Goal: Transaction & Acquisition: Book appointment/travel/reservation

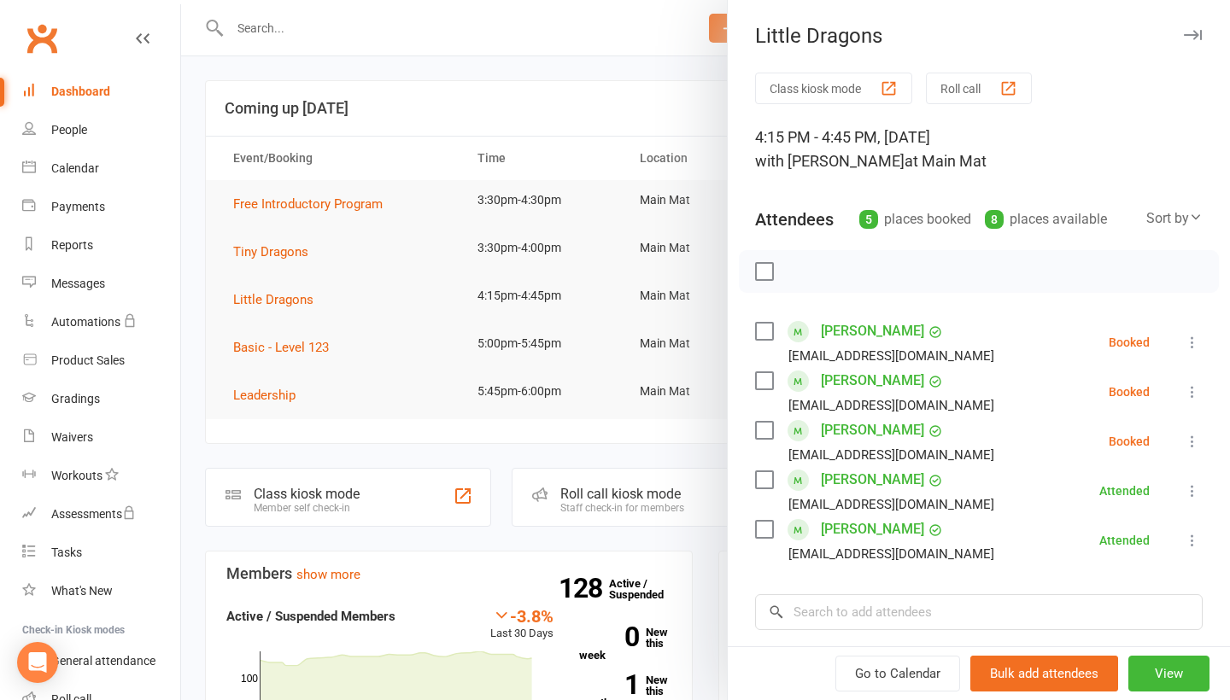
click at [1190, 334] on icon at bounding box center [1192, 342] width 17 height 17
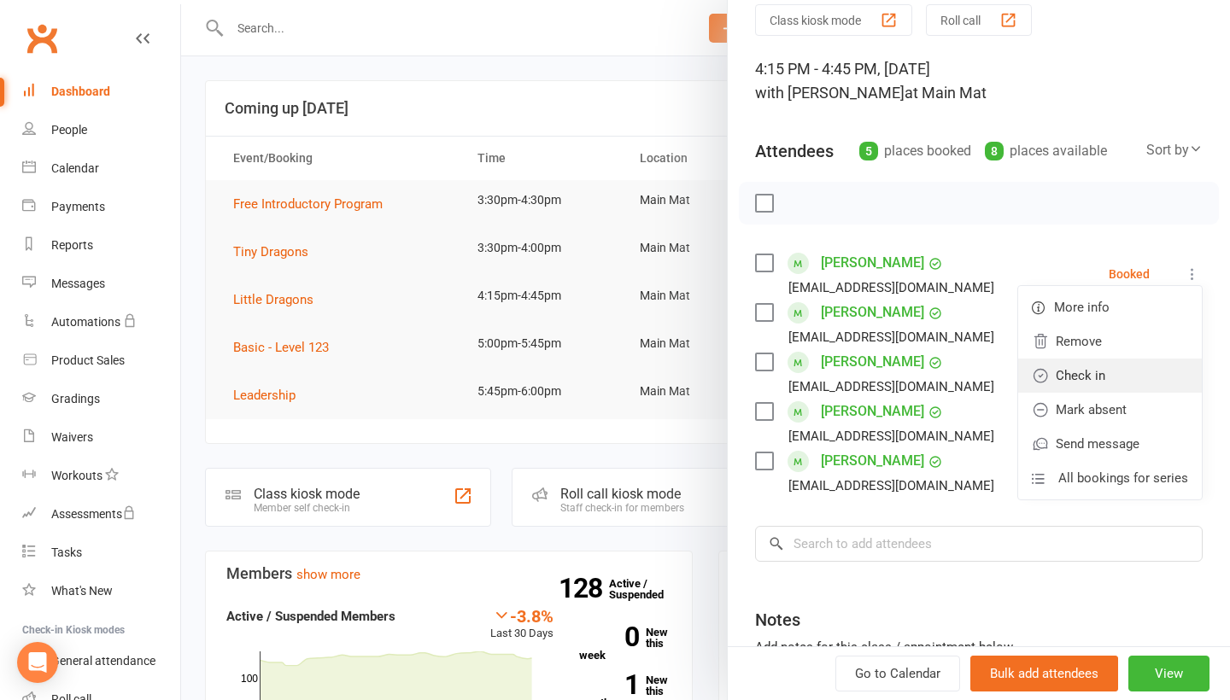
click at [1125, 380] on link "Check in" at bounding box center [1110, 376] width 184 height 34
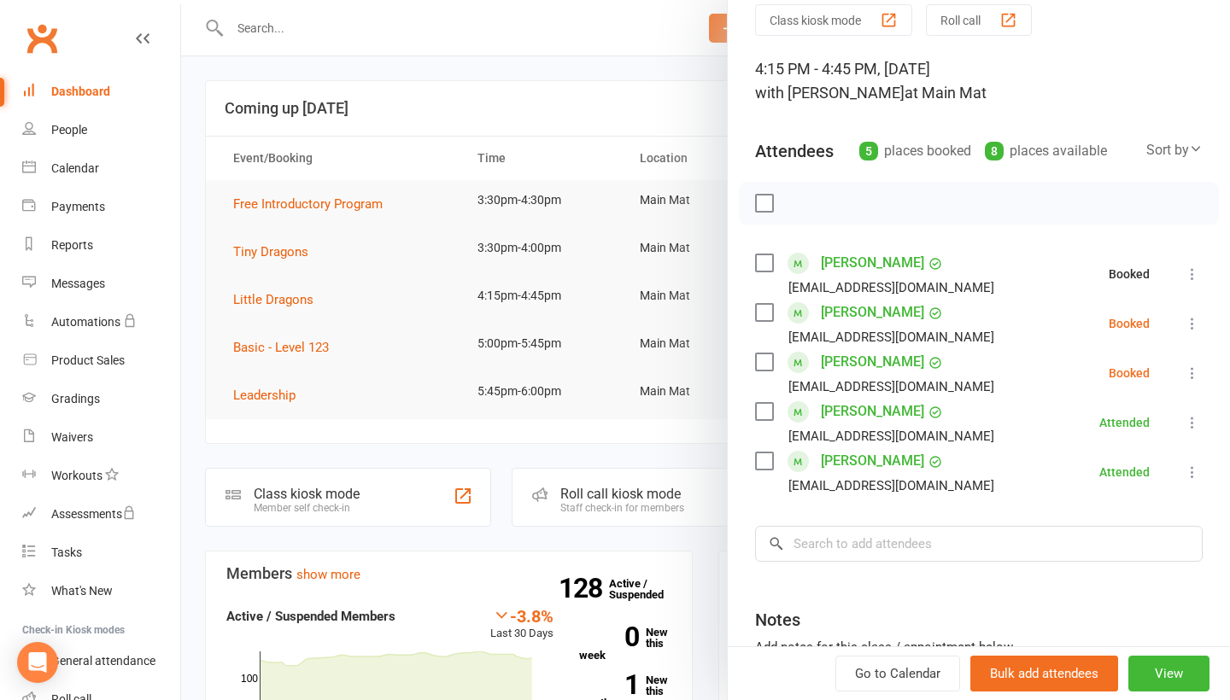
click at [1191, 329] on icon at bounding box center [1192, 323] width 17 height 17
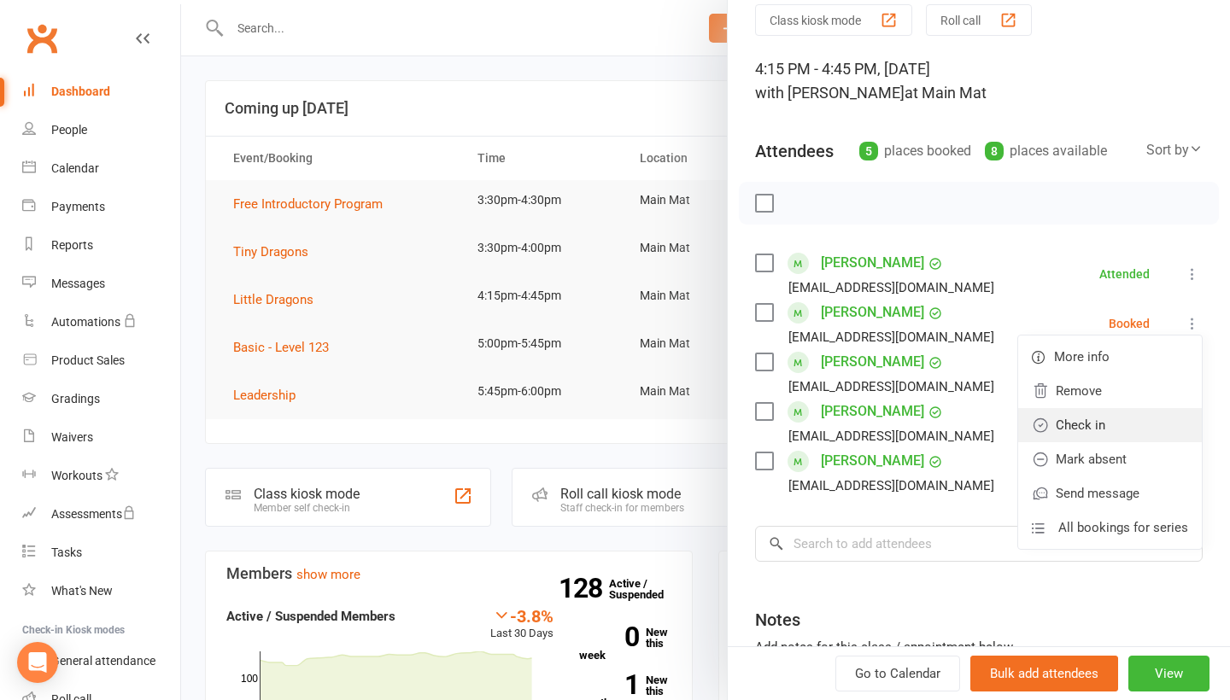
click at [1128, 419] on link "Check in" at bounding box center [1110, 425] width 184 height 34
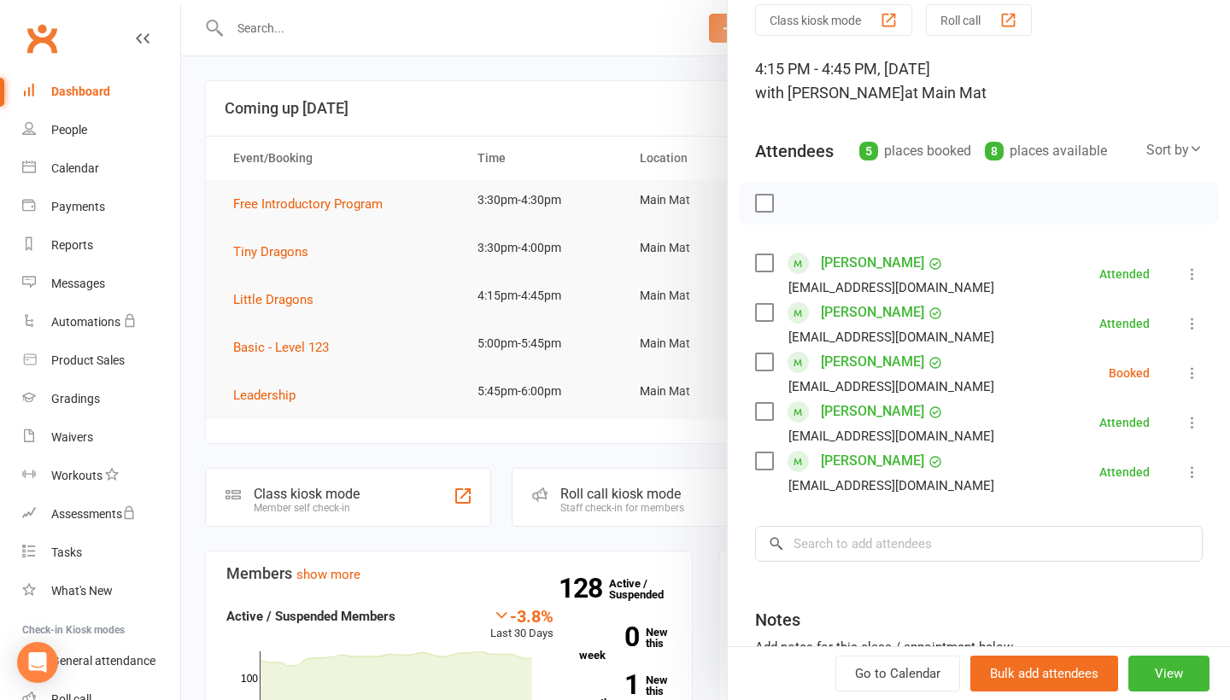
click at [1188, 384] on button at bounding box center [1192, 373] width 21 height 21
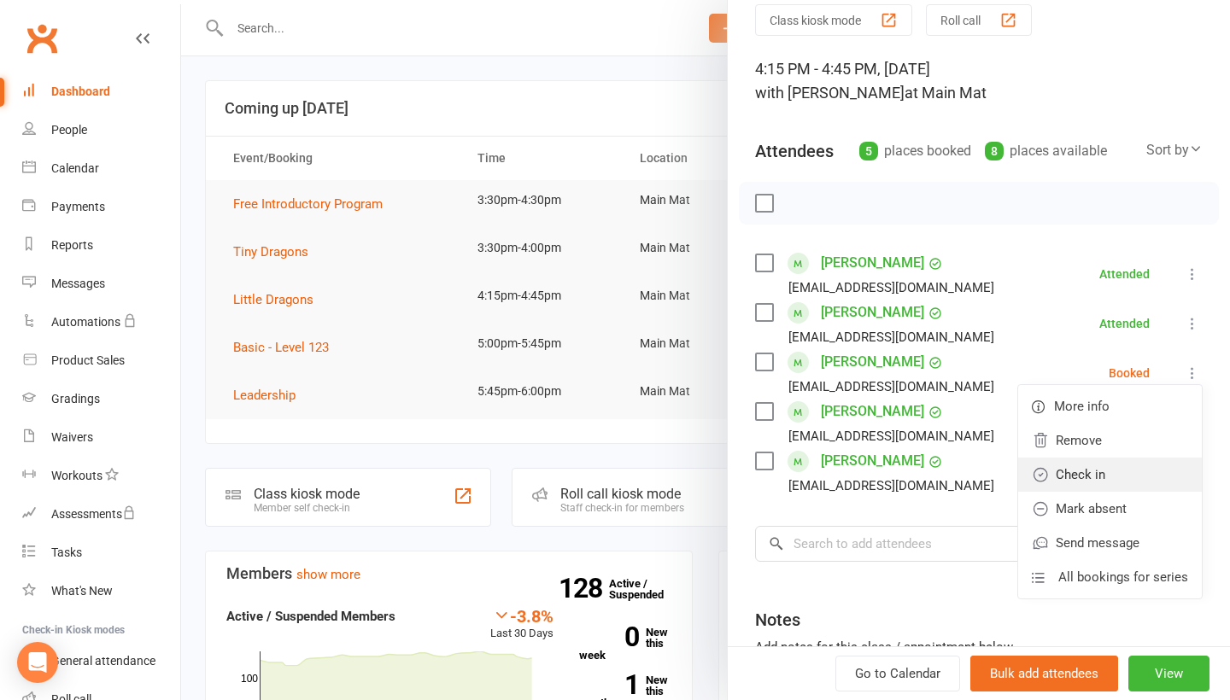
click at [1096, 467] on link "Check in" at bounding box center [1110, 475] width 184 height 34
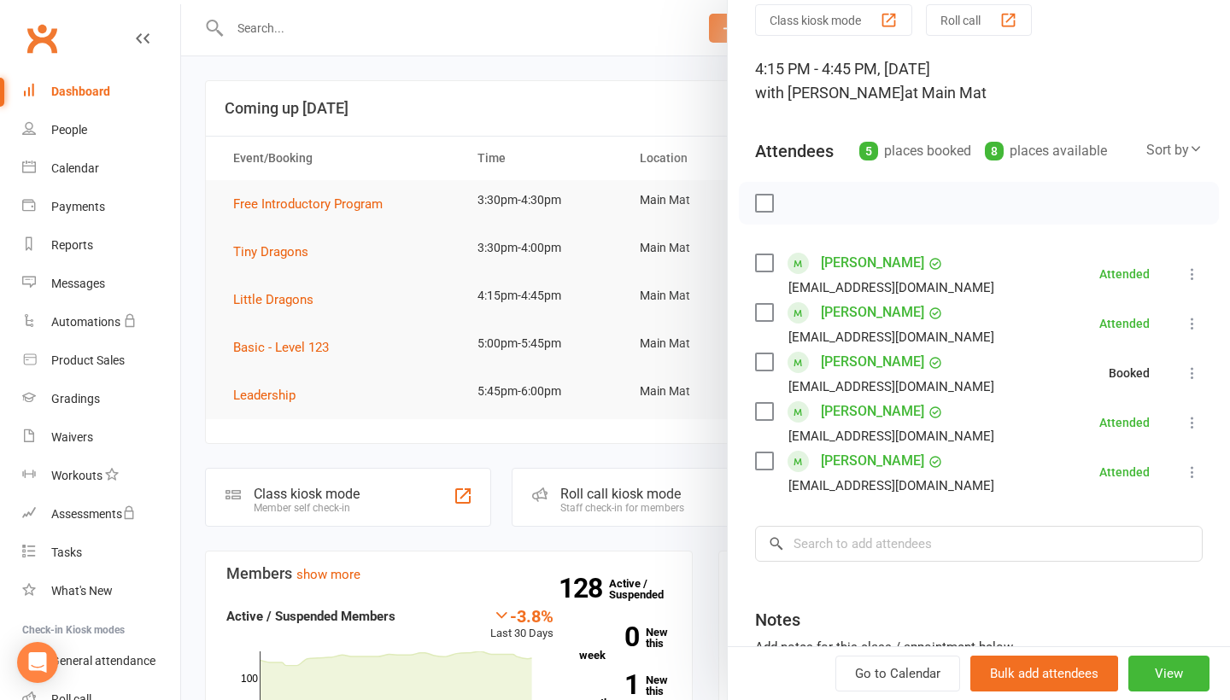
click at [477, 67] on div at bounding box center [705, 350] width 1049 height 700
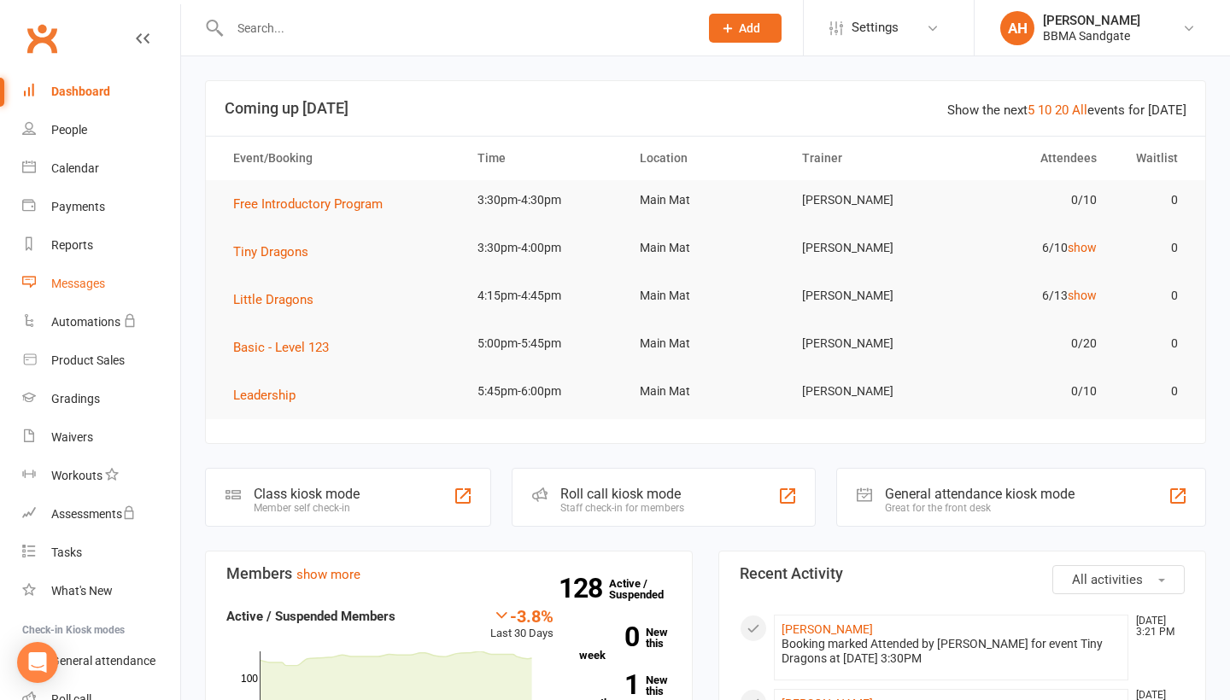
click at [120, 280] on link "Messages" at bounding box center [101, 284] width 158 height 38
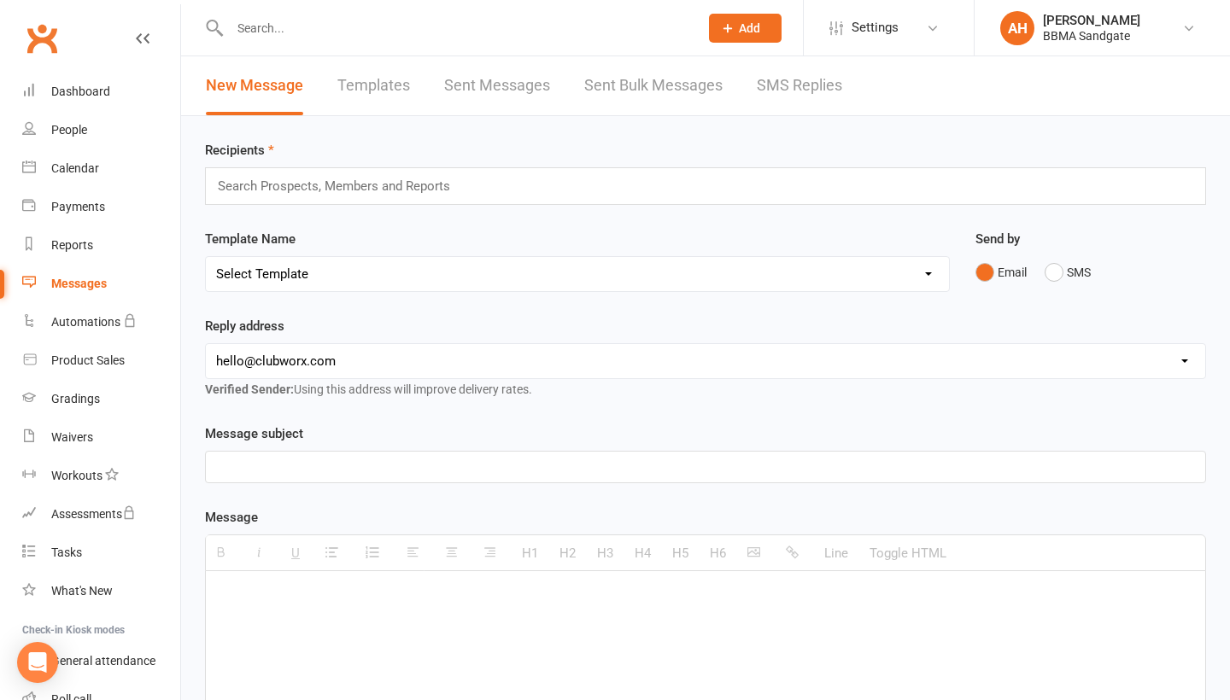
click at [779, 100] on link "SMS Replies" at bounding box center [799, 85] width 85 height 59
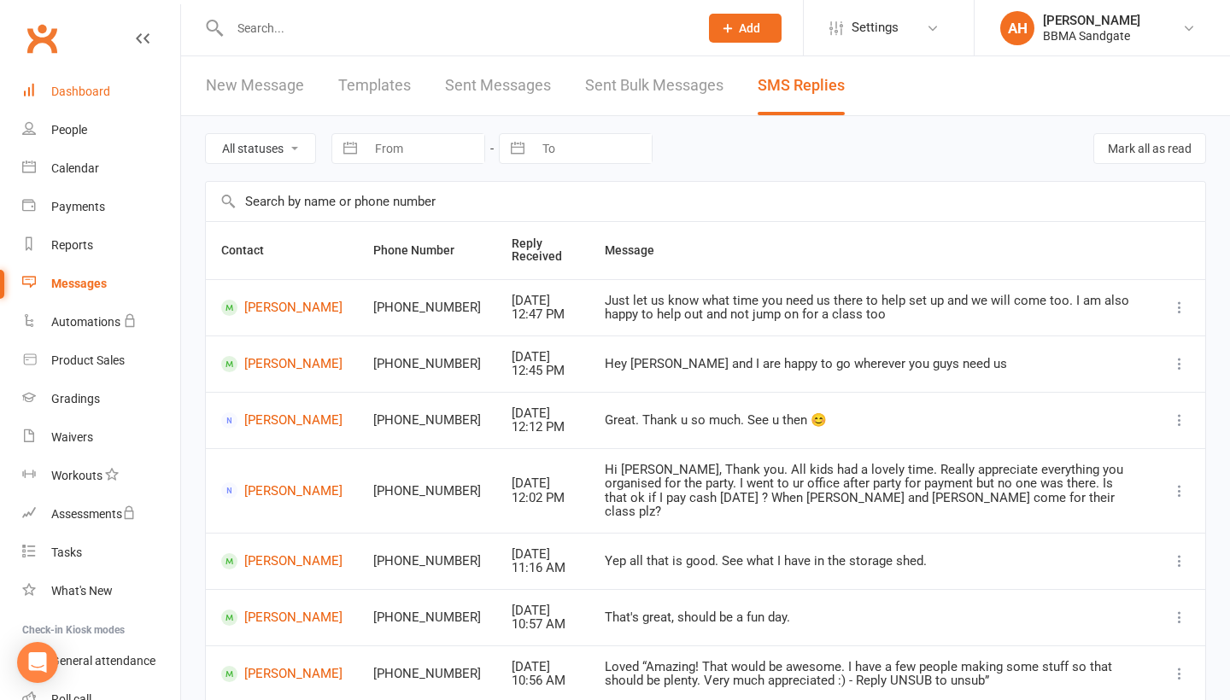
click at [133, 81] on link "Dashboard" at bounding box center [101, 92] width 158 height 38
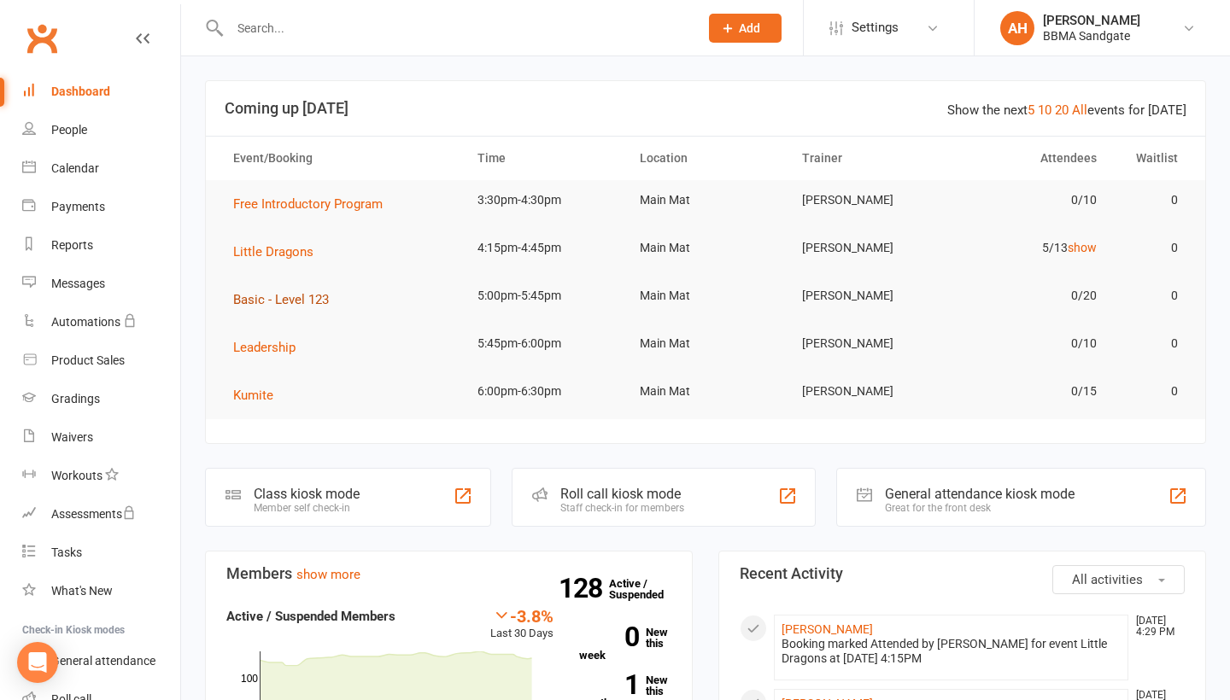
click at [278, 308] on span "Basic - Level 123" at bounding box center [281, 299] width 96 height 15
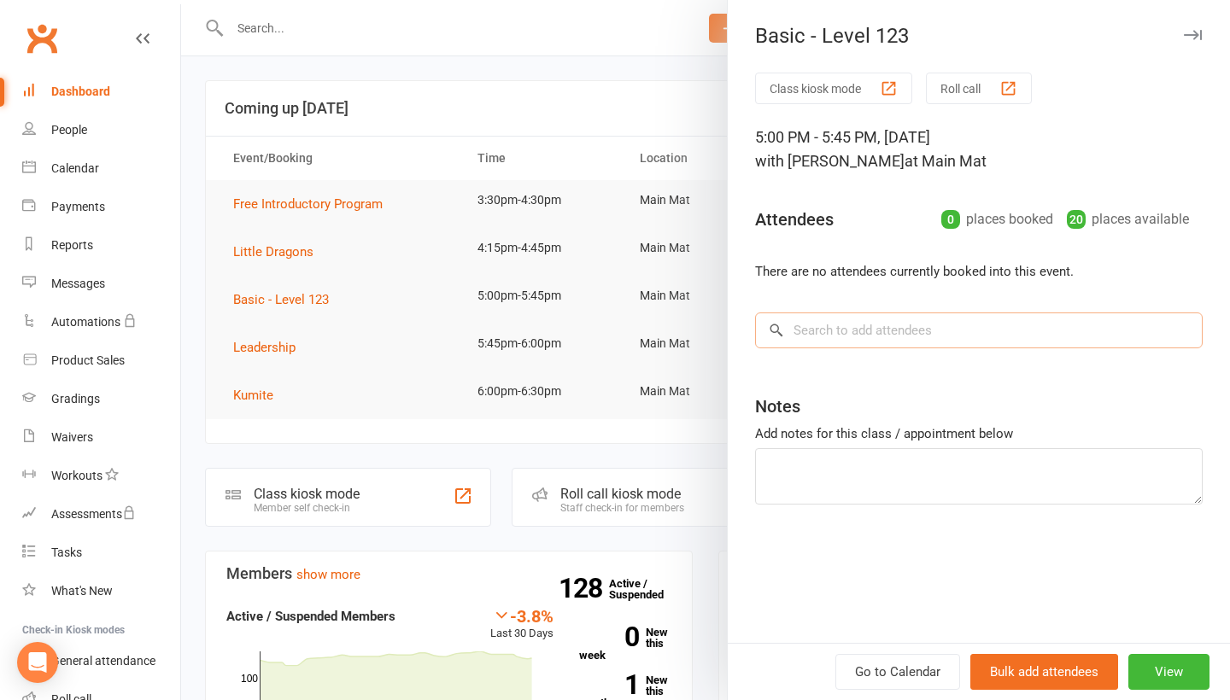
click at [941, 334] on input "search" at bounding box center [979, 331] width 448 height 36
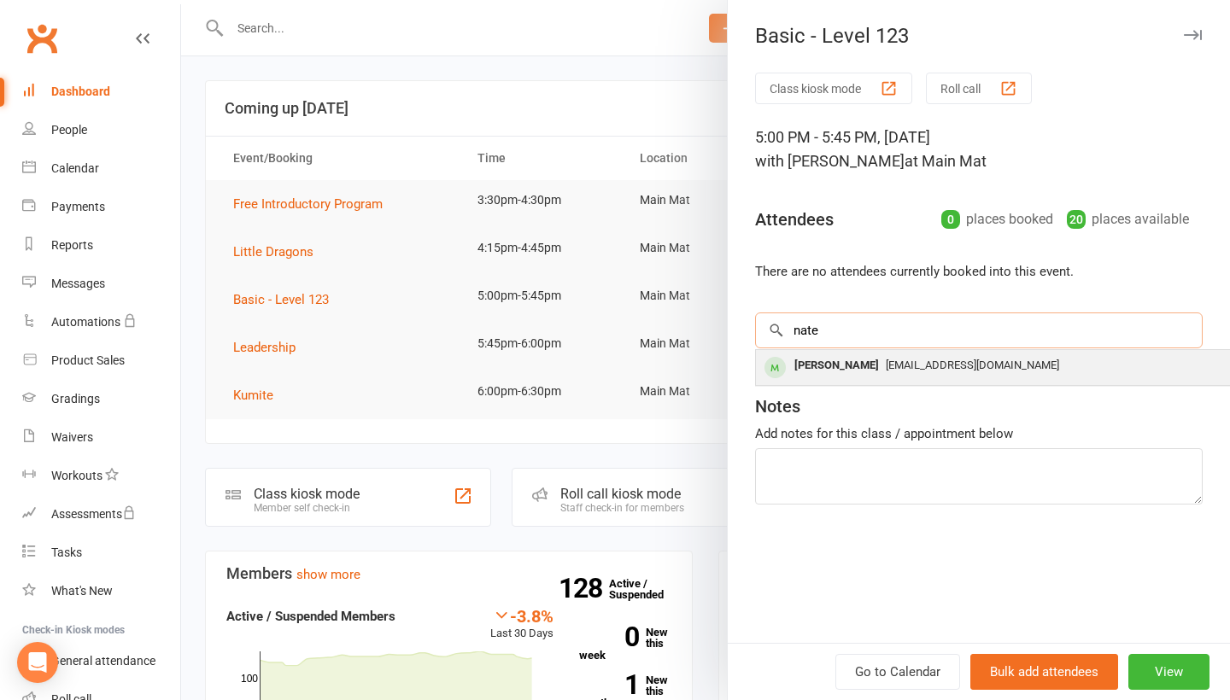
type input "nate"
click at [924, 366] on span "[EMAIL_ADDRESS][DOMAIN_NAME]" at bounding box center [972, 365] width 173 height 13
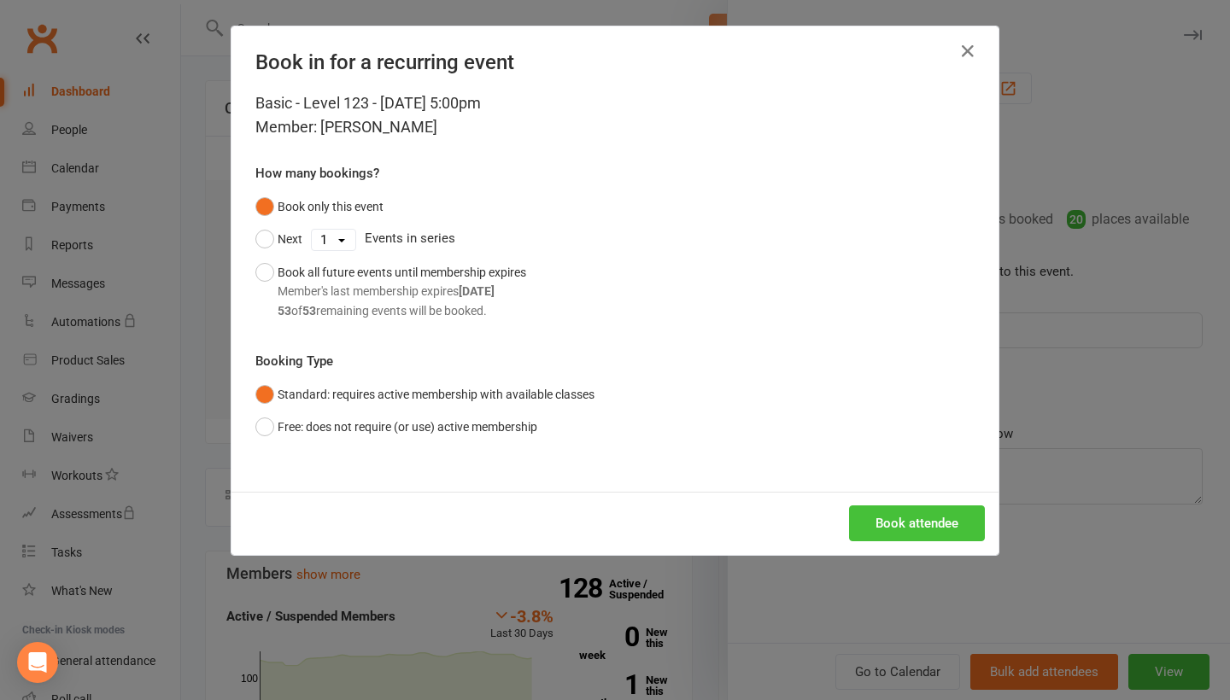
click at [903, 510] on button "Book attendee" at bounding box center [917, 524] width 136 height 36
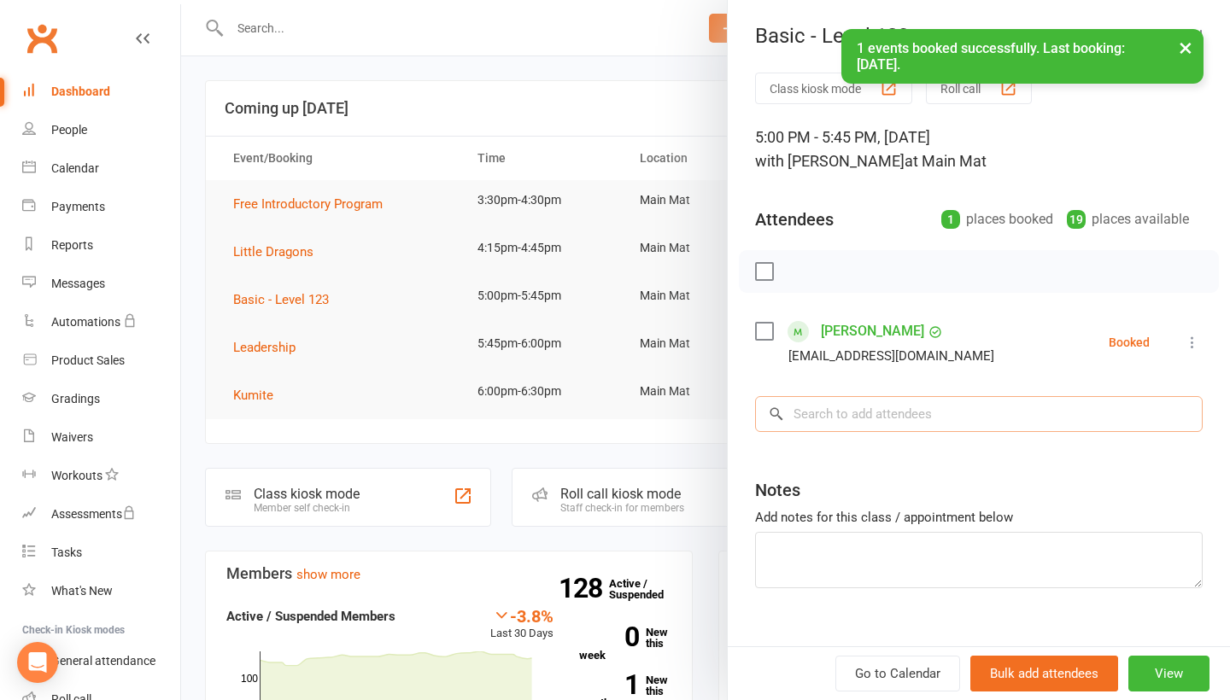
click at [848, 412] on input "search" at bounding box center [979, 414] width 448 height 36
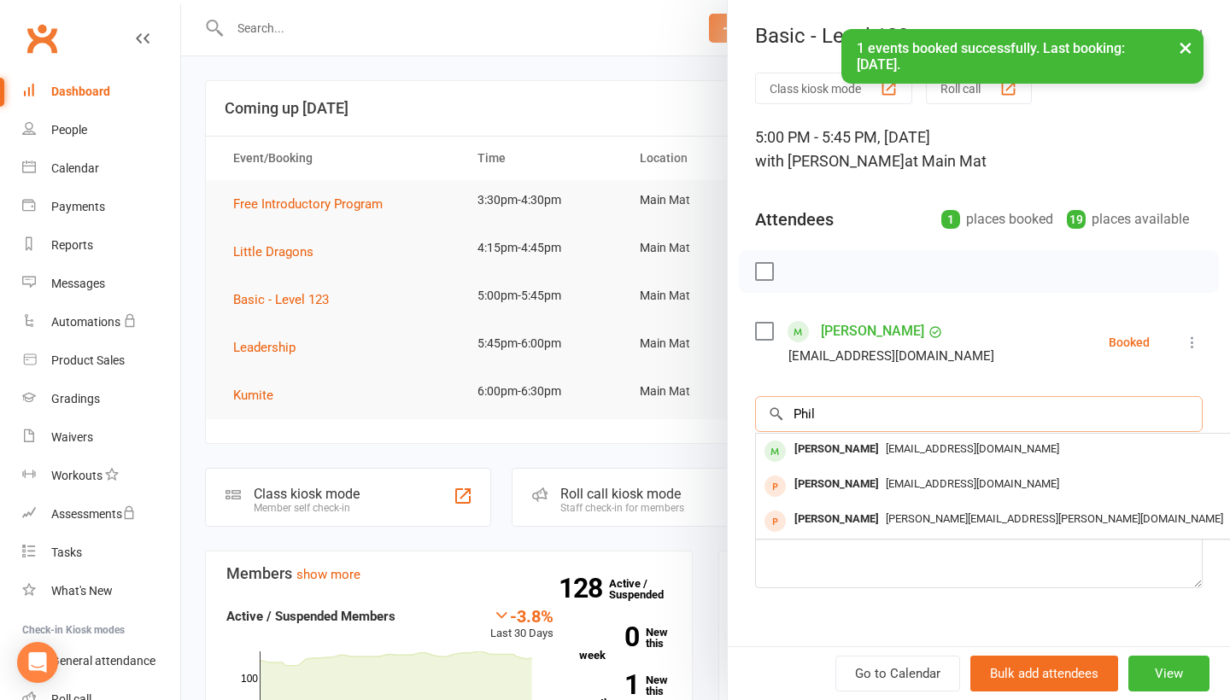
type input "Phil"
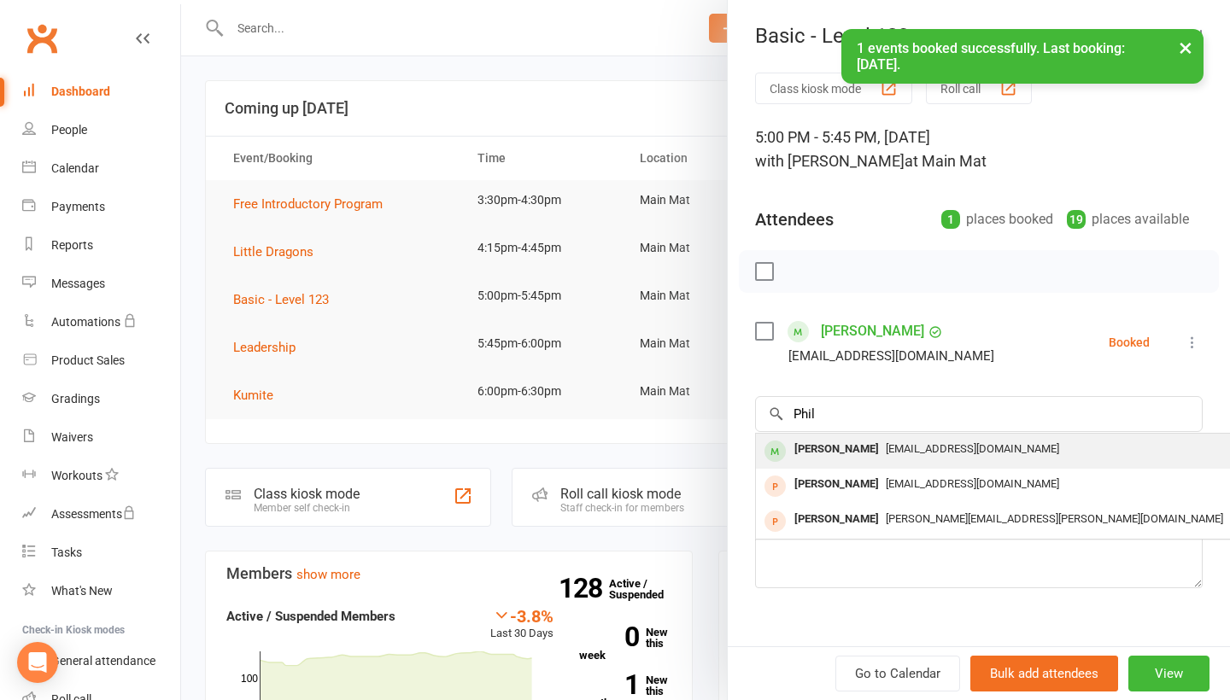
drag, startPoint x: 841, startPoint y: 446, endPoint x: 840, endPoint y: 454, distance: 8.6
click at [840, 454] on div "[PERSON_NAME]" at bounding box center [837, 449] width 98 height 25
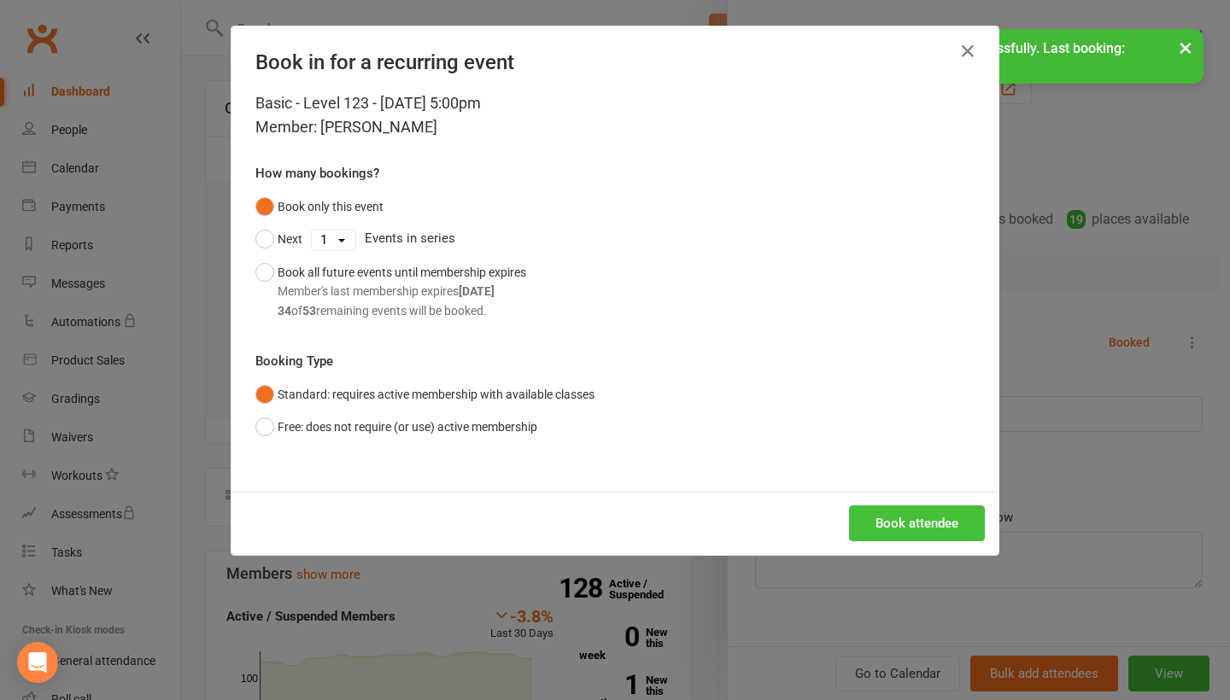
click at [920, 513] on button "Book attendee" at bounding box center [917, 524] width 136 height 36
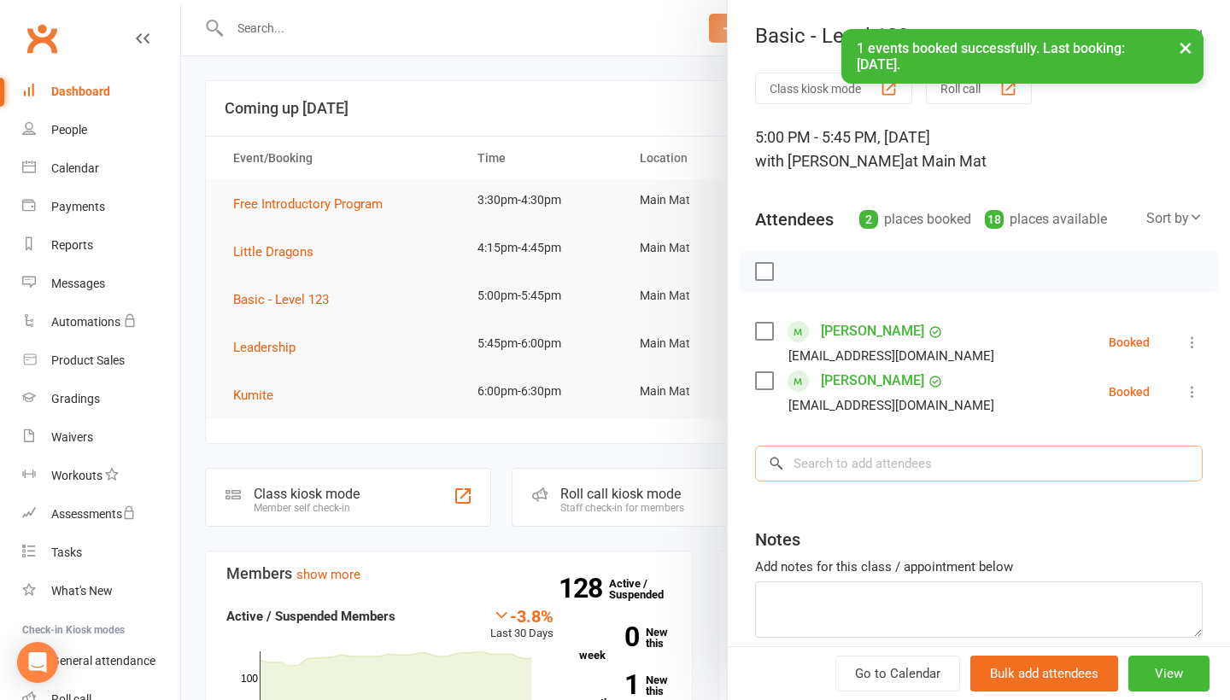
click at [872, 482] on input "search" at bounding box center [979, 464] width 448 height 36
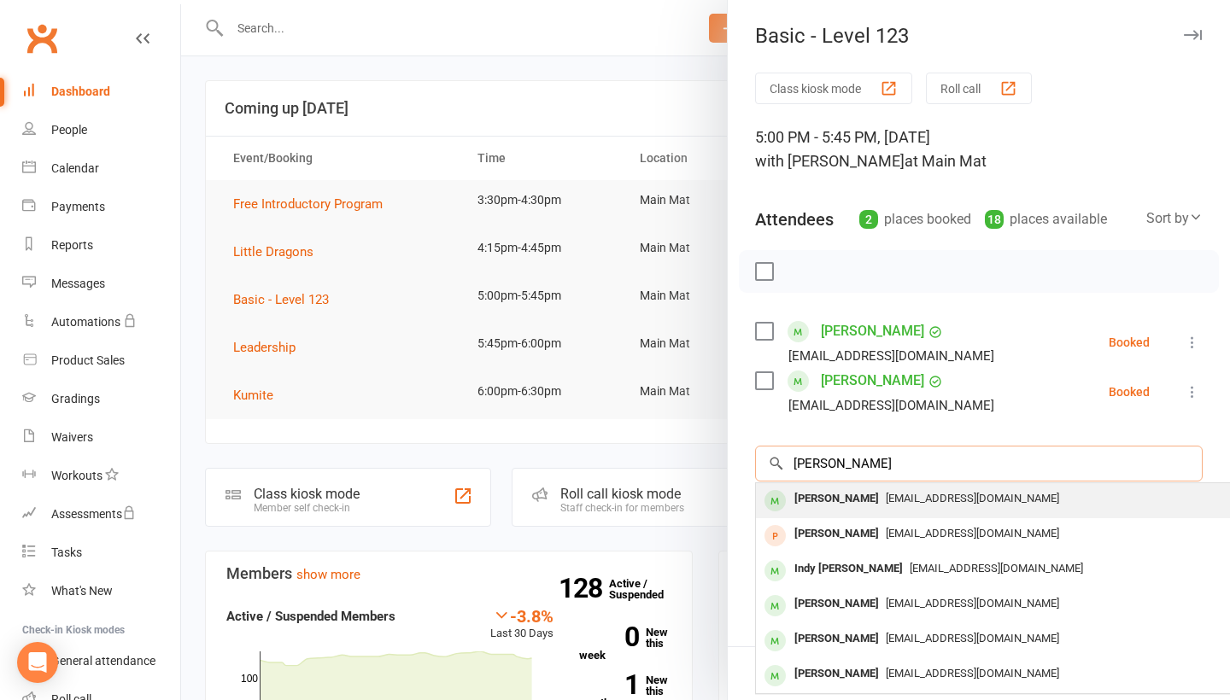
type input "[PERSON_NAME]"
click at [868, 509] on div "[PERSON_NAME]" at bounding box center [837, 499] width 98 height 25
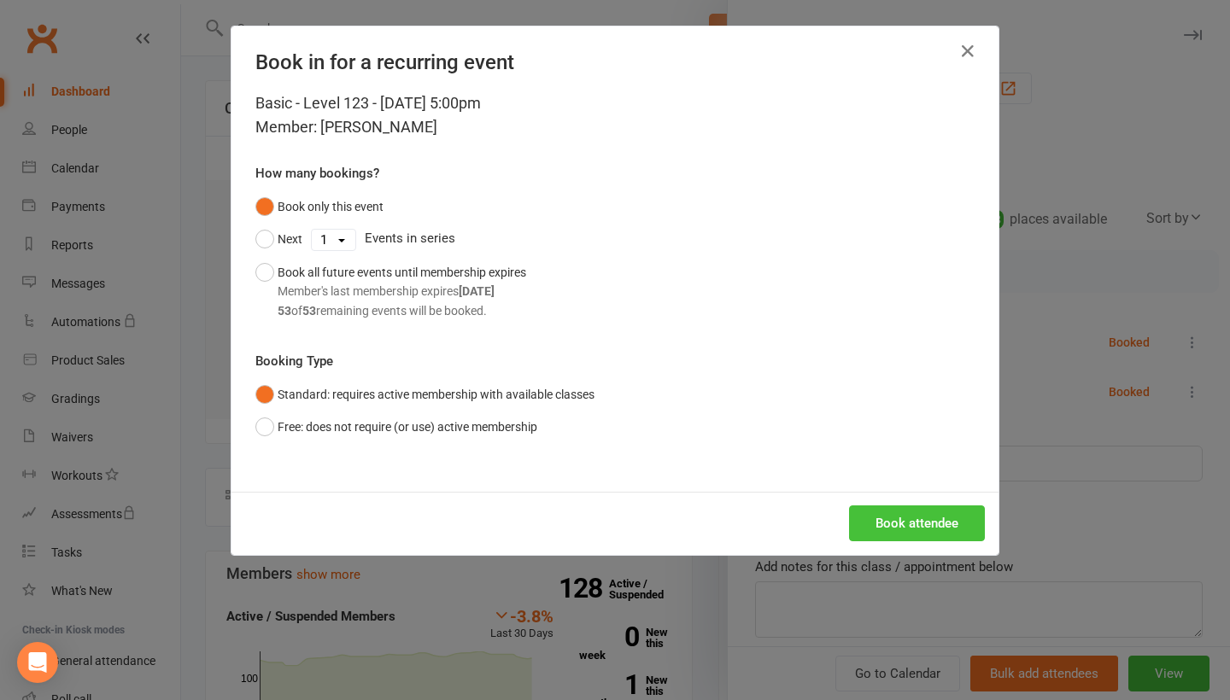
click at [917, 518] on button "Book attendee" at bounding box center [917, 524] width 136 height 36
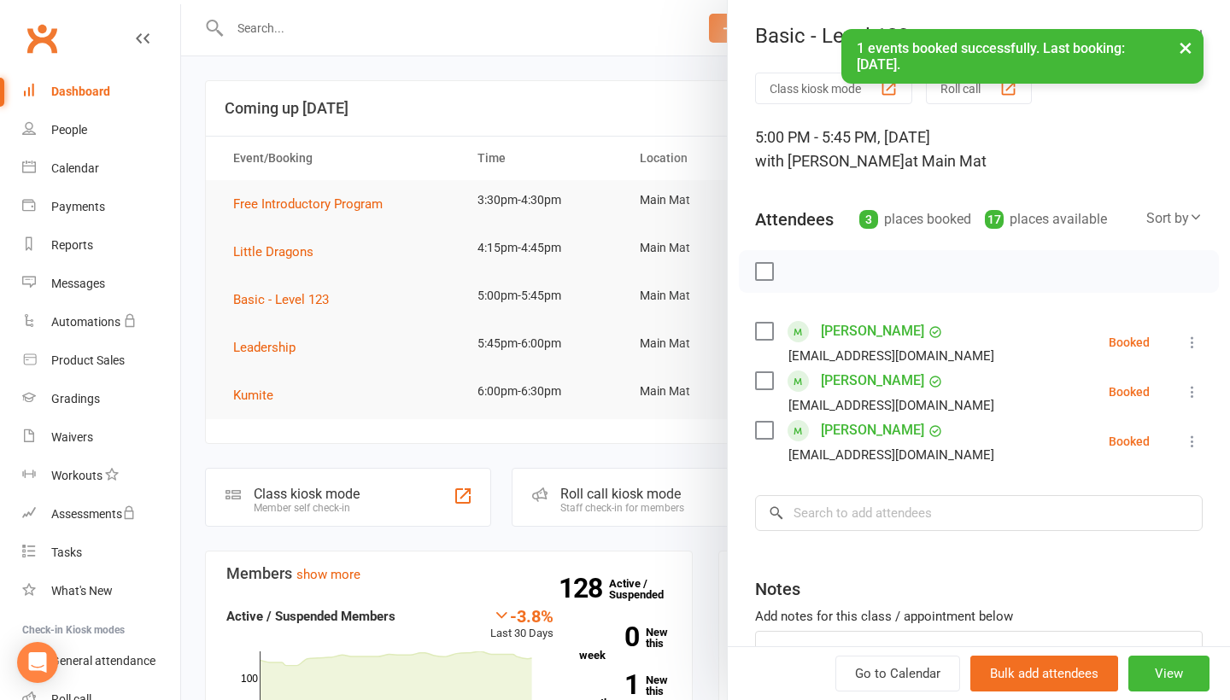
click at [871, 496] on div "Class kiosk mode Roll call 5:00 PM - 5:45 PM, [DATE] with [PERSON_NAME] at Main…" at bounding box center [979, 423] width 502 height 700
click at [871, 517] on input "search" at bounding box center [979, 513] width 448 height 36
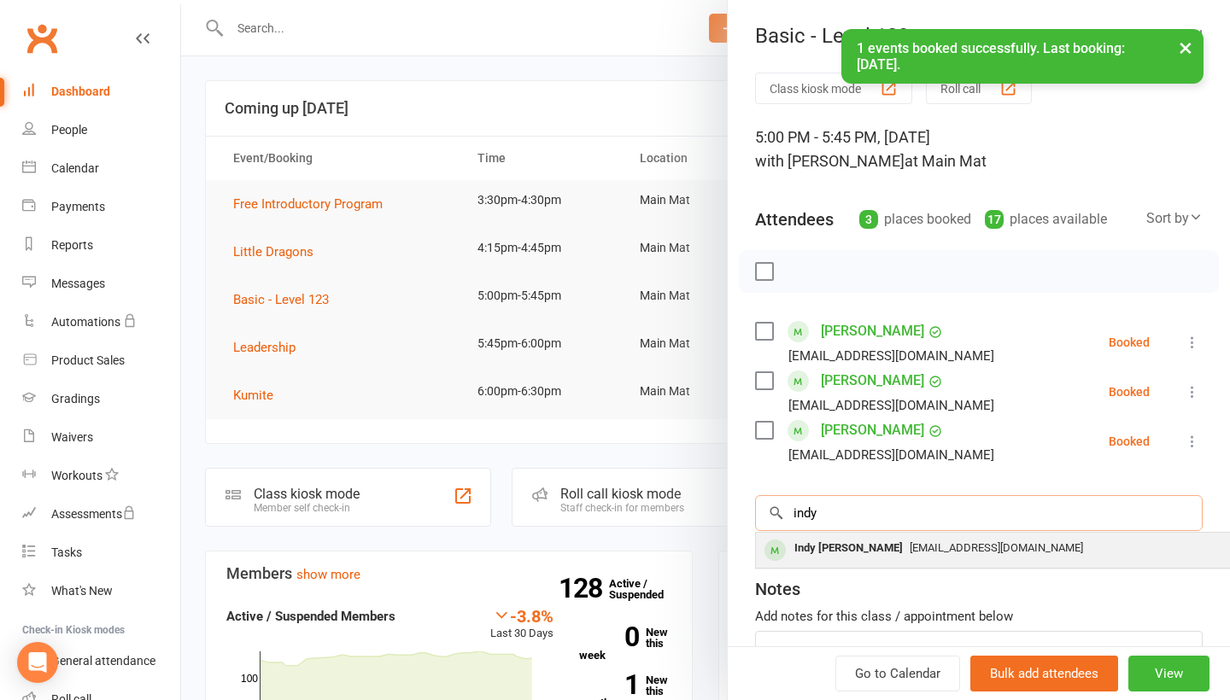
type input "indy"
click at [872, 542] on div "[EMAIL_ADDRESS][DOMAIN_NAME]" at bounding box center [1011, 548] width 497 height 25
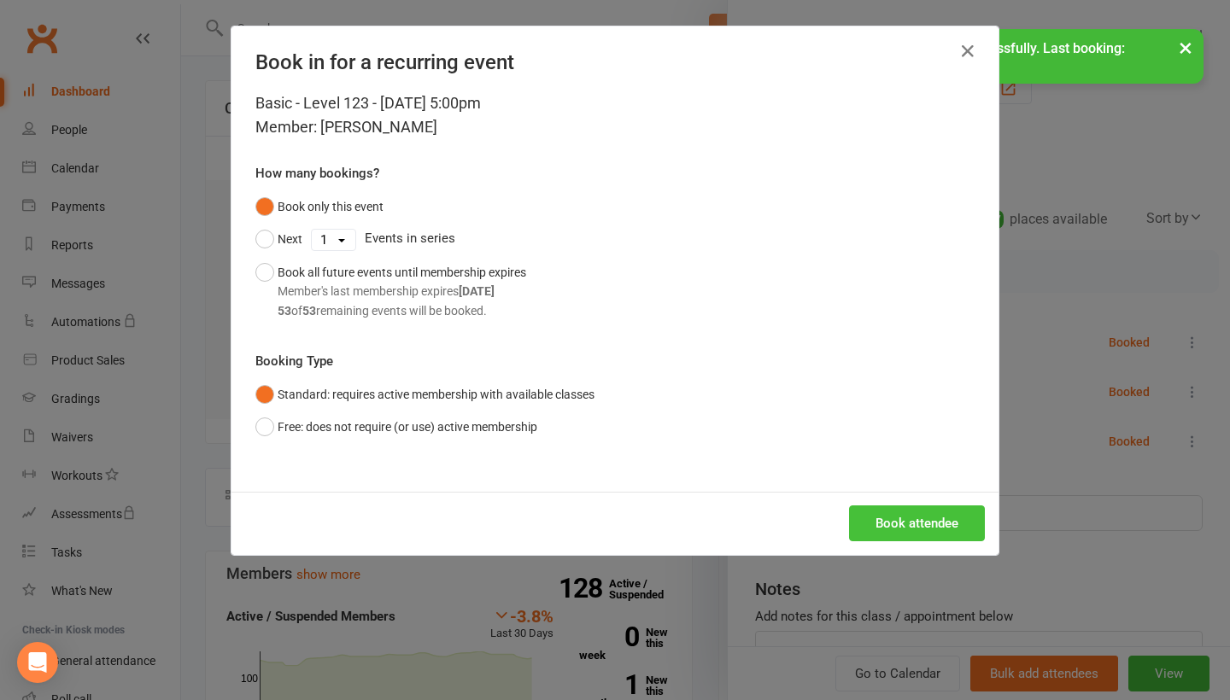
click at [910, 520] on button "Book attendee" at bounding box center [917, 524] width 136 height 36
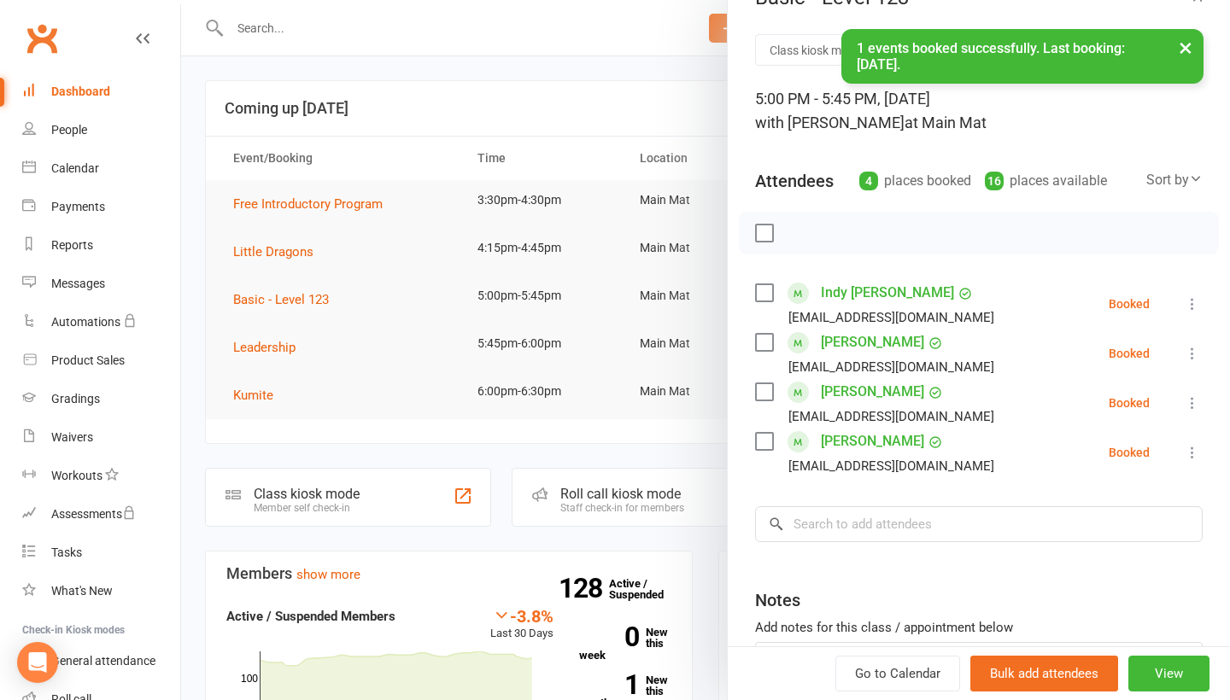
scroll to position [48, 0]
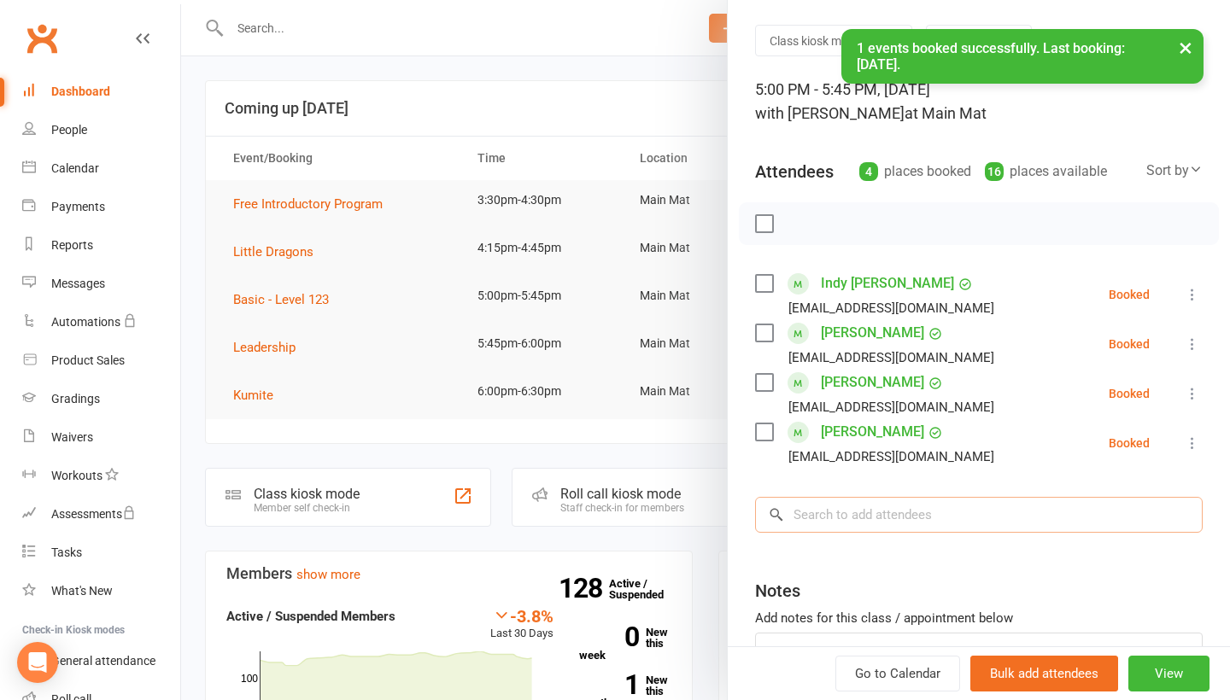
click at [897, 516] on input "search" at bounding box center [979, 515] width 448 height 36
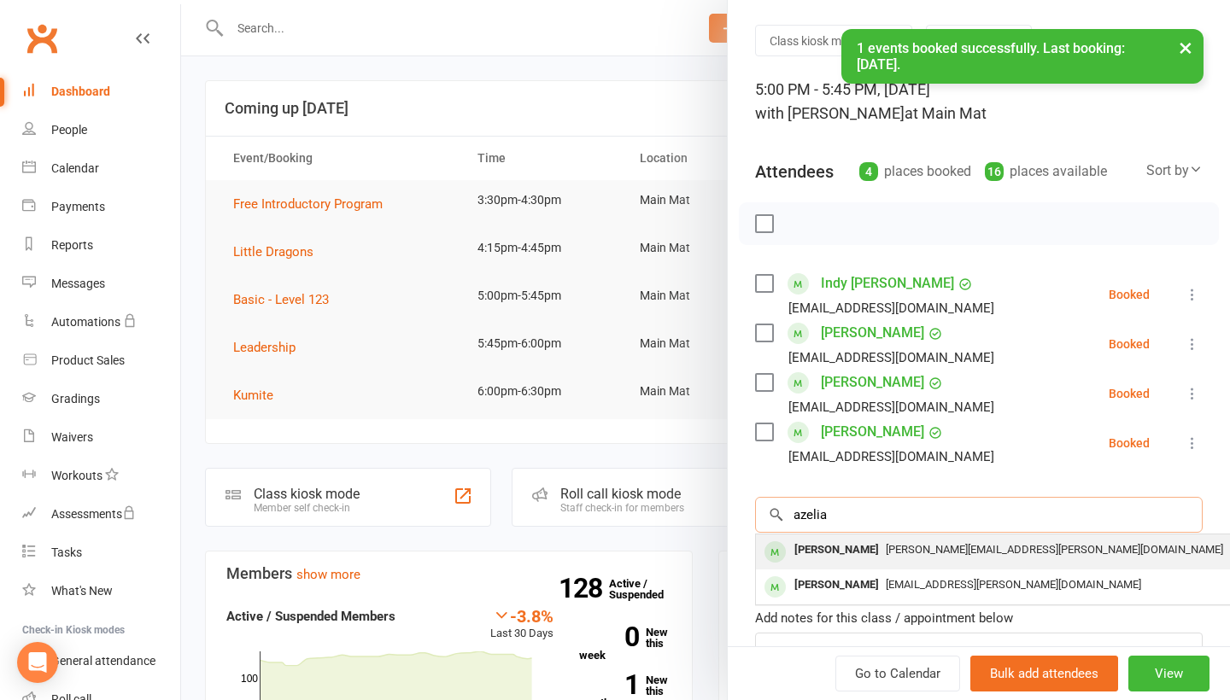
type input "azelia"
click at [893, 552] on span "[PERSON_NAME][EMAIL_ADDRESS][PERSON_NAME][DOMAIN_NAME]" at bounding box center [1054, 549] width 337 height 13
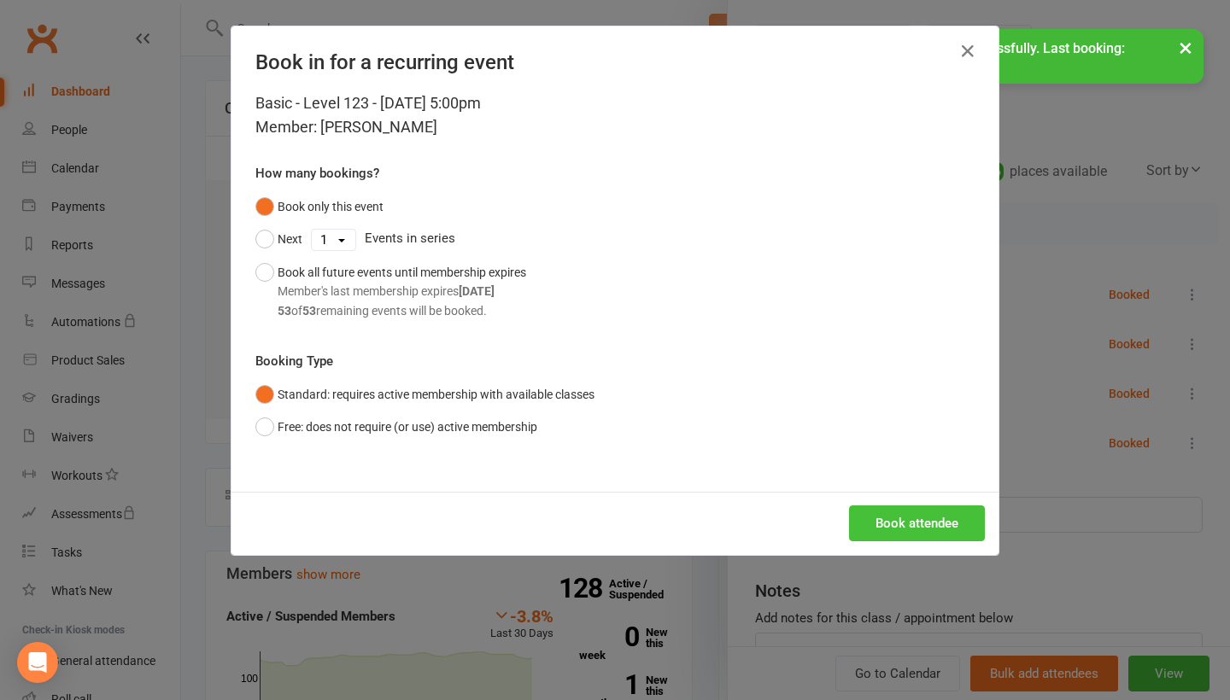
click at [909, 530] on button "Book attendee" at bounding box center [917, 524] width 136 height 36
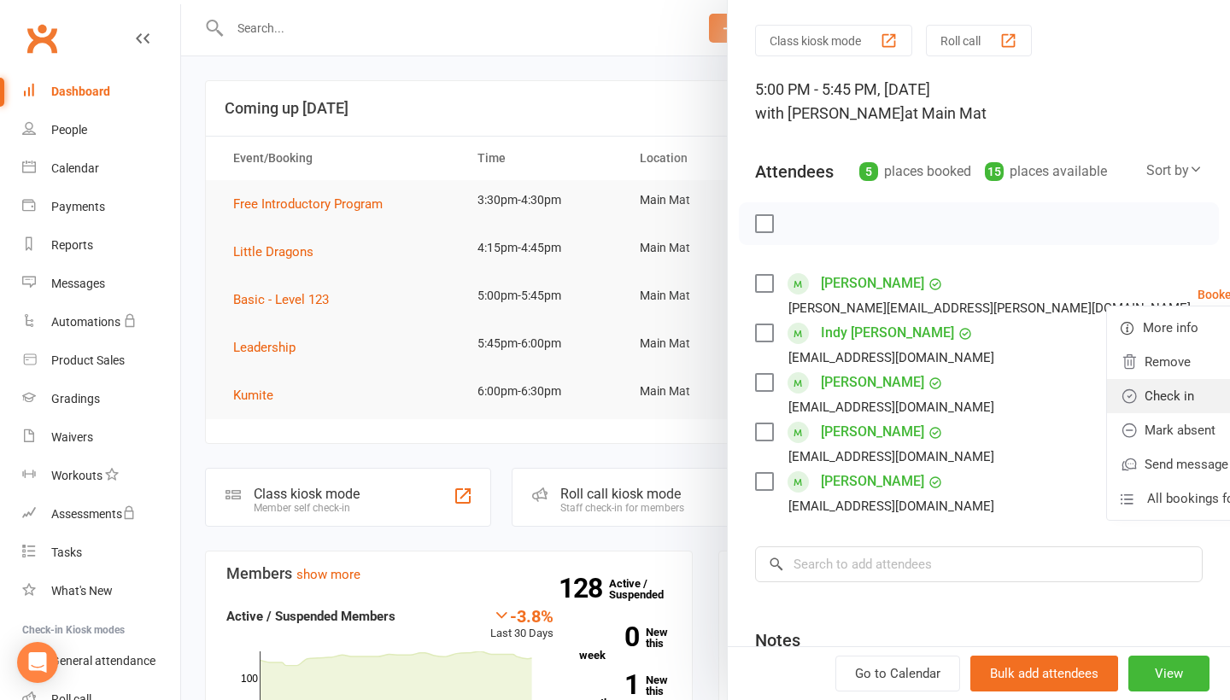
click at [1126, 390] on link "Check in" at bounding box center [1199, 396] width 184 height 34
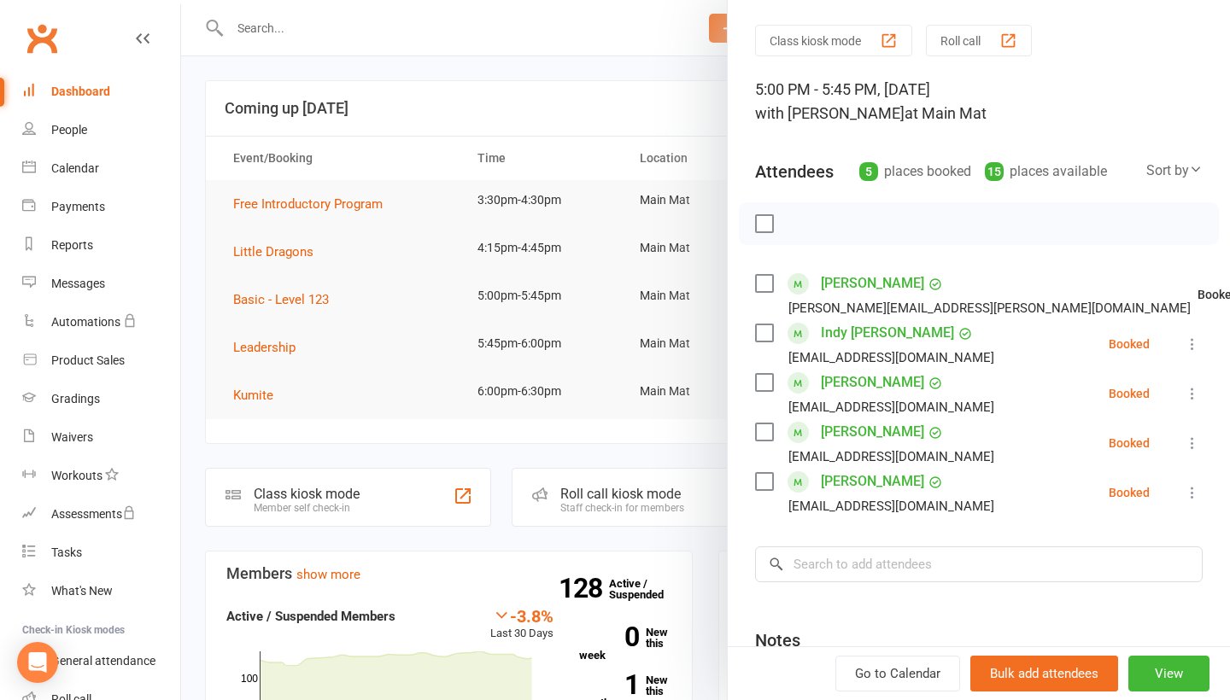
click at [1202, 344] on button at bounding box center [1192, 344] width 21 height 21
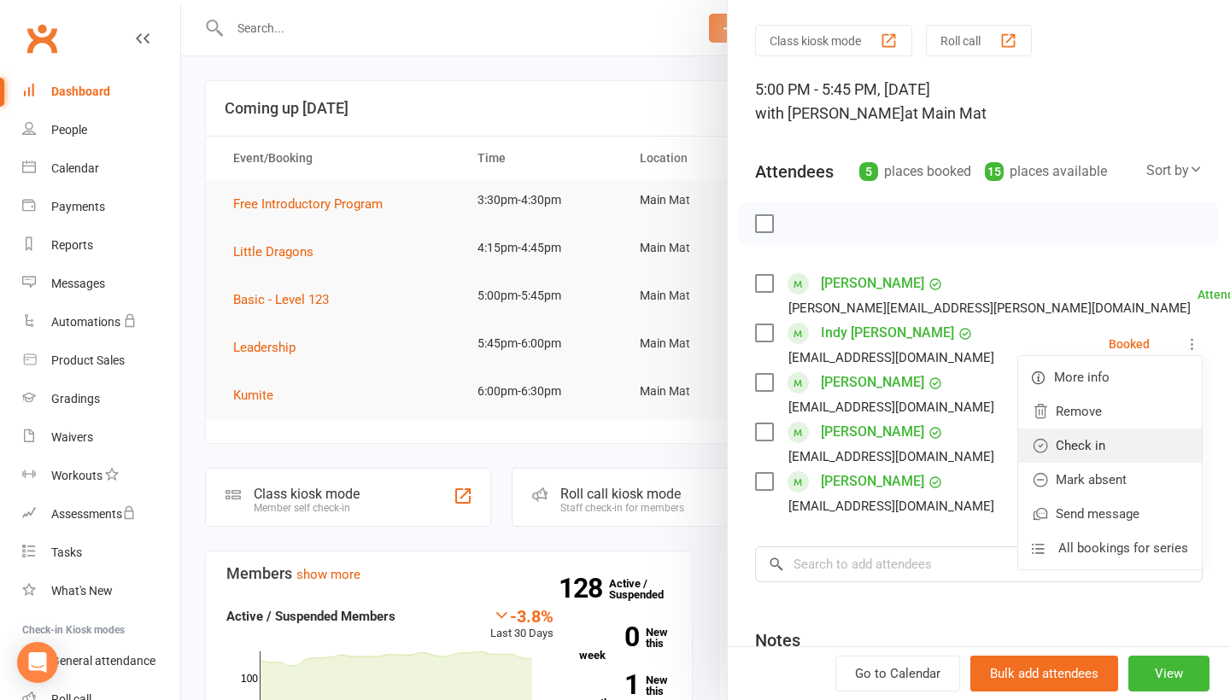
click at [1092, 436] on link "Check in" at bounding box center [1110, 446] width 184 height 34
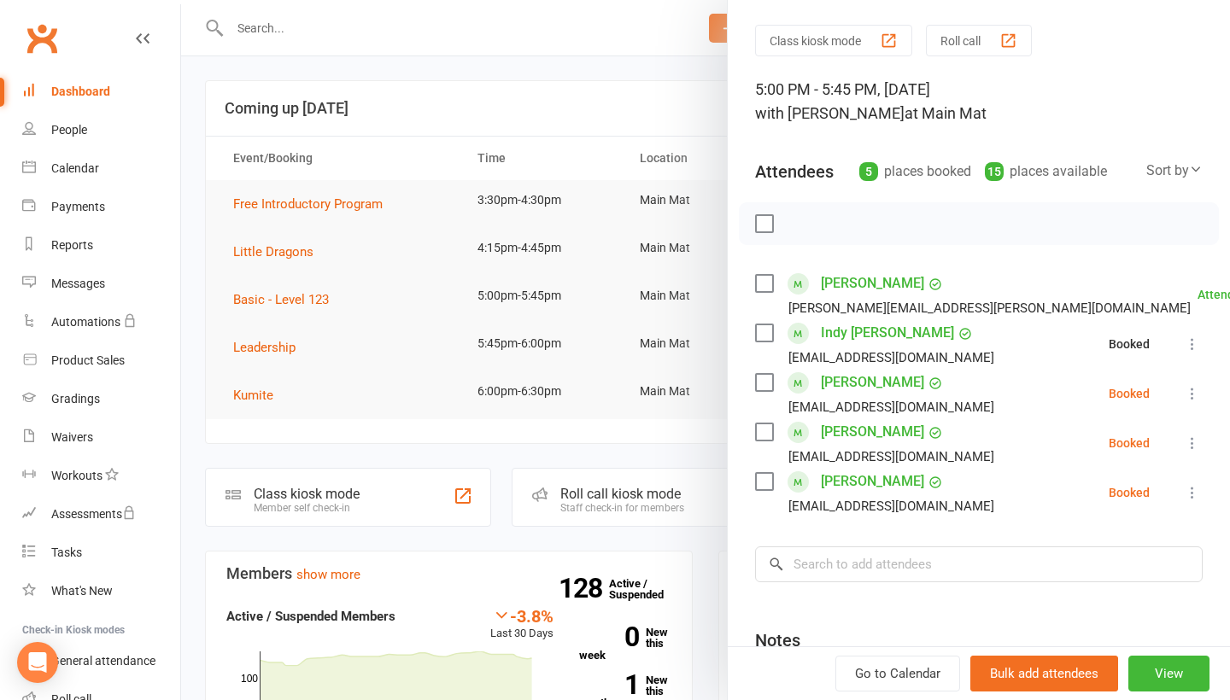
click at [1192, 407] on li "[PERSON_NAME] [EMAIL_ADDRESS][DOMAIN_NAME] Booked More info Remove Check in Mar…" at bounding box center [979, 394] width 448 height 50
click at [1192, 401] on icon at bounding box center [1192, 393] width 17 height 17
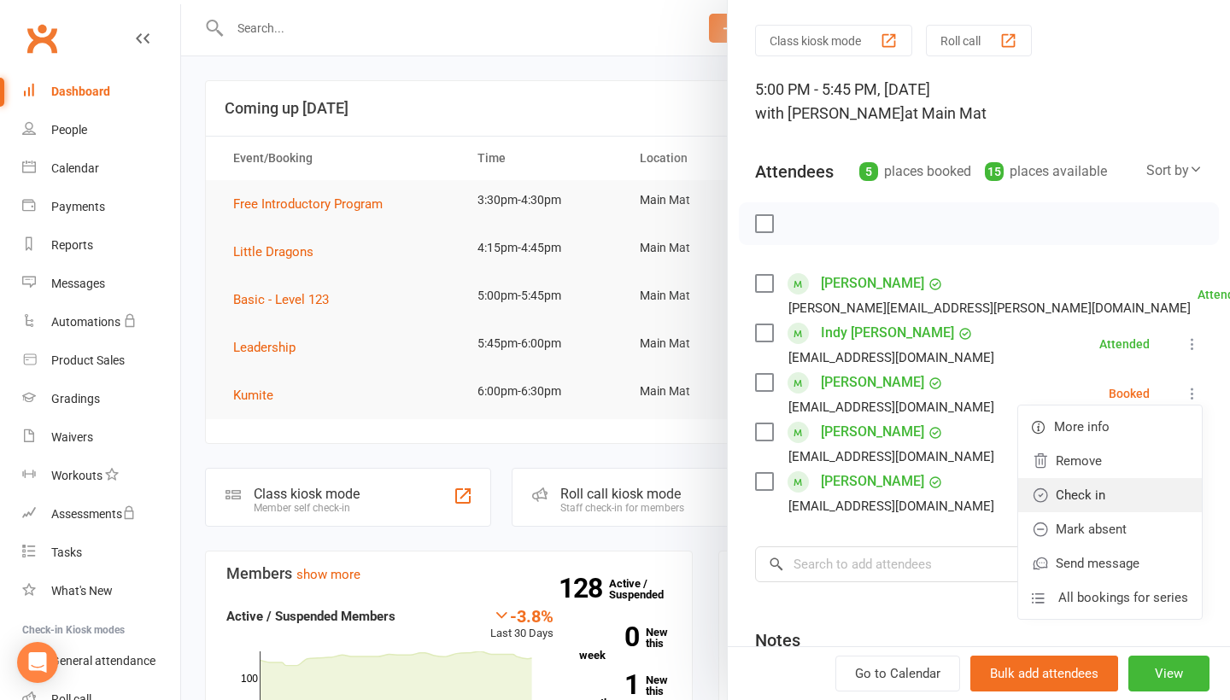
click at [1128, 495] on link "Check in" at bounding box center [1110, 495] width 184 height 34
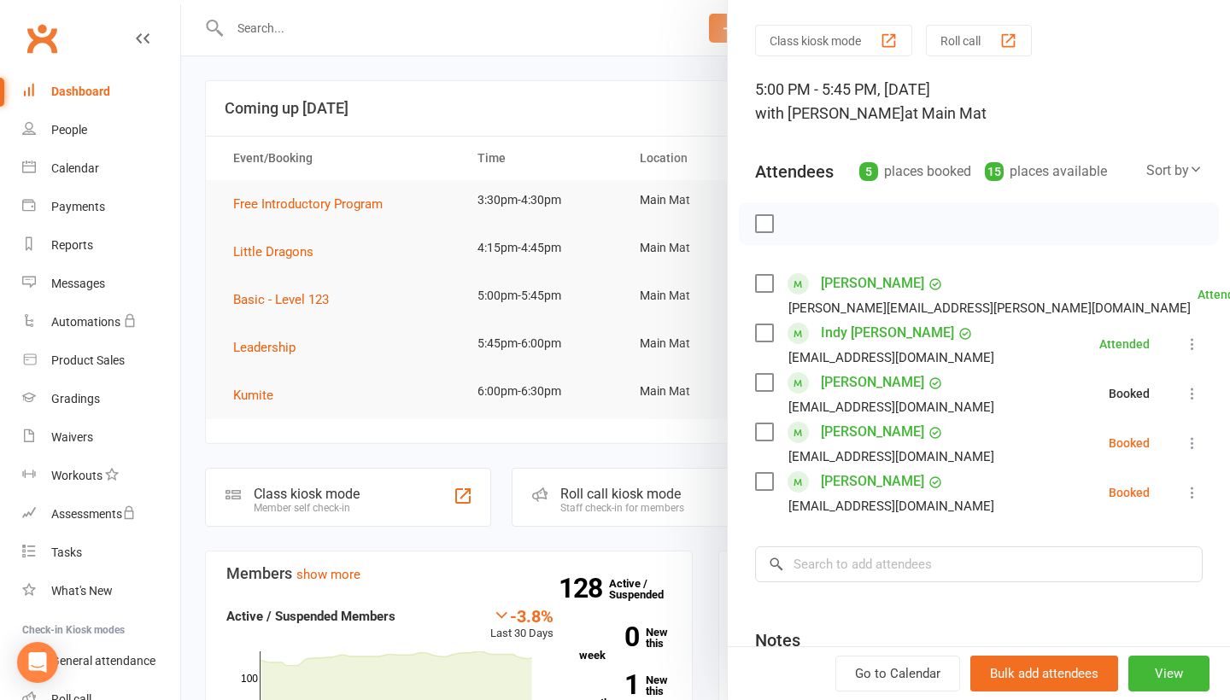
click at [1193, 449] on icon at bounding box center [1192, 443] width 17 height 17
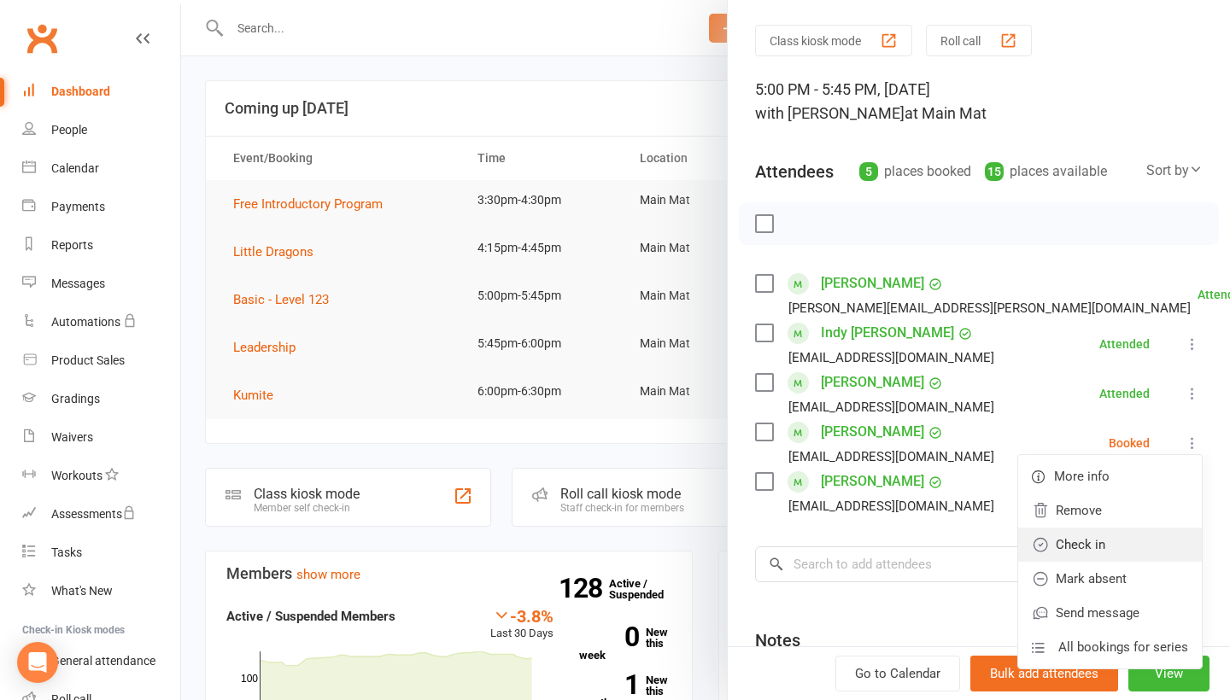
click at [1121, 545] on link "Check in" at bounding box center [1110, 545] width 184 height 34
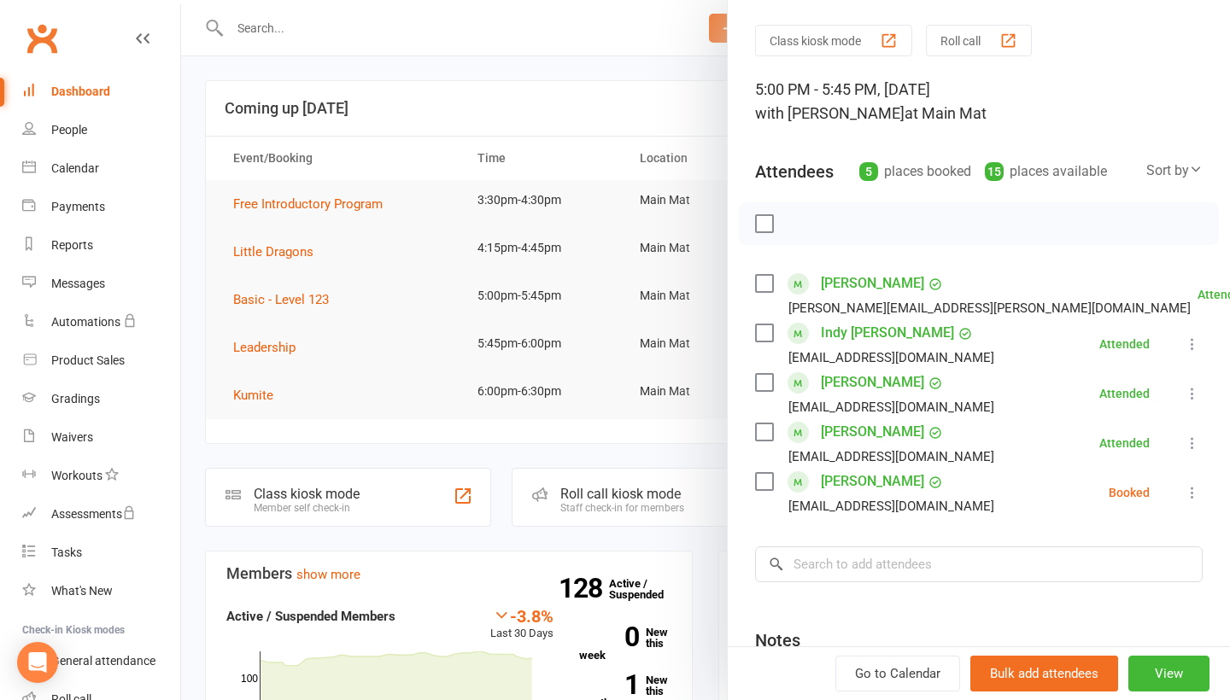
click at [1190, 501] on icon at bounding box center [1192, 492] width 17 height 17
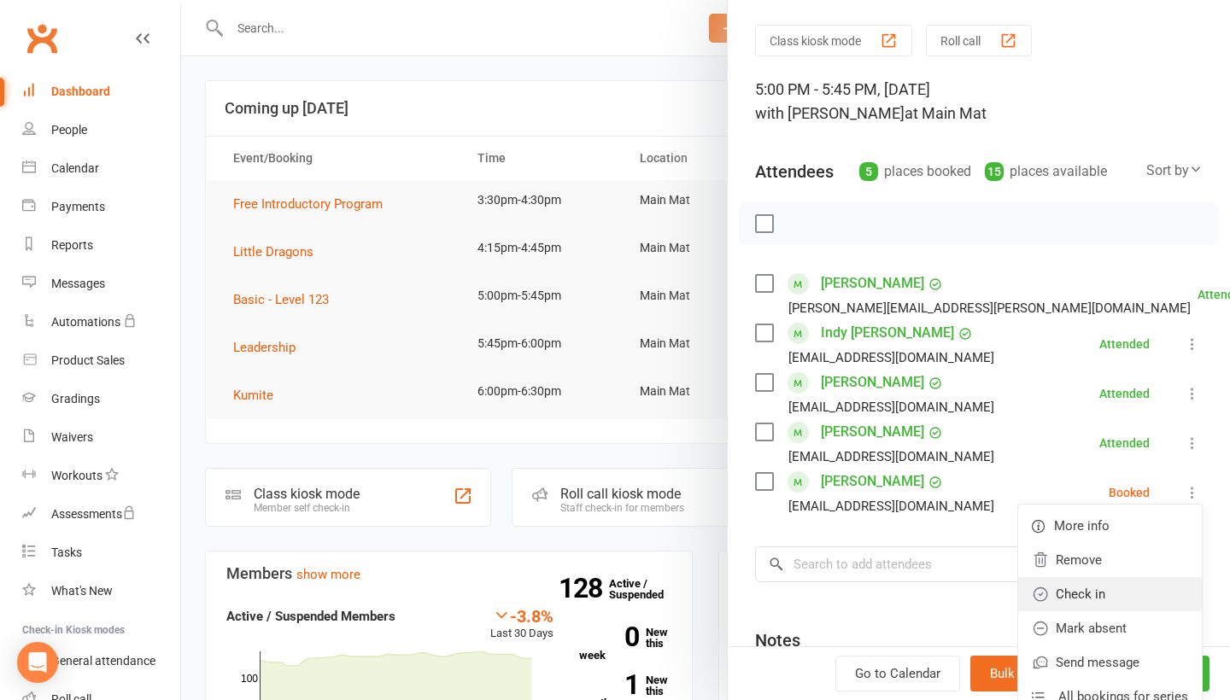
click at [1087, 607] on link "Check in" at bounding box center [1110, 594] width 184 height 34
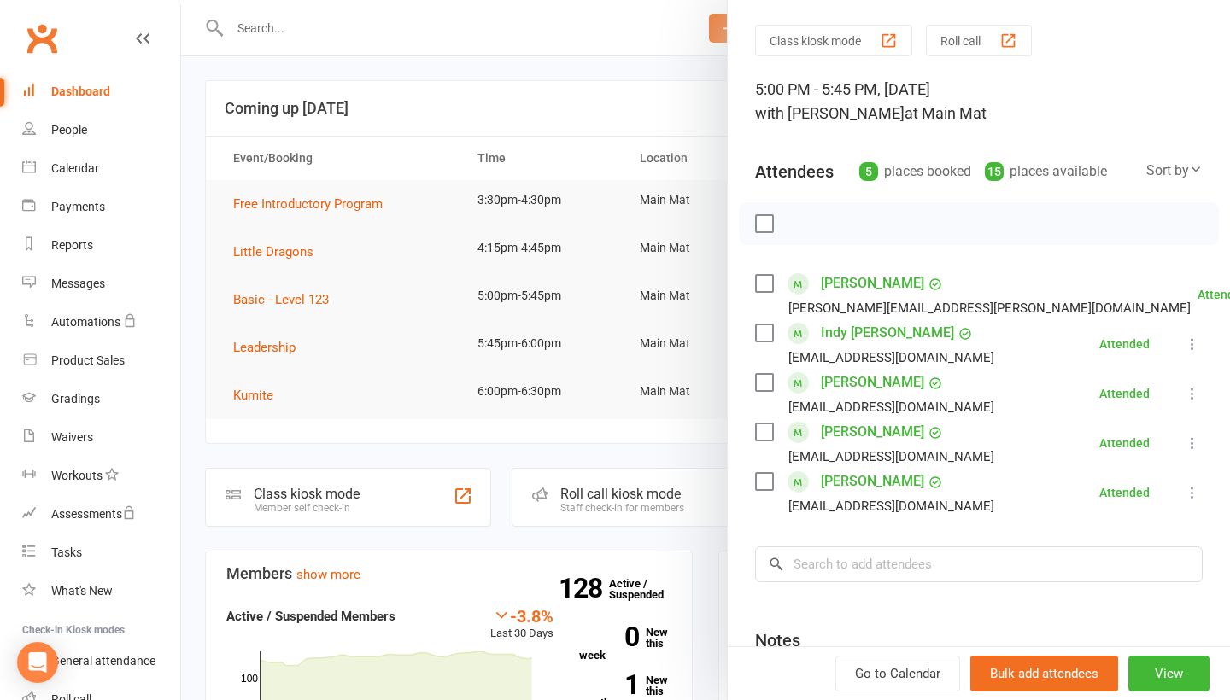
click at [606, 174] on div at bounding box center [705, 350] width 1049 height 700
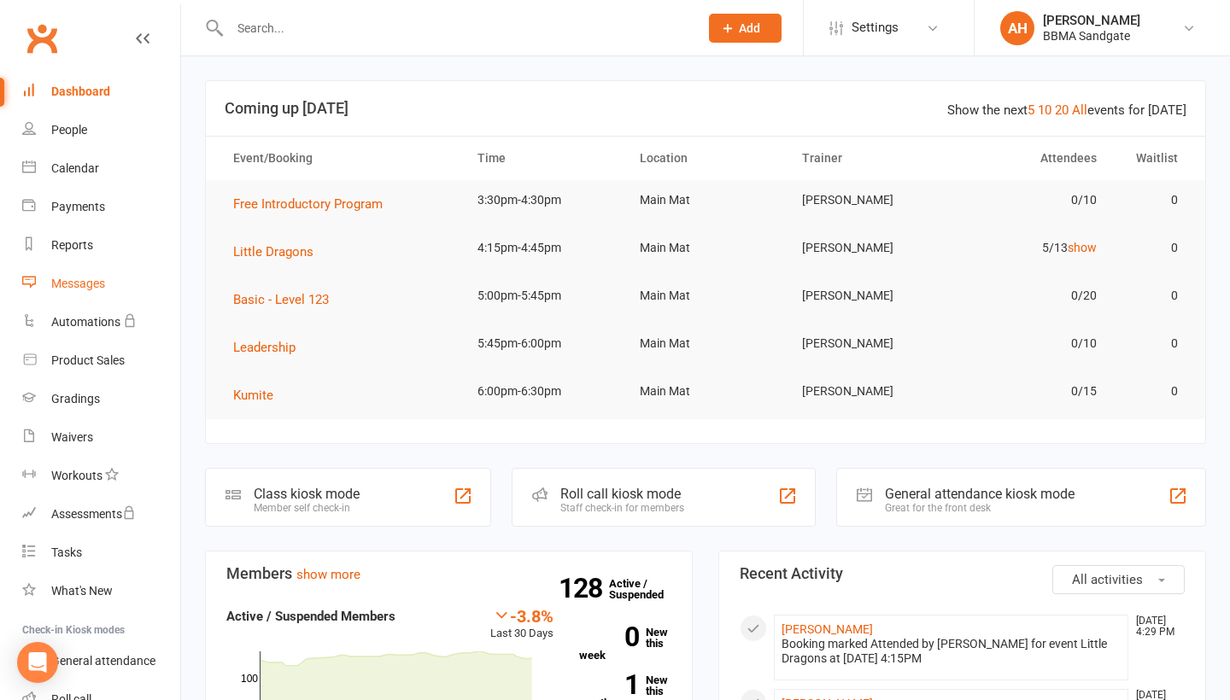
scroll to position [0, 0]
click at [130, 273] on link "Messages" at bounding box center [101, 284] width 158 height 38
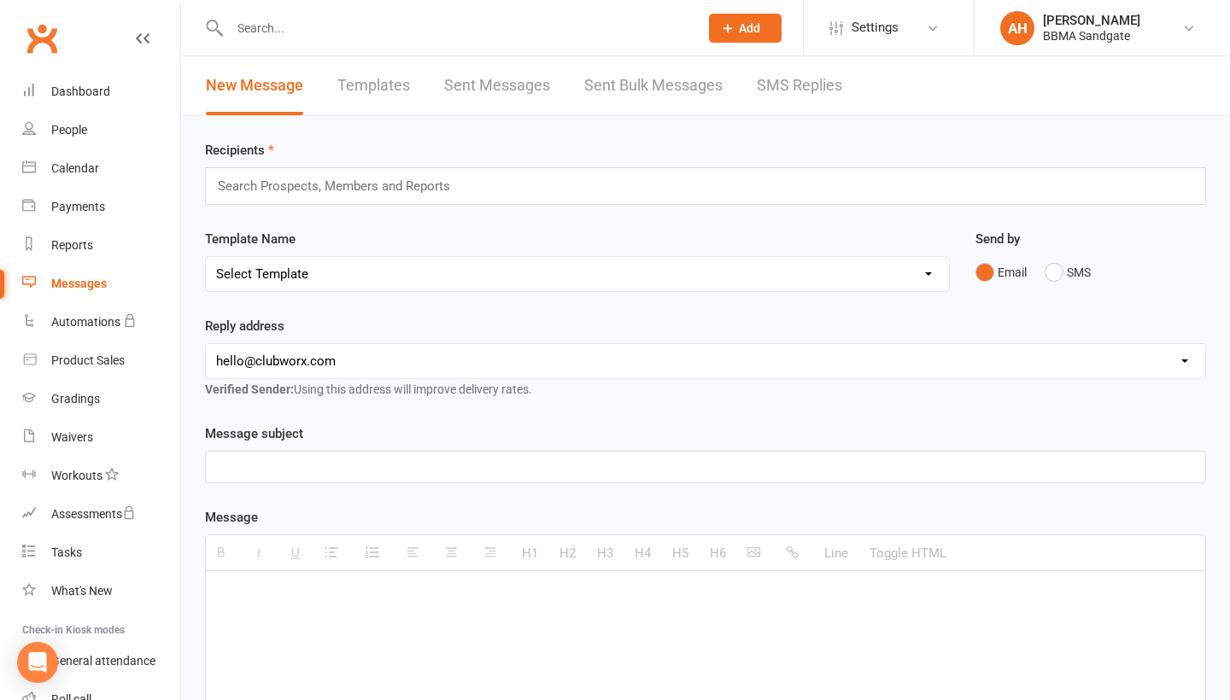
click at [777, 100] on link "SMS Replies" at bounding box center [799, 85] width 85 height 59
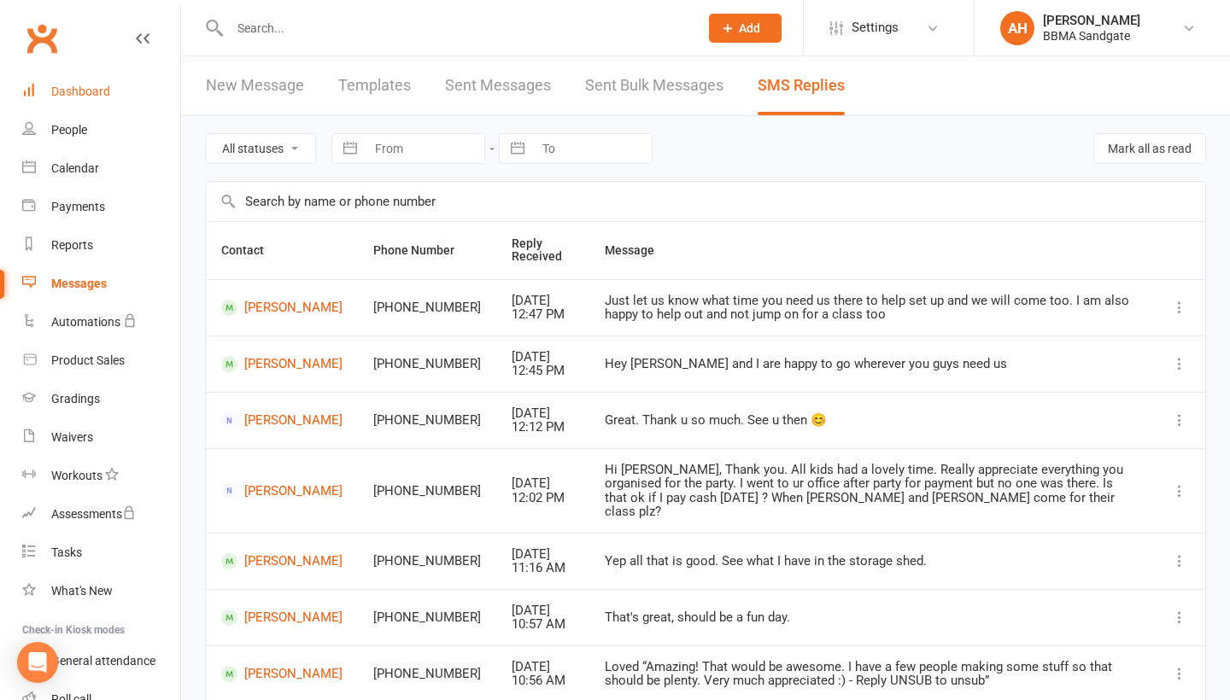
click at [113, 89] on link "Dashboard" at bounding box center [101, 92] width 158 height 38
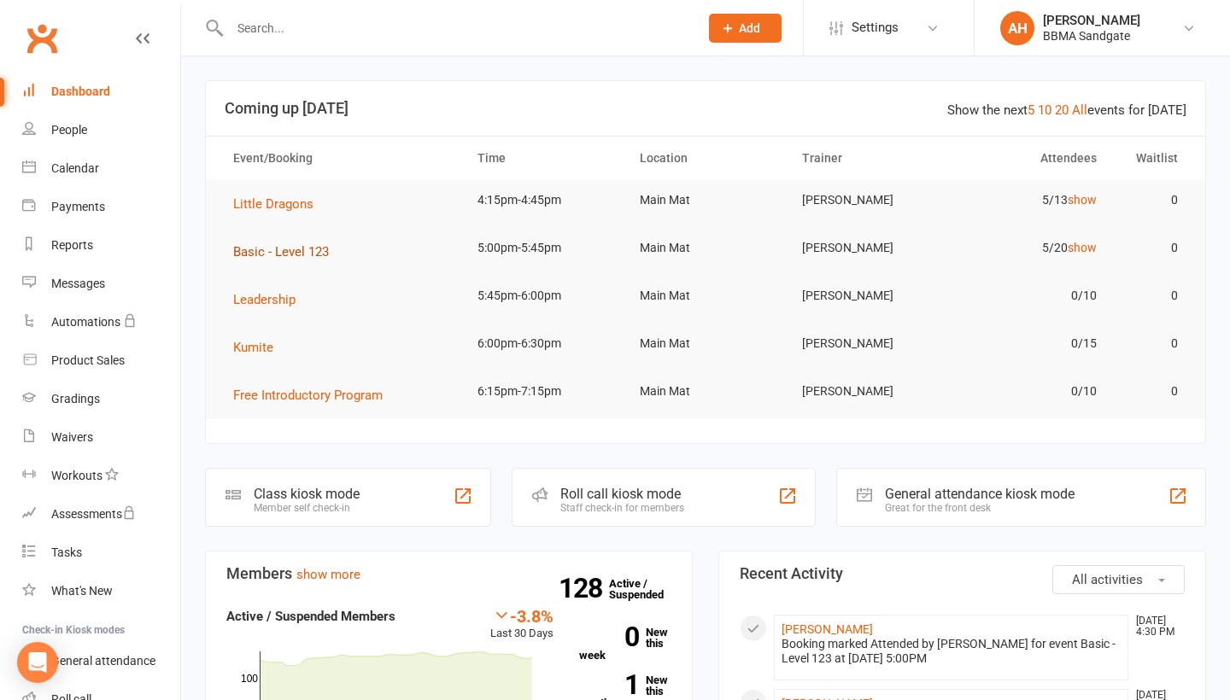
click at [302, 256] on span "Basic - Level 123" at bounding box center [281, 251] width 96 height 15
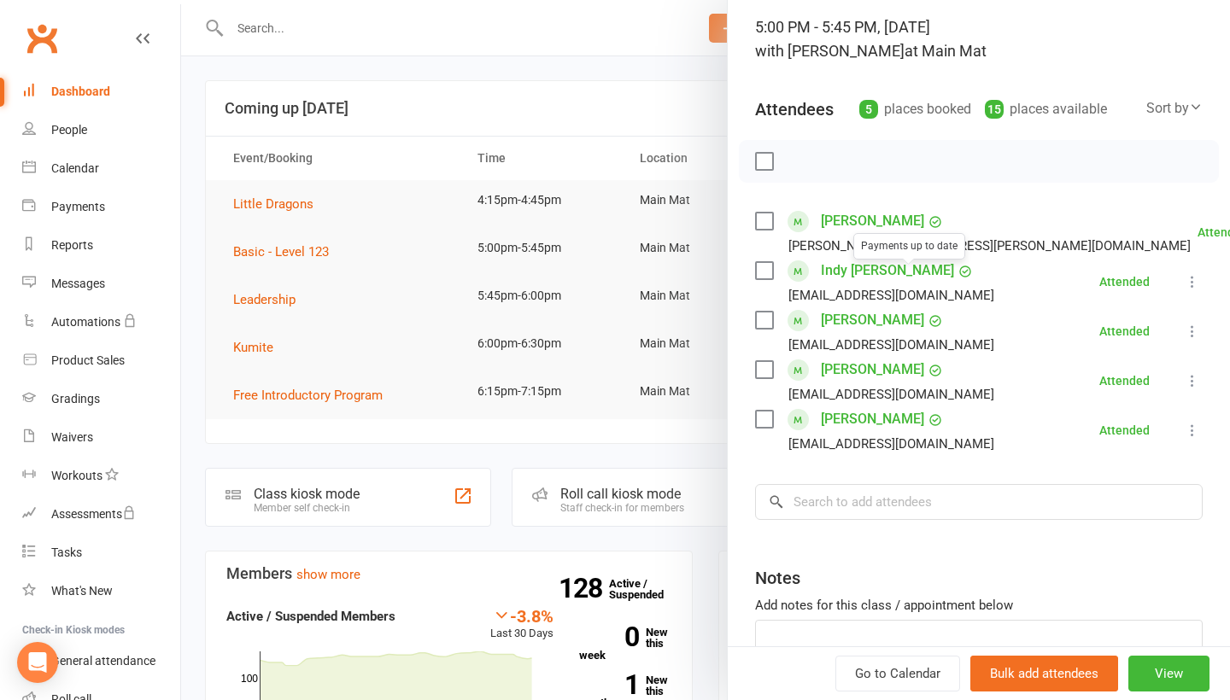
scroll to position [108, 0]
click at [939, 513] on input "j" at bounding box center [979, 504] width 448 height 36
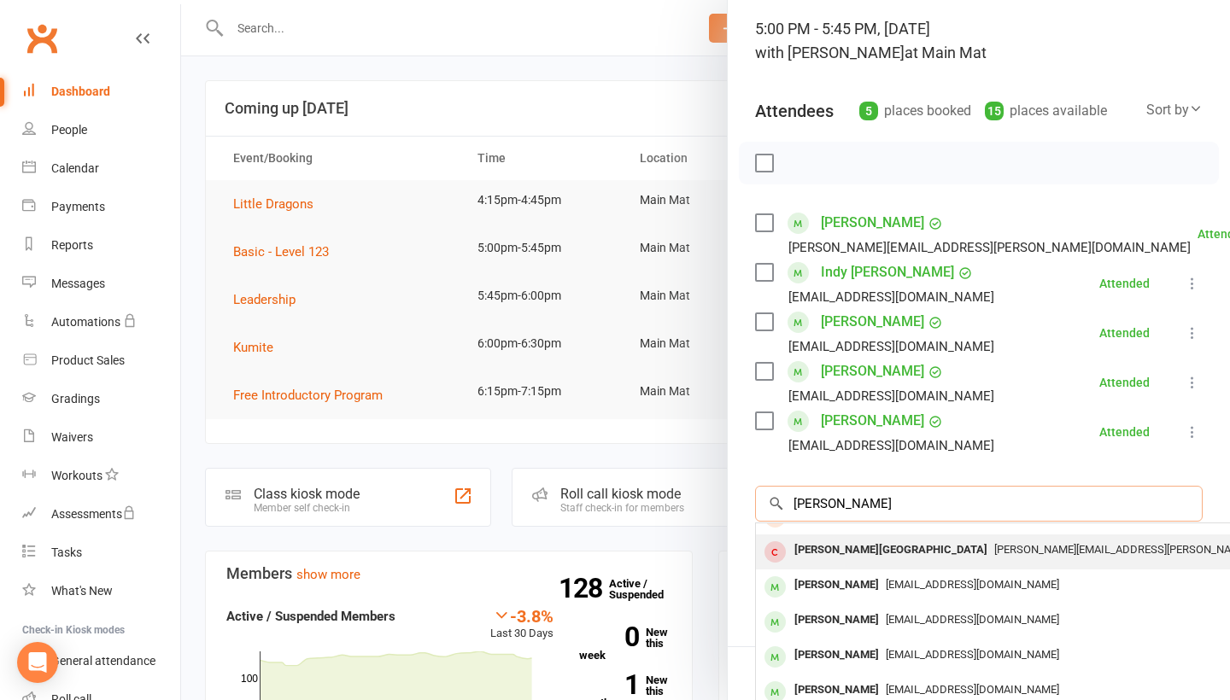
scroll to position [24, 0]
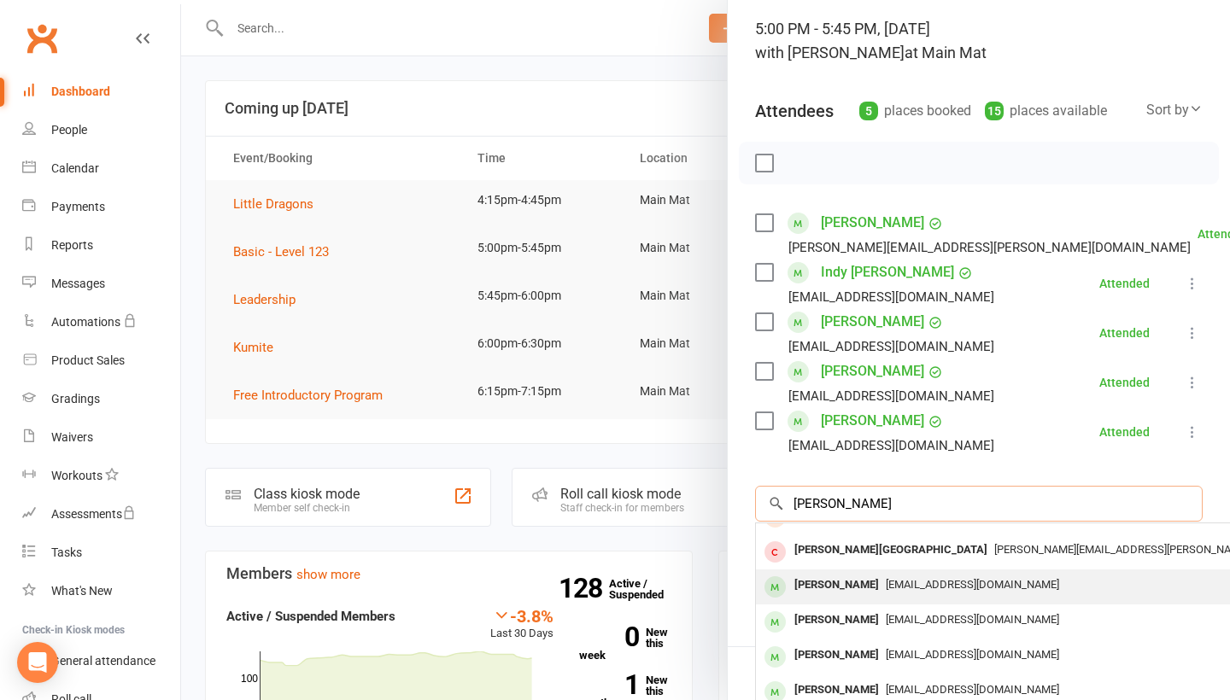
type input "[PERSON_NAME]"
click at [902, 583] on span "[EMAIL_ADDRESS][DOMAIN_NAME]" at bounding box center [972, 584] width 173 height 13
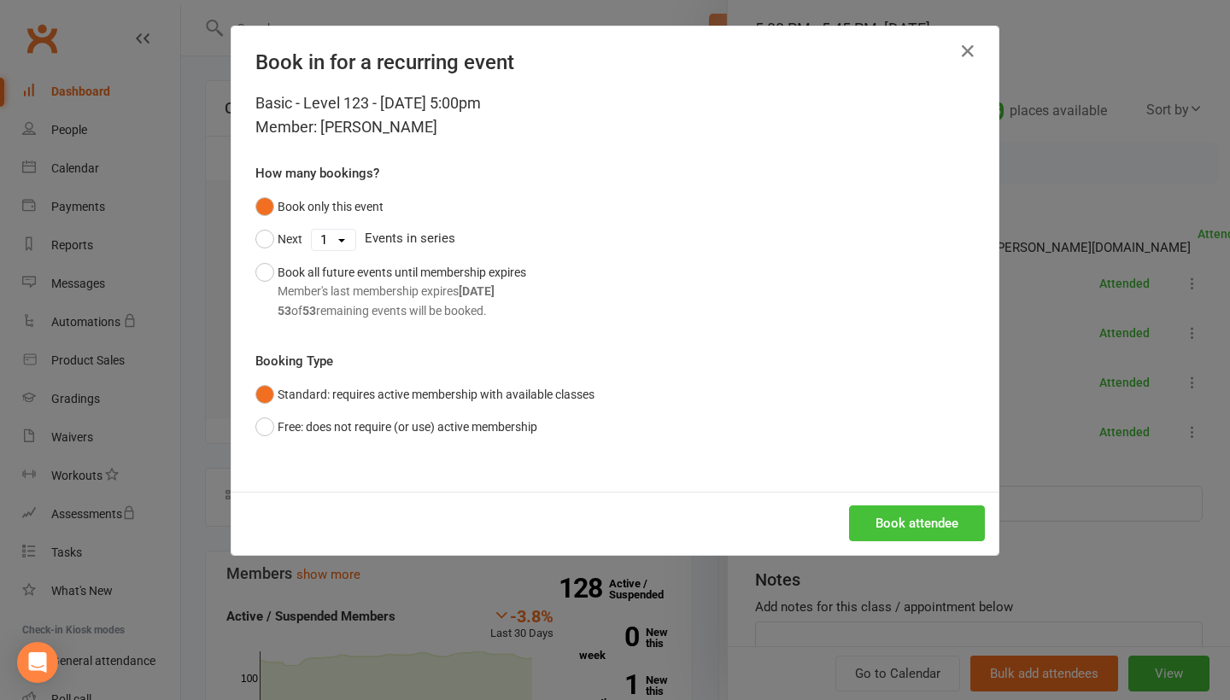
click at [927, 518] on button "Book attendee" at bounding box center [917, 524] width 136 height 36
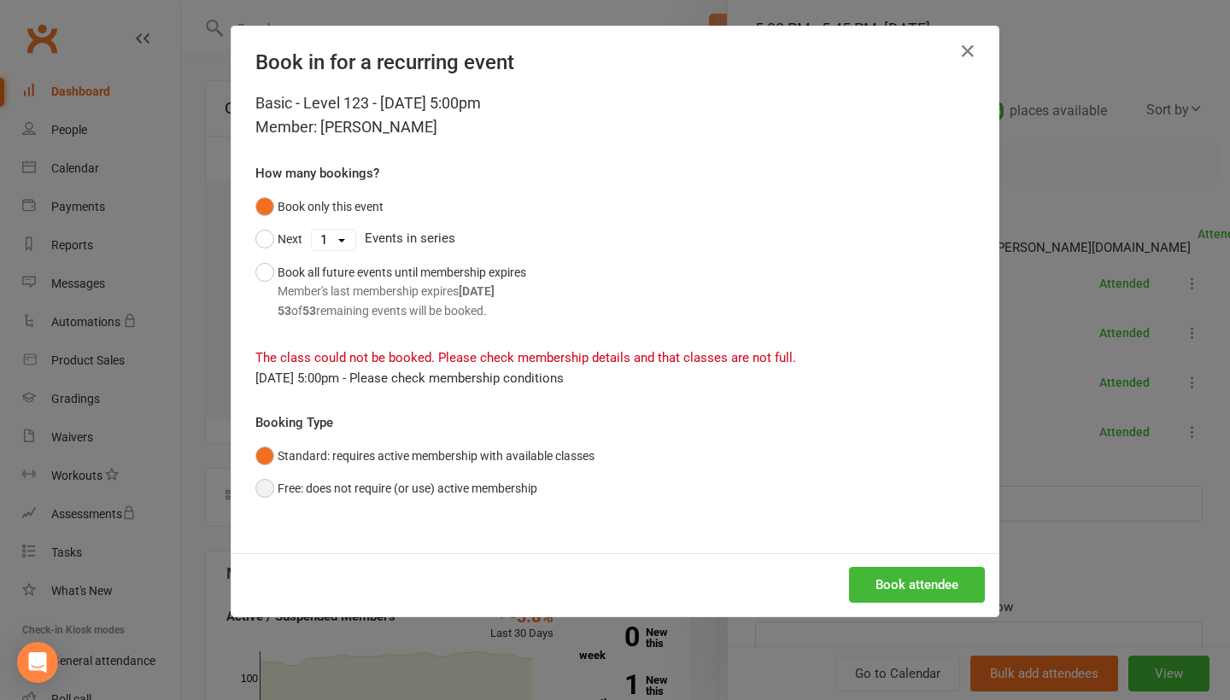
click at [435, 491] on button "Free: does not require (or use) active membership" at bounding box center [396, 488] width 282 height 32
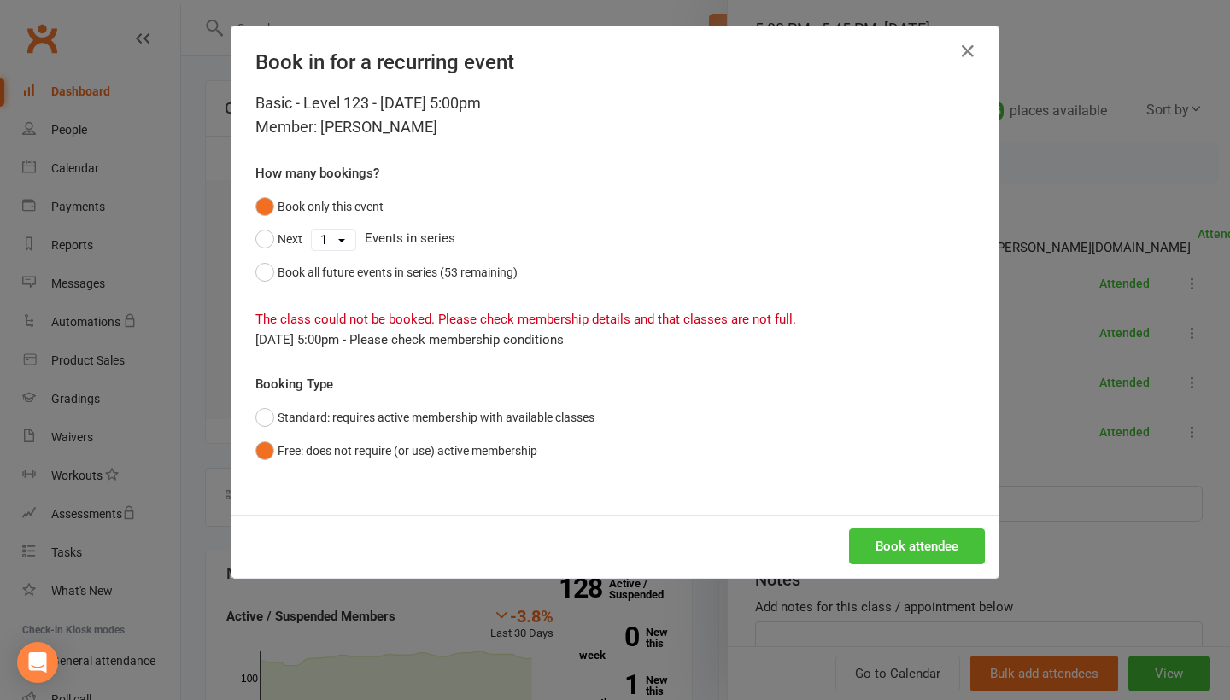
click at [916, 530] on button "Book attendee" at bounding box center [917, 547] width 136 height 36
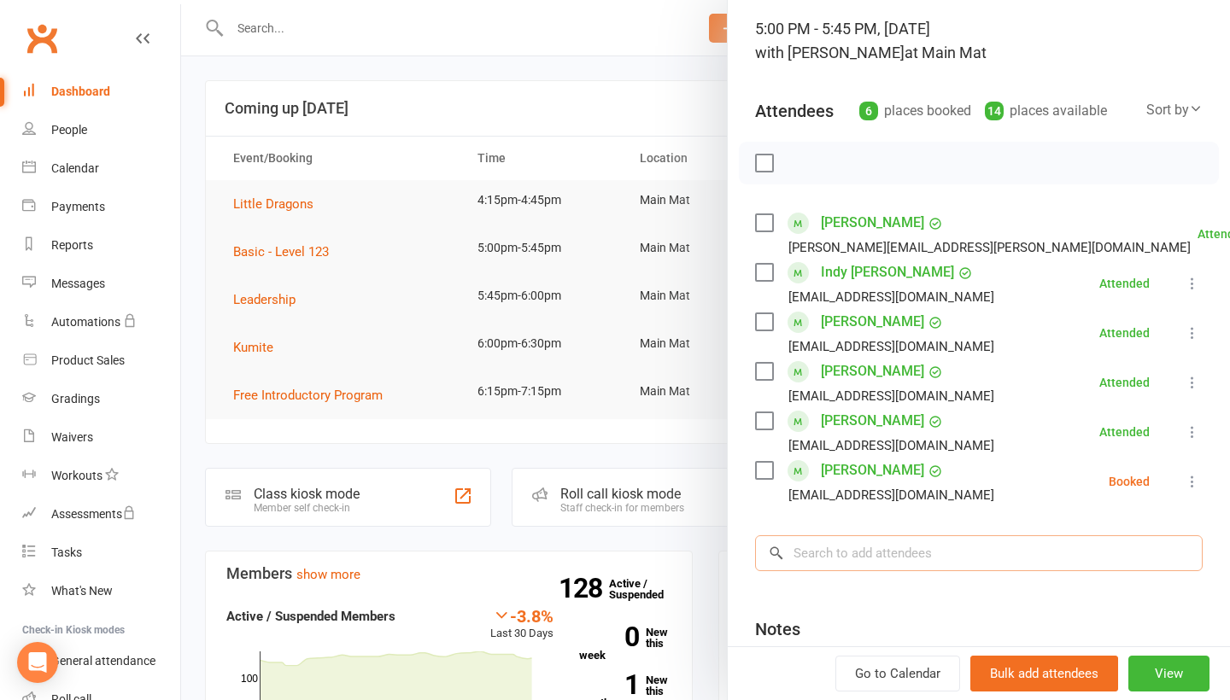
click at [905, 571] on input "search" at bounding box center [979, 554] width 448 height 36
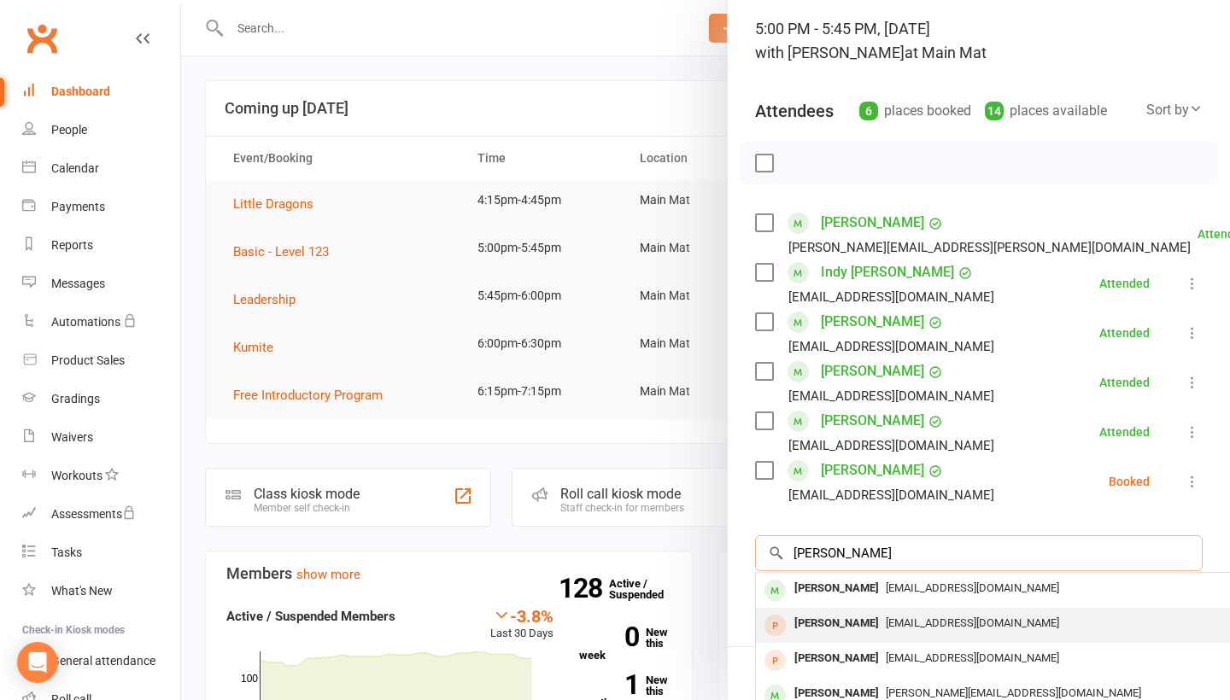
scroll to position [0, 0]
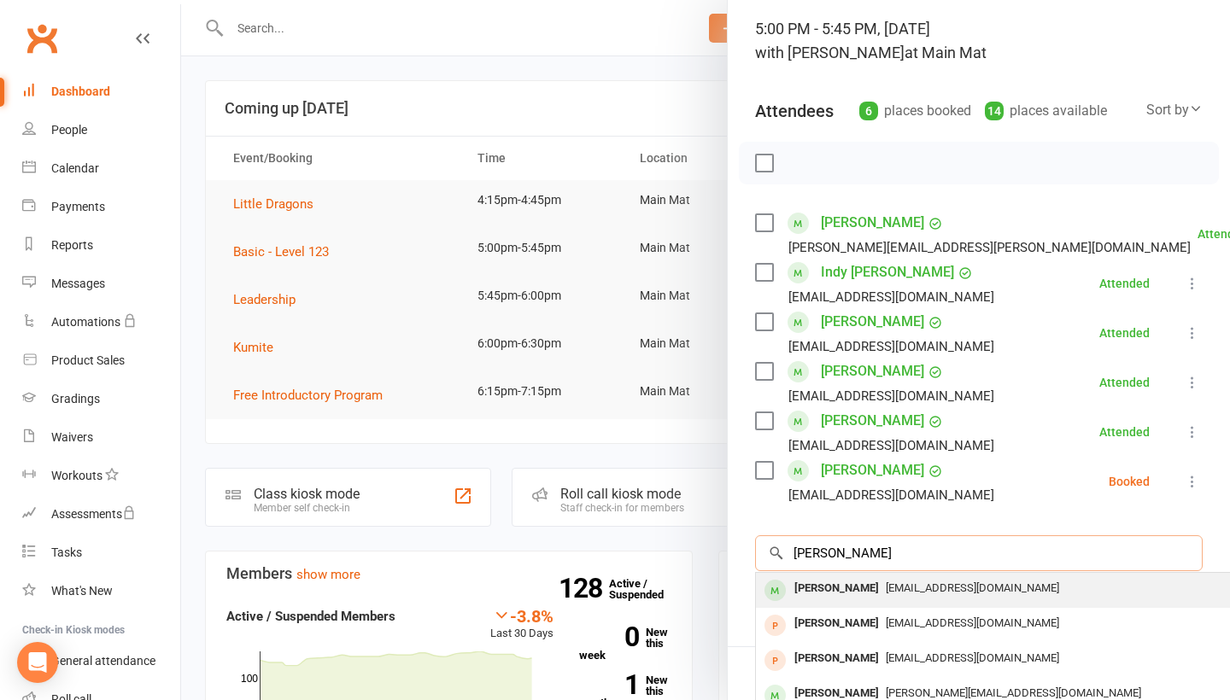
type input "[PERSON_NAME]"
click at [886, 595] on span "[EMAIL_ADDRESS][DOMAIN_NAME]" at bounding box center [972, 588] width 173 height 13
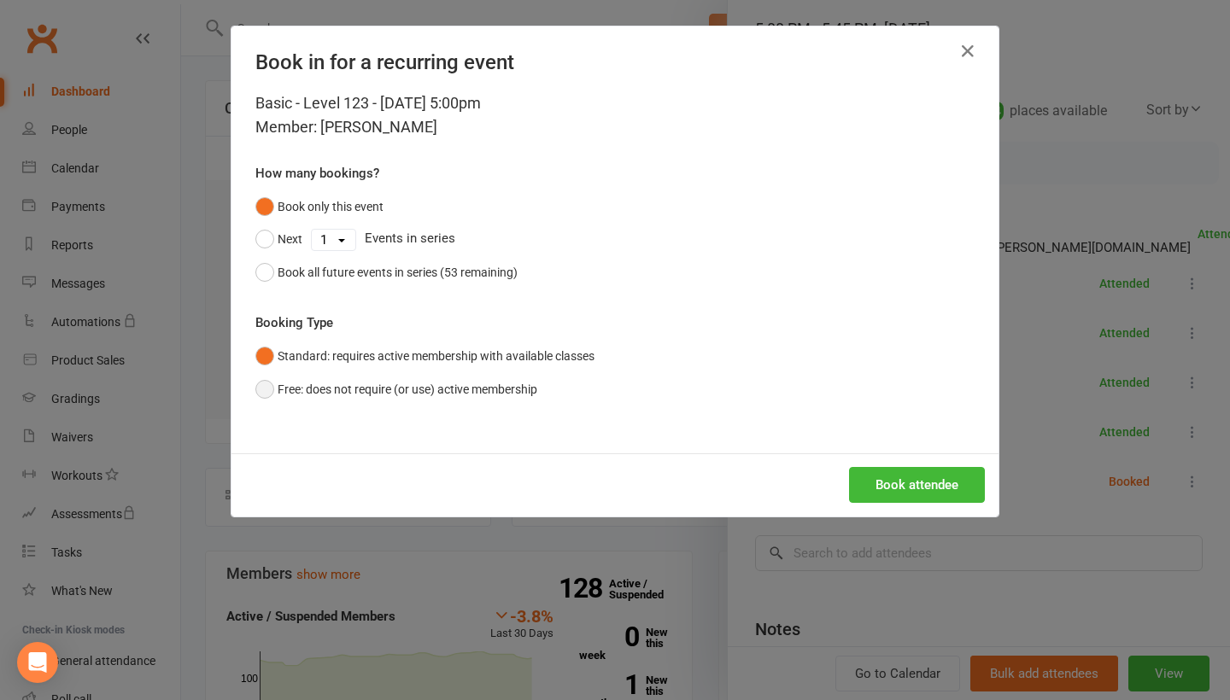
click at [474, 384] on button "Free: does not require (or use) active membership" at bounding box center [396, 389] width 282 height 32
click at [911, 473] on button "Book attendee" at bounding box center [917, 485] width 136 height 36
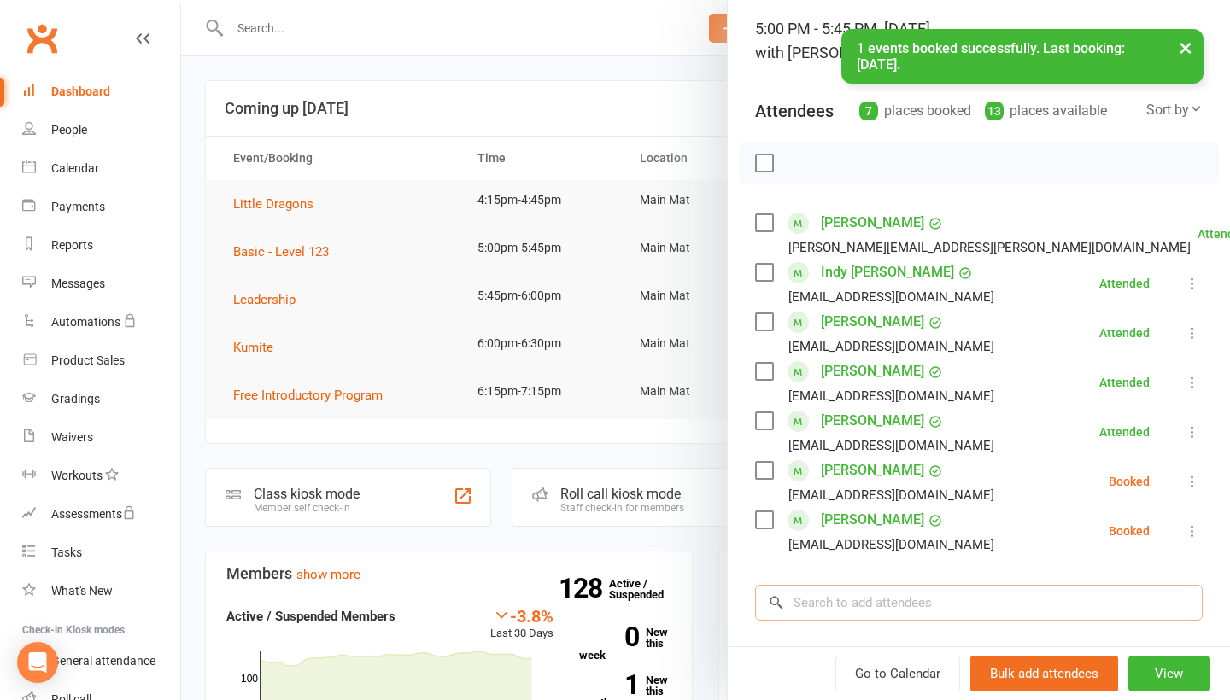
click at [872, 596] on input "search" at bounding box center [979, 603] width 448 height 36
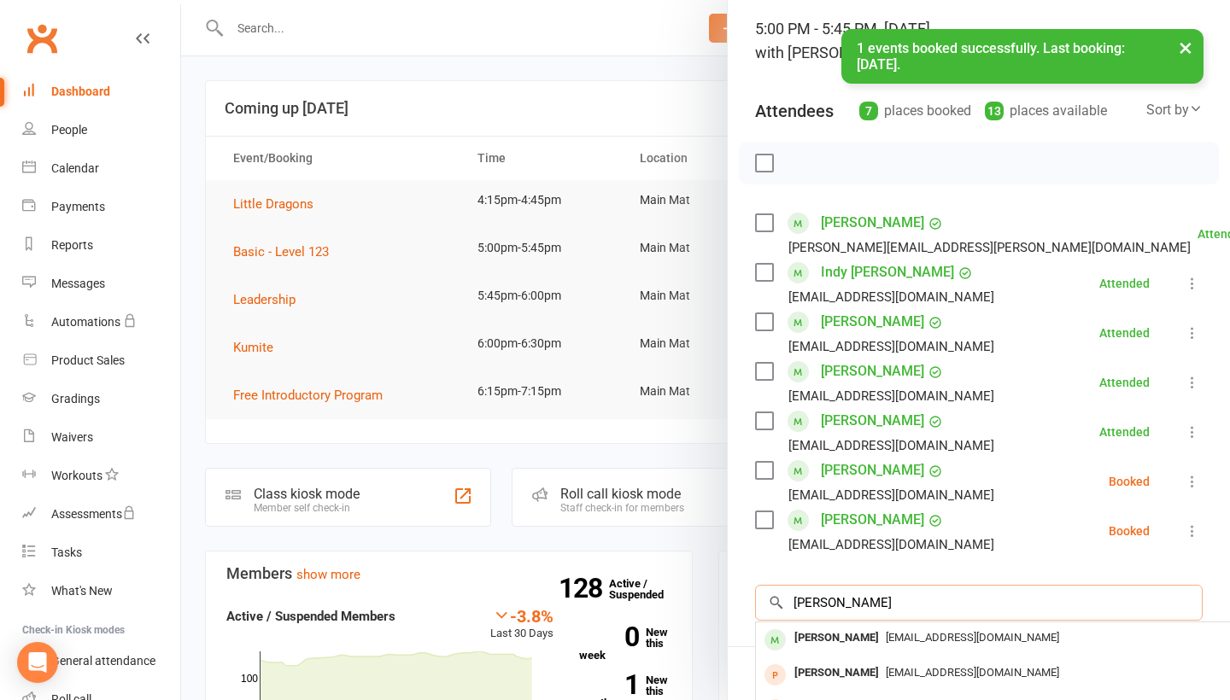
scroll to position [133, 0]
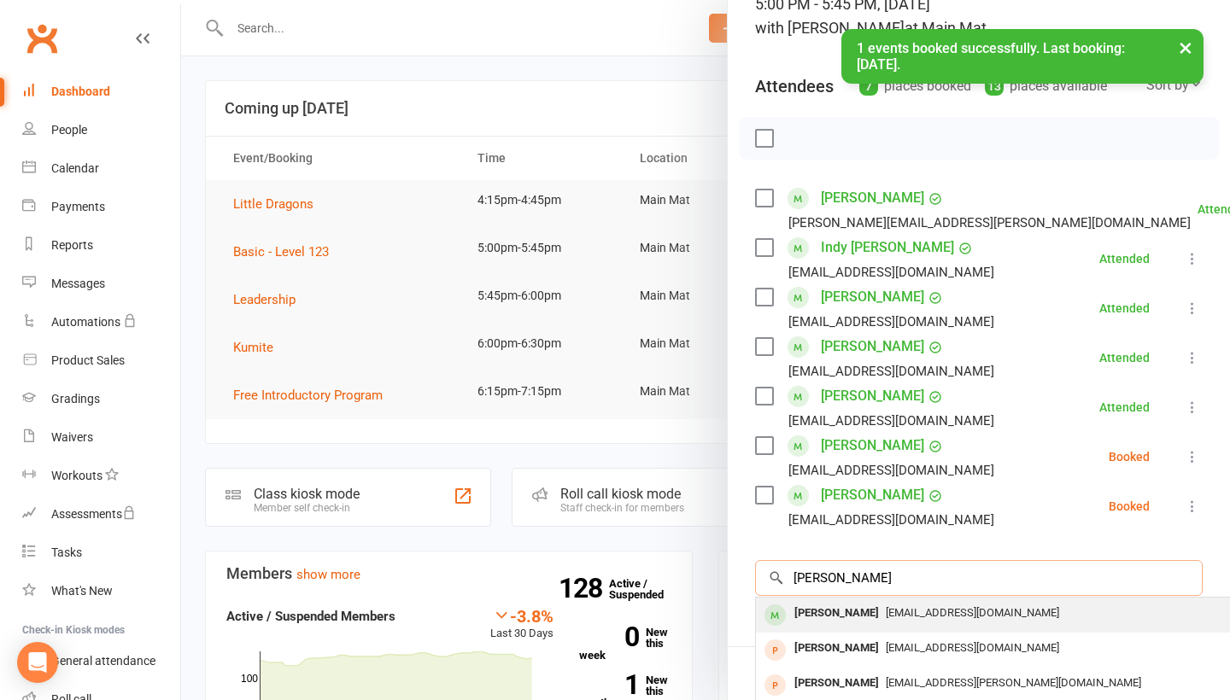
type input "[PERSON_NAME]"
click at [855, 612] on div "[PERSON_NAME]" at bounding box center [837, 613] width 98 height 25
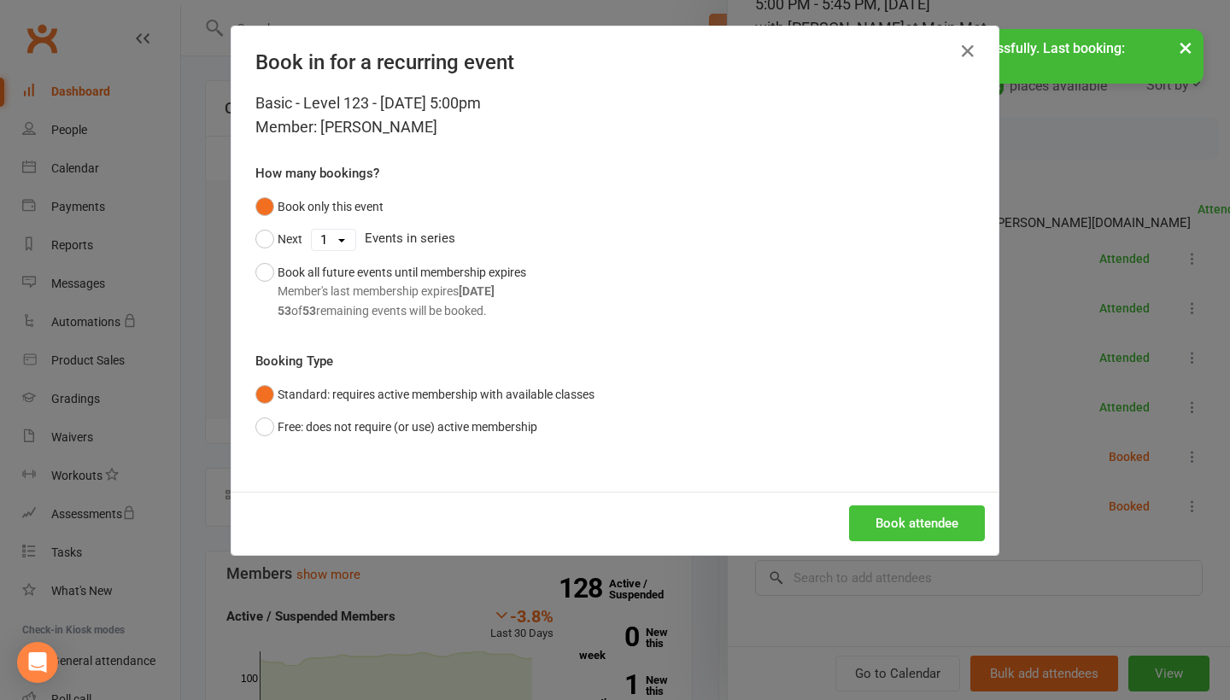
click at [930, 509] on button "Book attendee" at bounding box center [917, 524] width 136 height 36
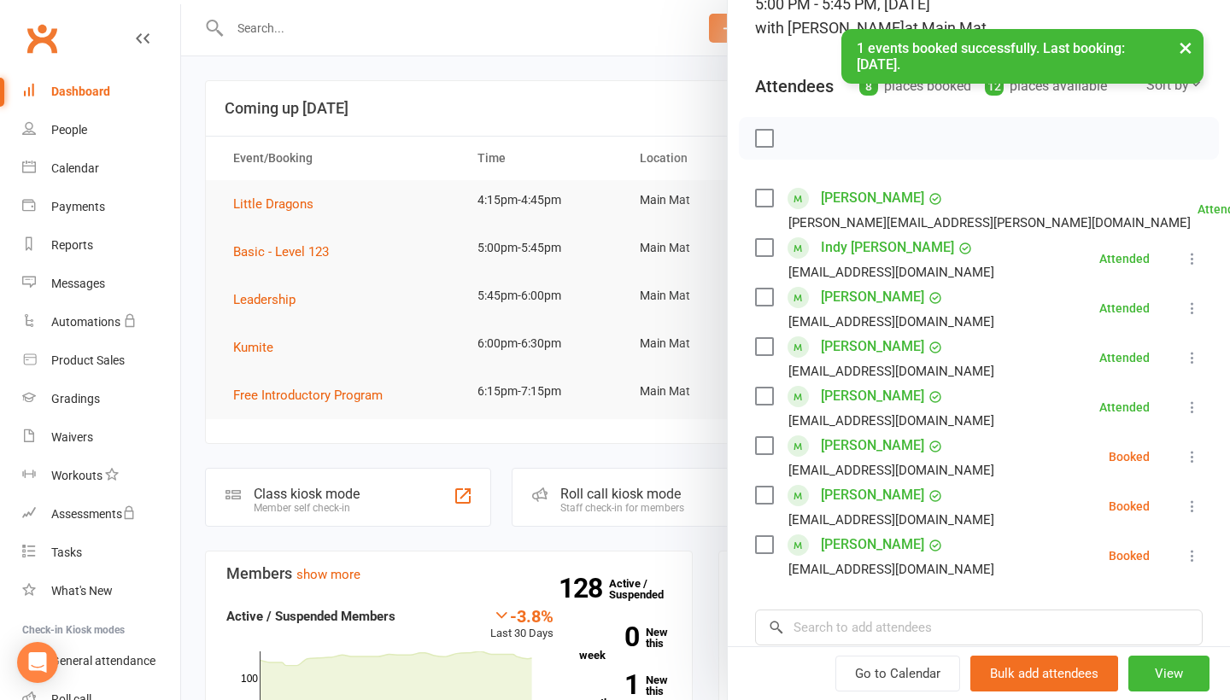
click at [1194, 458] on icon at bounding box center [1192, 456] width 17 height 17
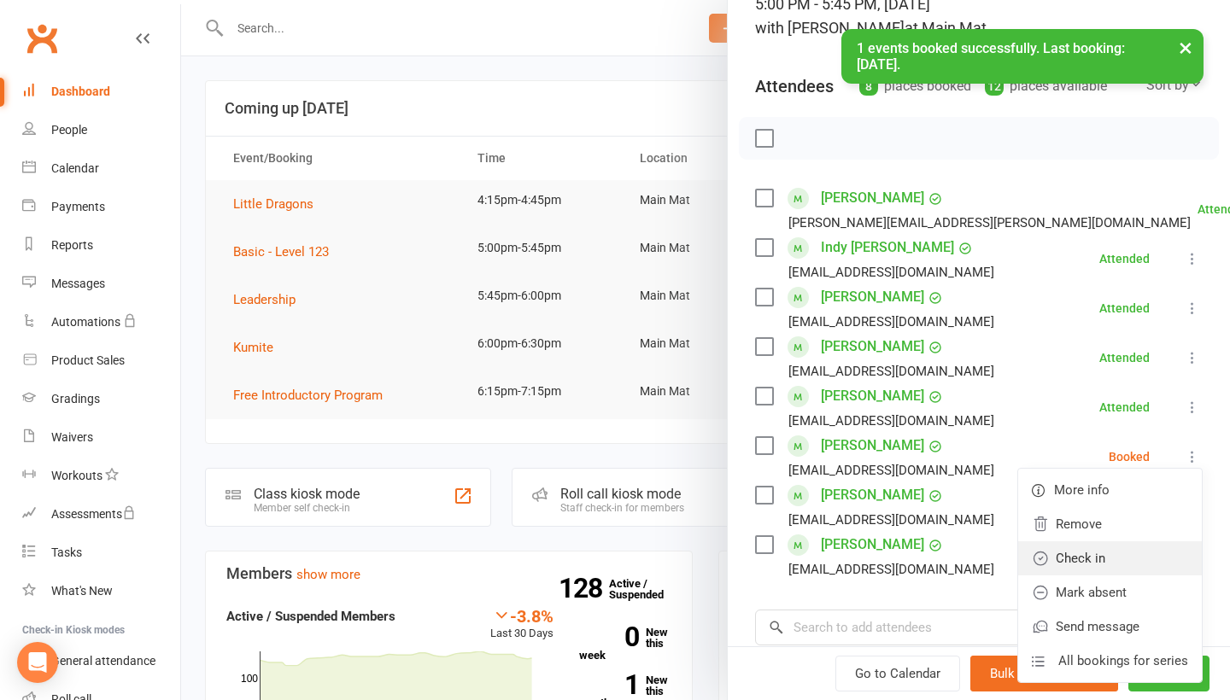
click at [1156, 567] on link "Check in" at bounding box center [1110, 559] width 184 height 34
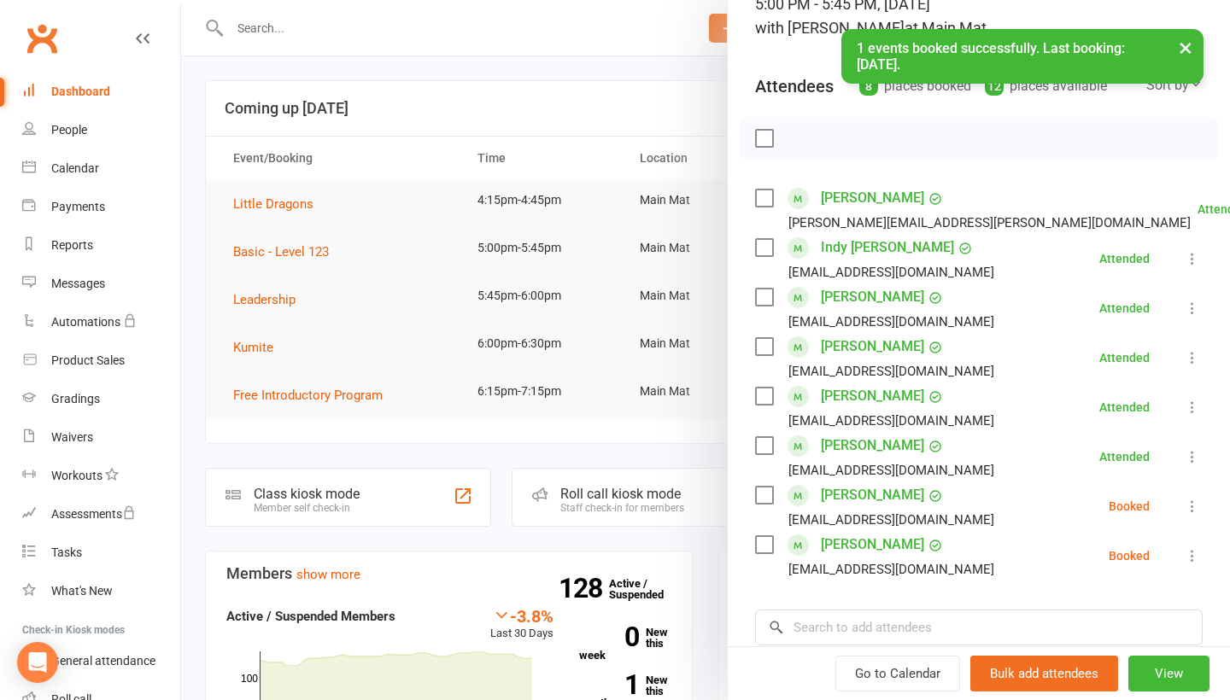
click at [1196, 513] on icon at bounding box center [1192, 506] width 17 height 17
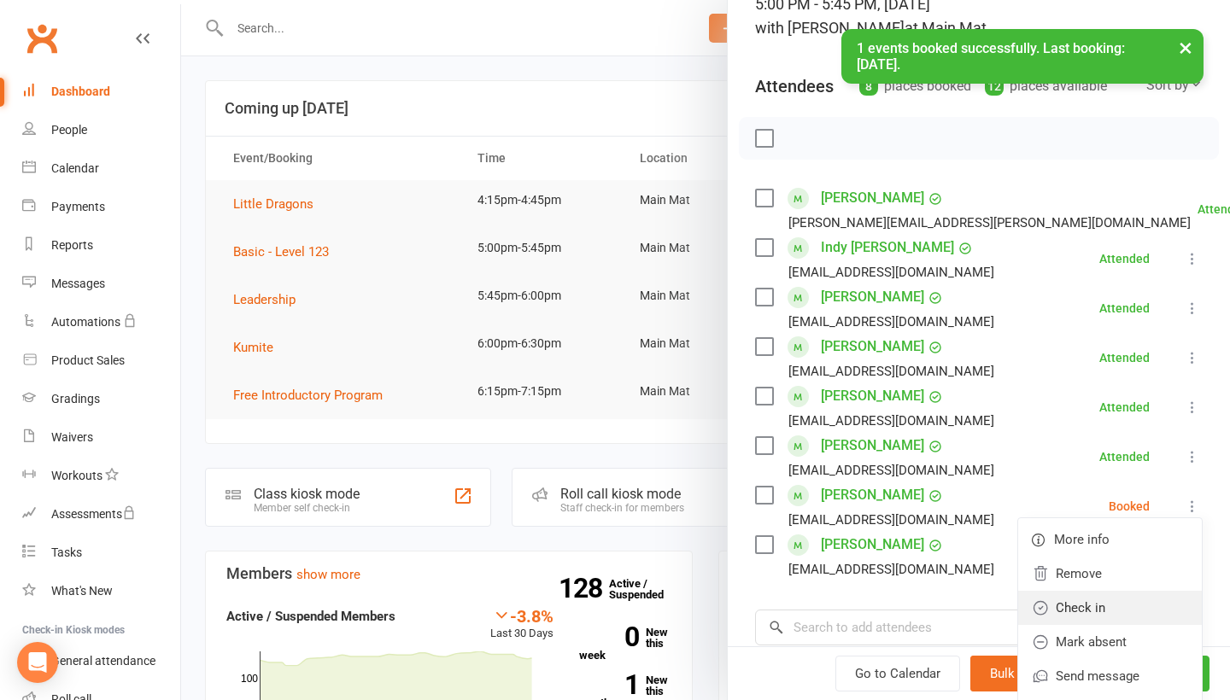
click at [1154, 612] on link "Check in" at bounding box center [1110, 608] width 184 height 34
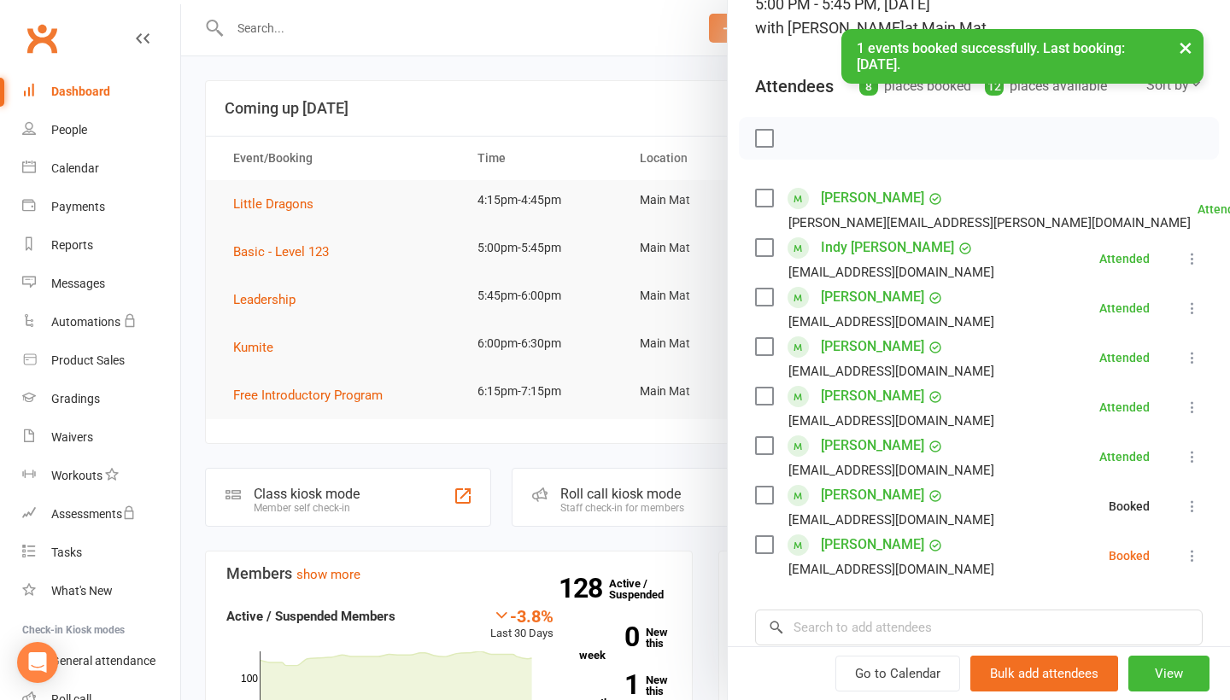
click at [1189, 560] on icon at bounding box center [1192, 556] width 17 height 17
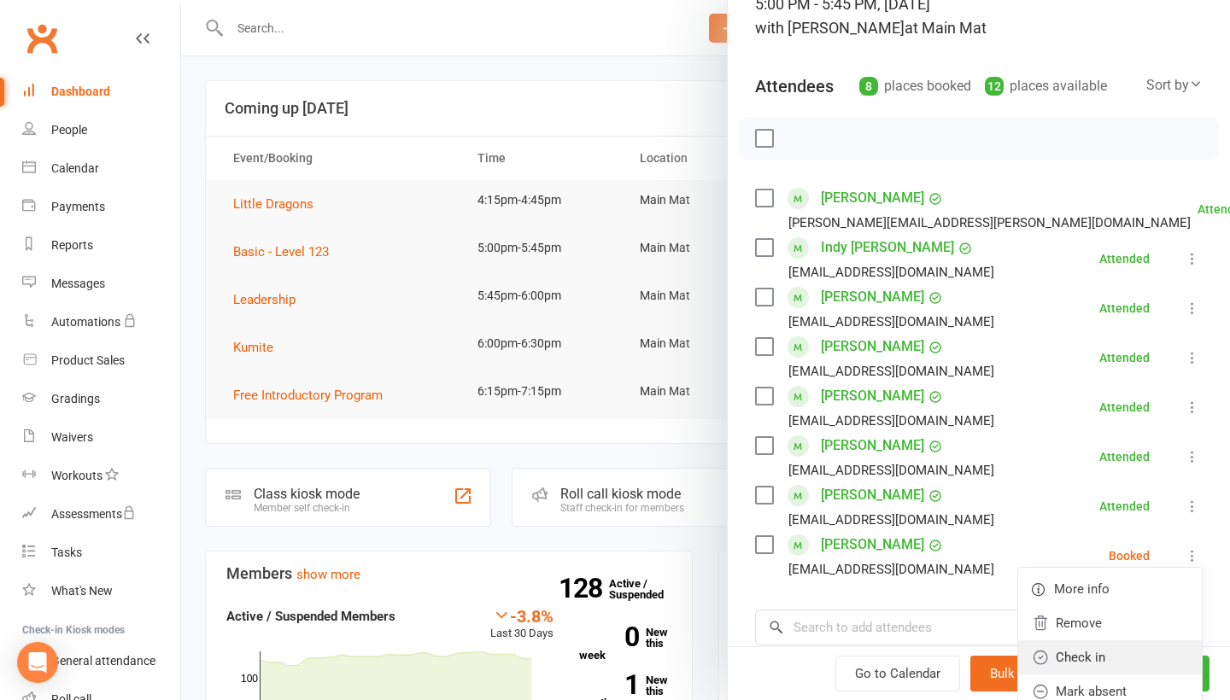
click at [1122, 666] on link "Check in" at bounding box center [1110, 658] width 184 height 34
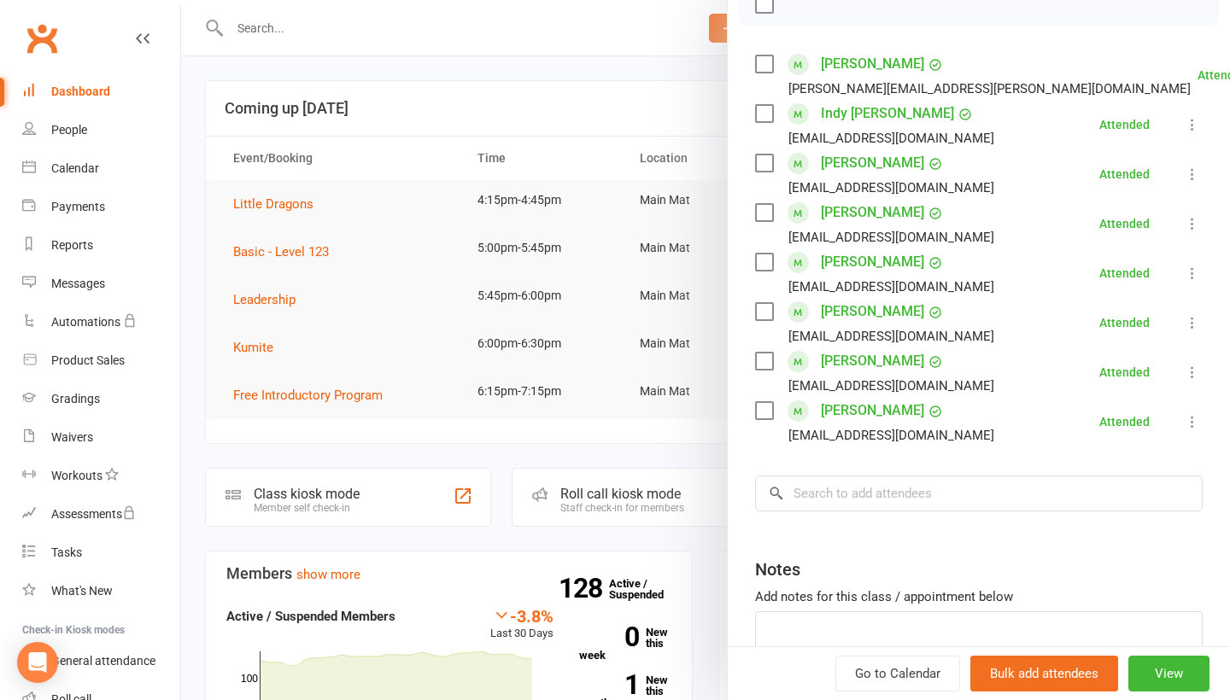
scroll to position [275, 0]
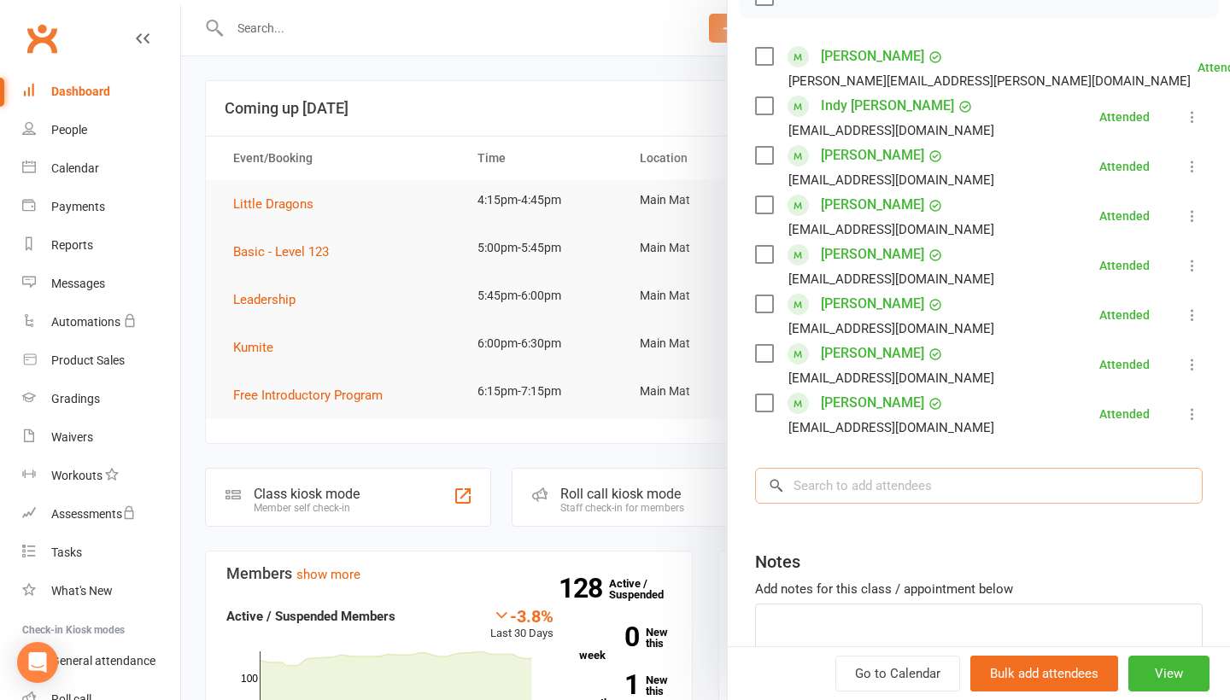
click at [1005, 491] on input "search" at bounding box center [979, 486] width 448 height 36
type input "[PERSON_NAME]"
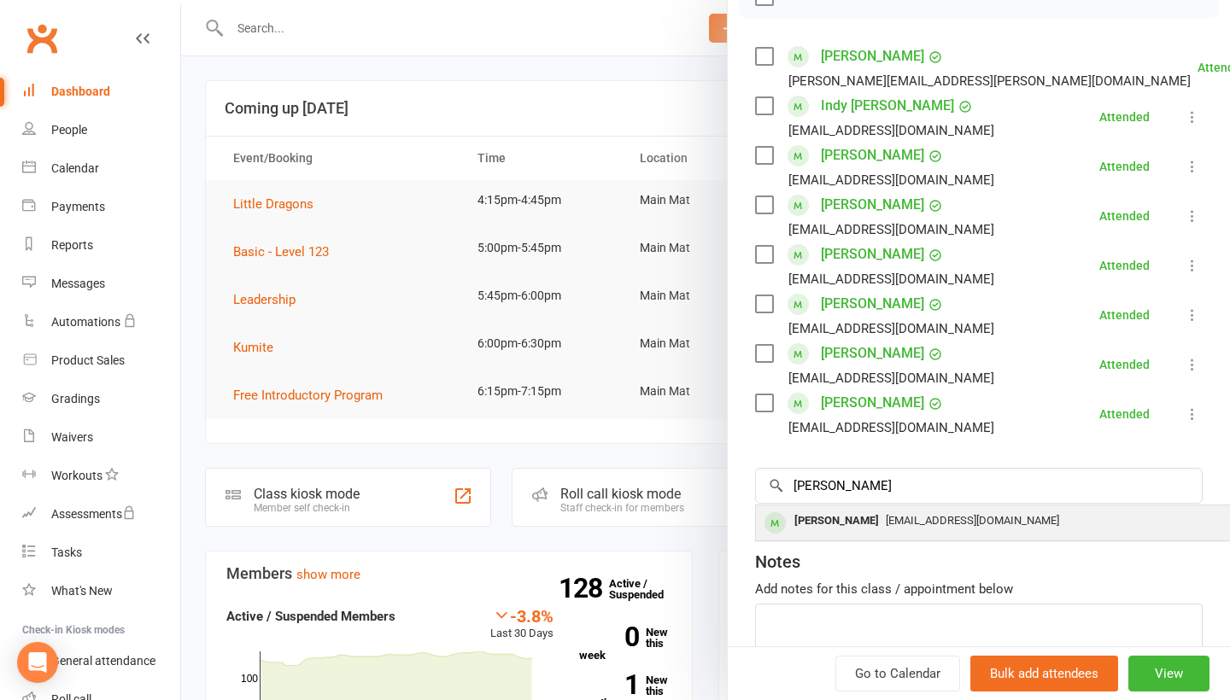
drag, startPoint x: 1005, startPoint y: 491, endPoint x: 982, endPoint y: 526, distance: 41.5
click at [982, 526] on span "[EMAIL_ADDRESS][DOMAIN_NAME]" at bounding box center [972, 520] width 173 height 13
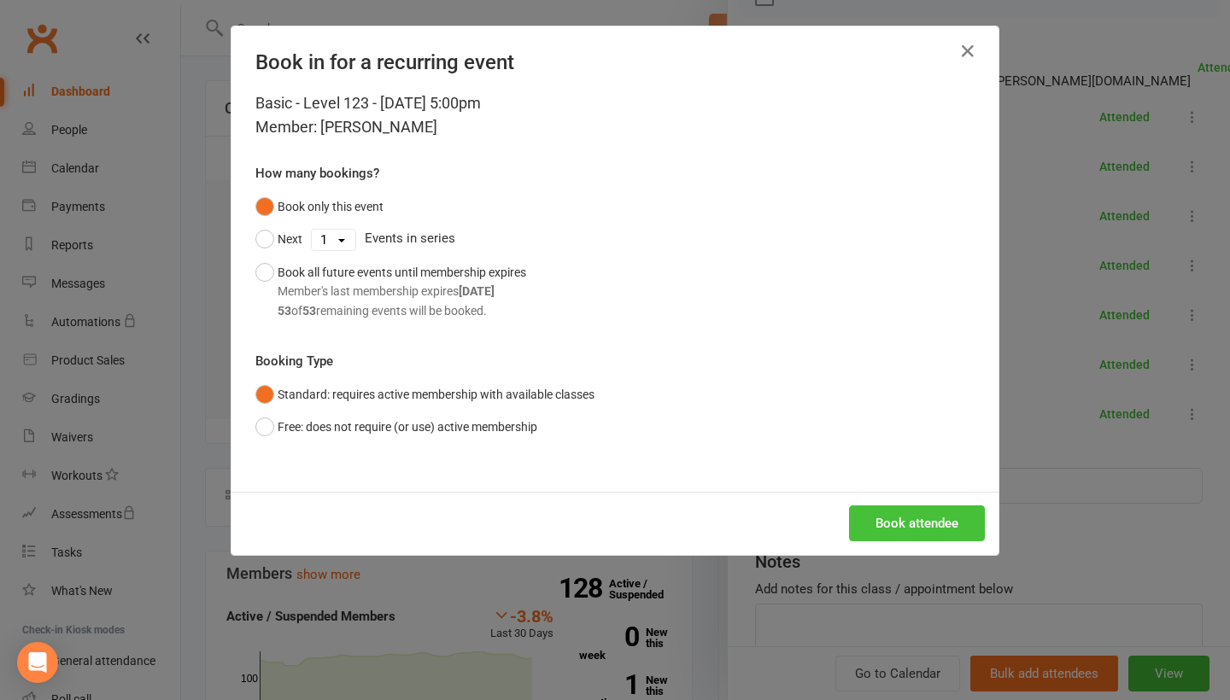
click at [950, 522] on button "Book attendee" at bounding box center [917, 524] width 136 height 36
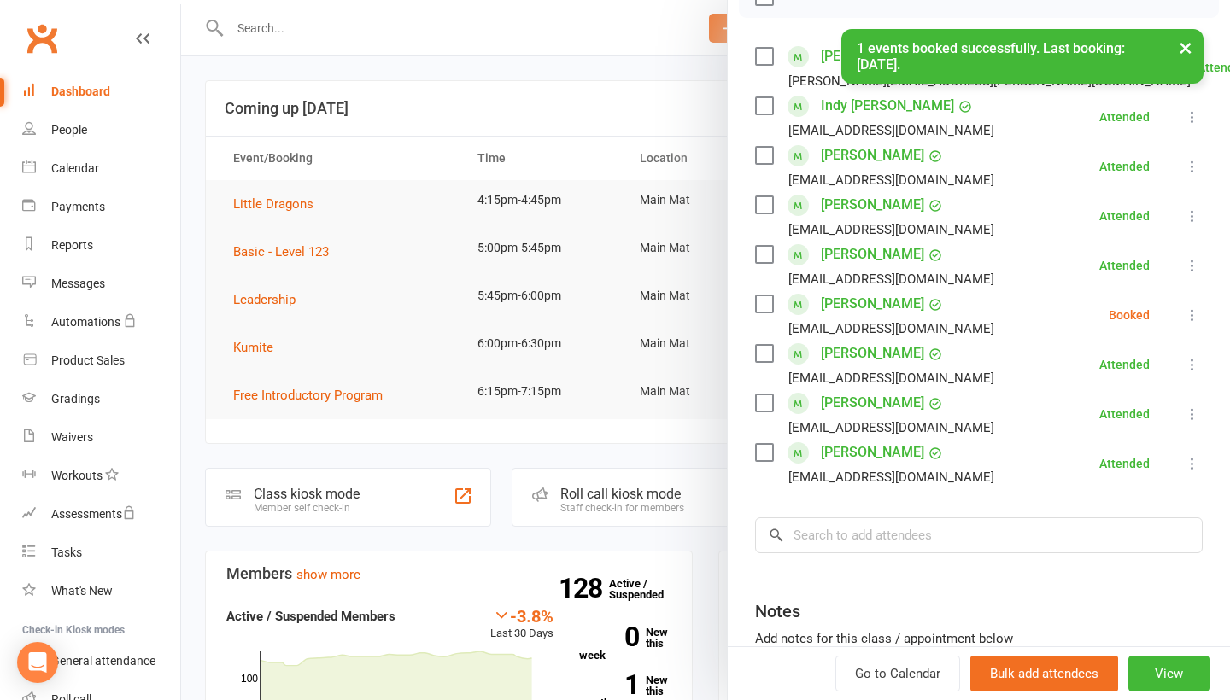
click at [1195, 319] on icon at bounding box center [1192, 315] width 17 height 17
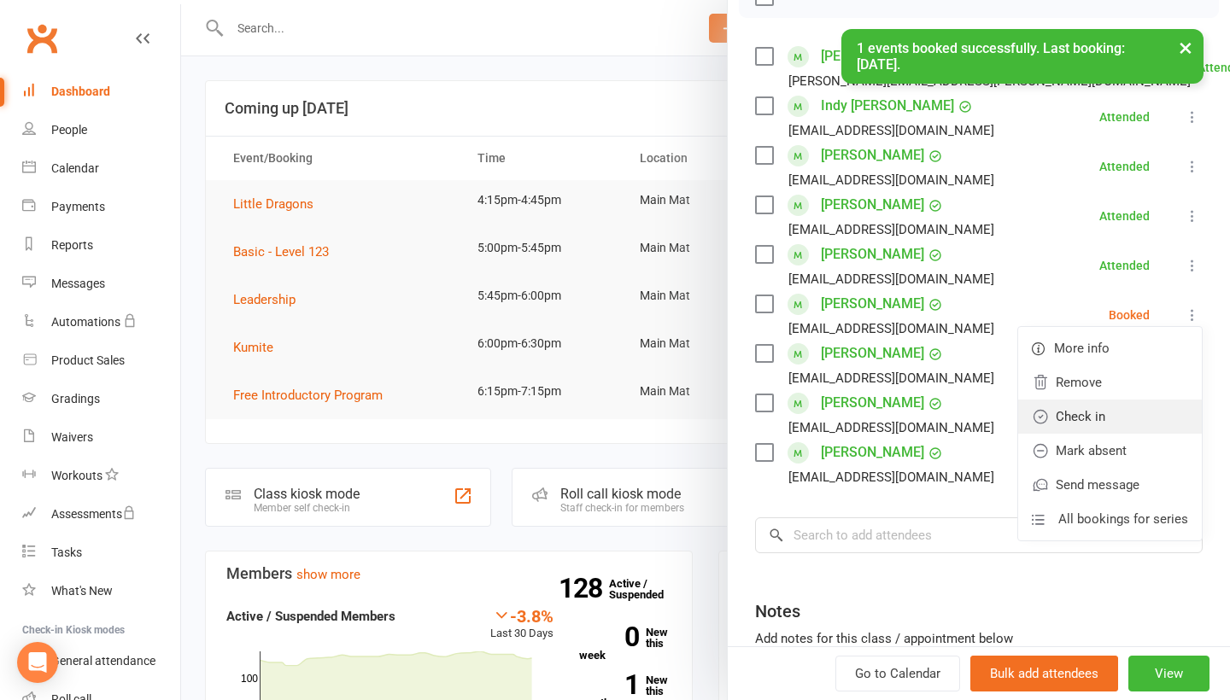
click at [1138, 412] on link "Check in" at bounding box center [1110, 417] width 184 height 34
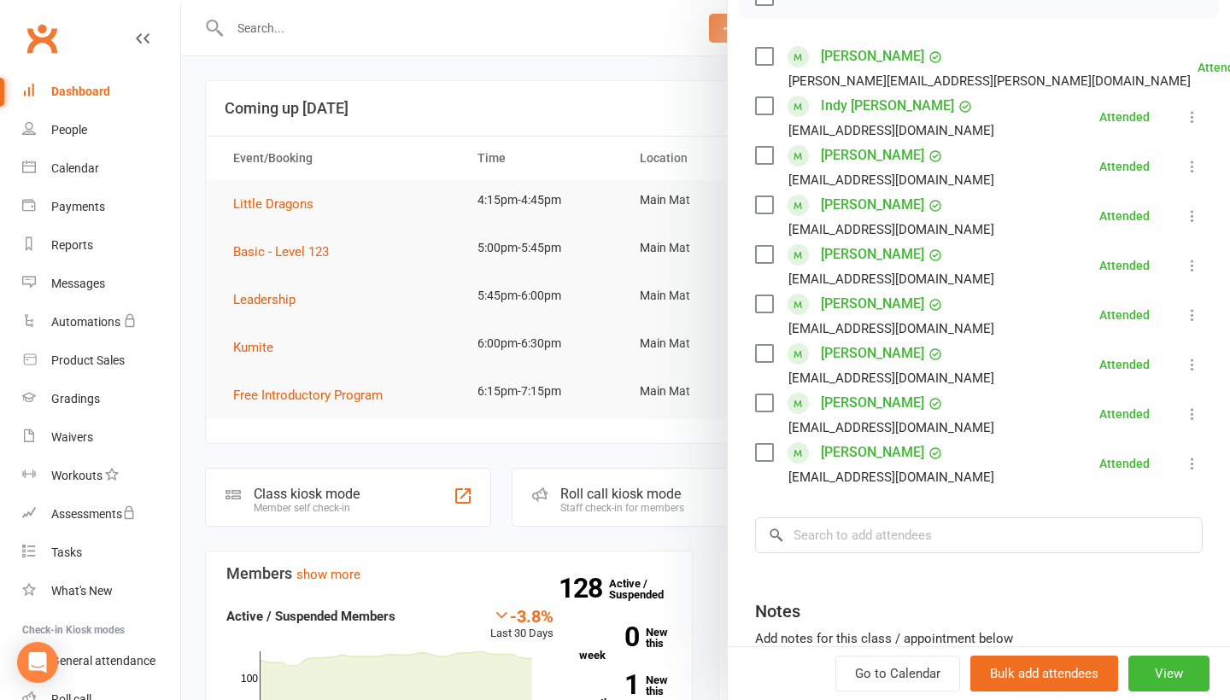
scroll to position [0, 0]
click at [613, 71] on div at bounding box center [705, 350] width 1049 height 700
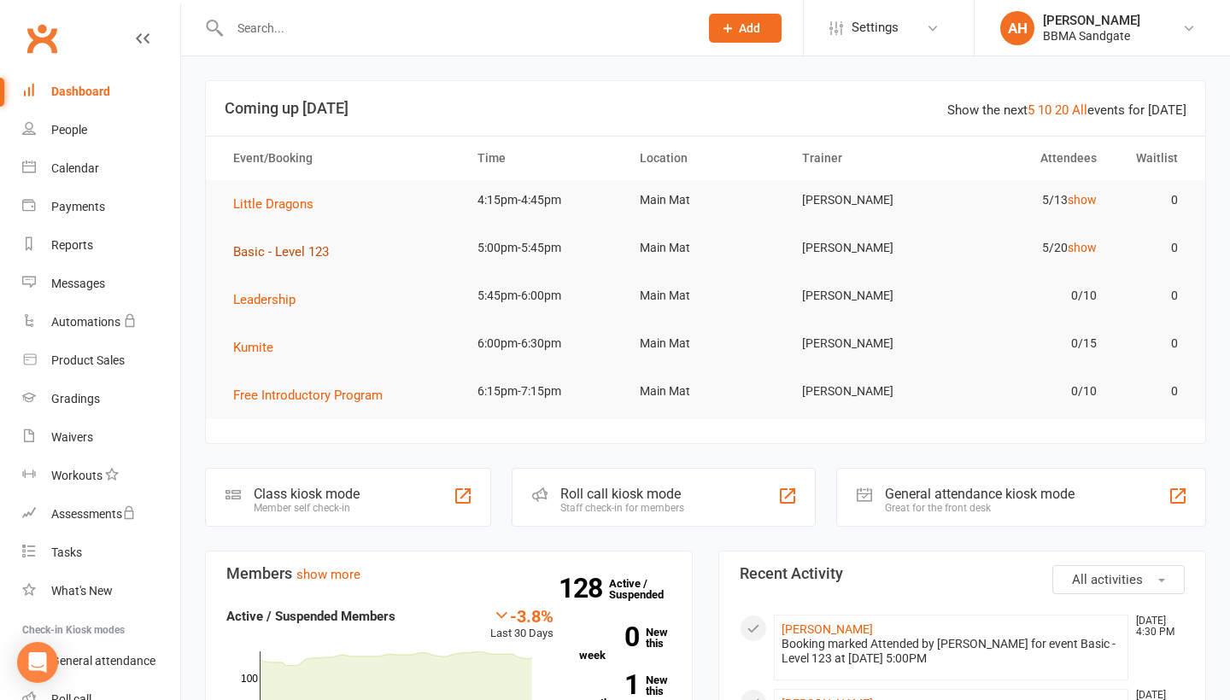
click at [301, 250] on span "Basic - Level 123" at bounding box center [281, 251] width 96 height 15
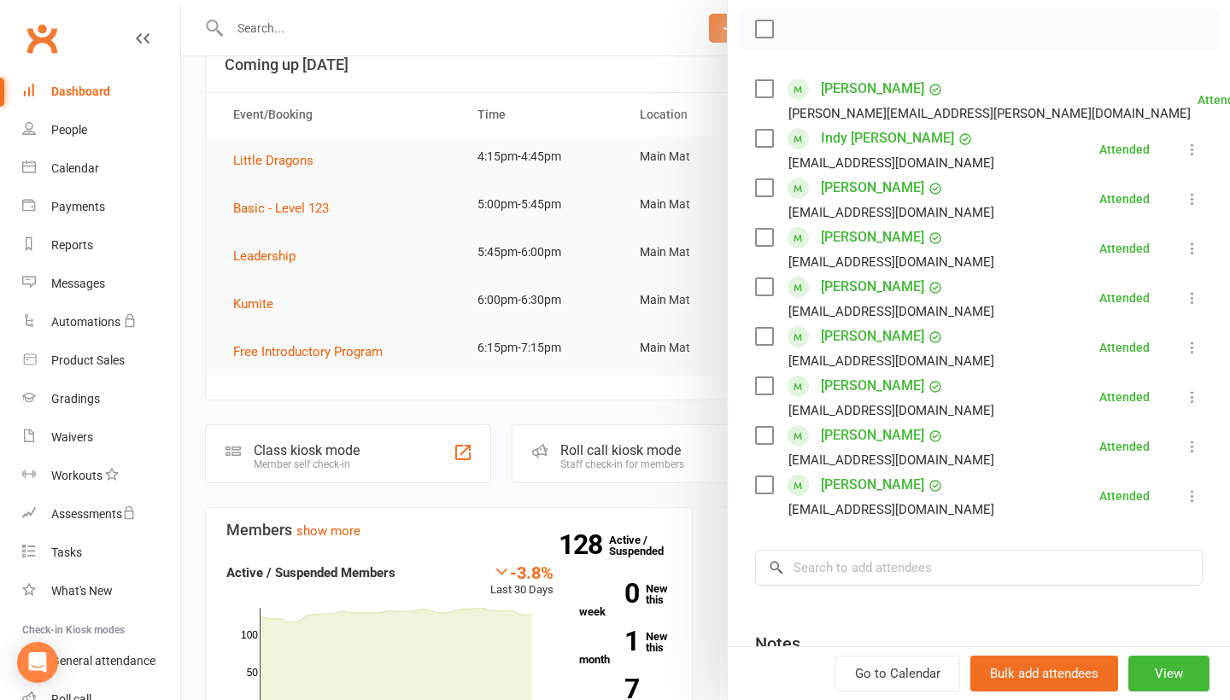
scroll to position [278, 0]
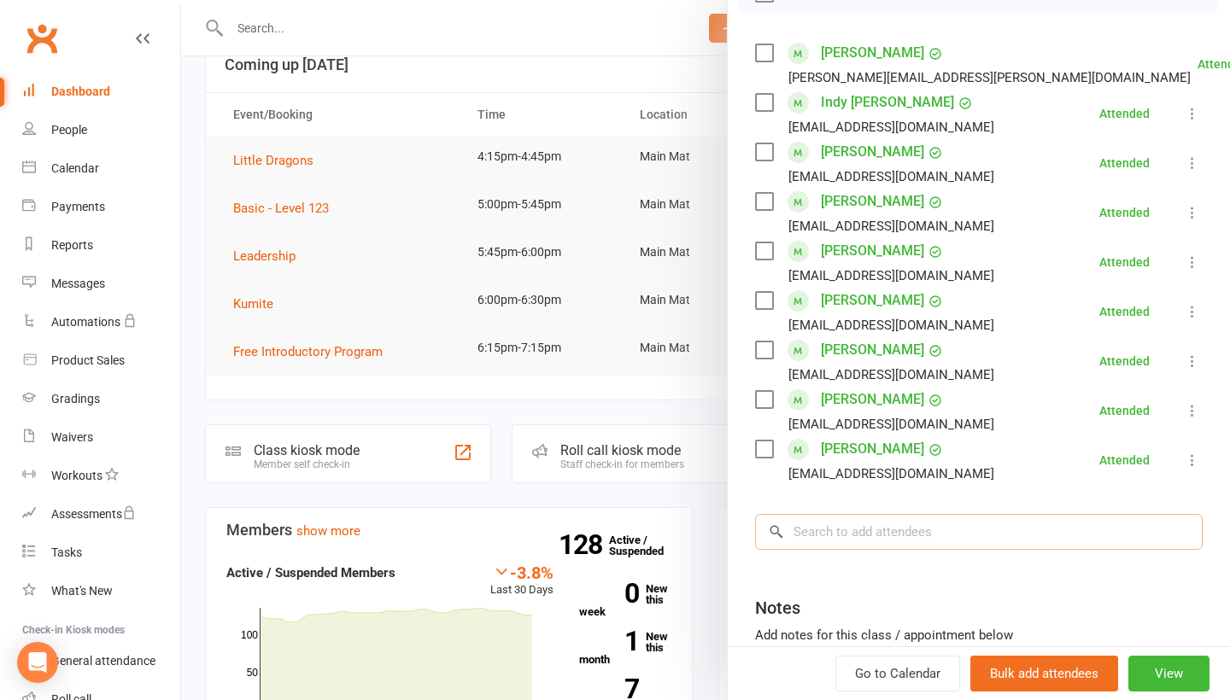
click at [922, 530] on input "search" at bounding box center [979, 532] width 448 height 36
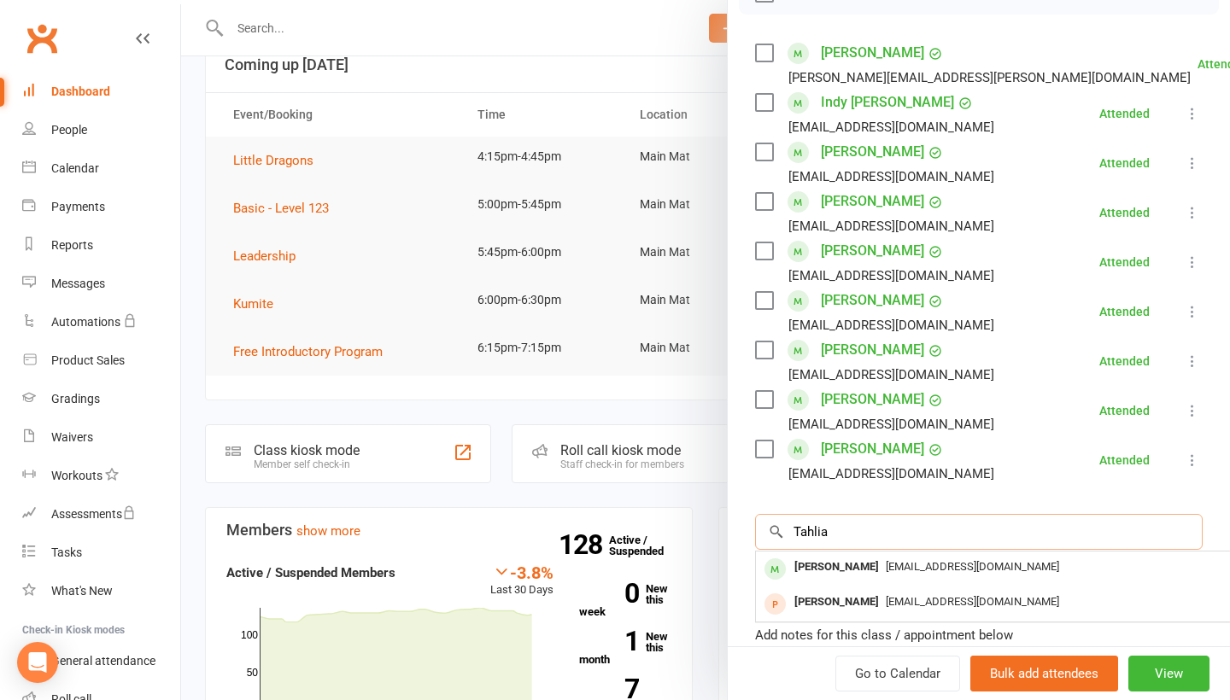
type input "Tahlia"
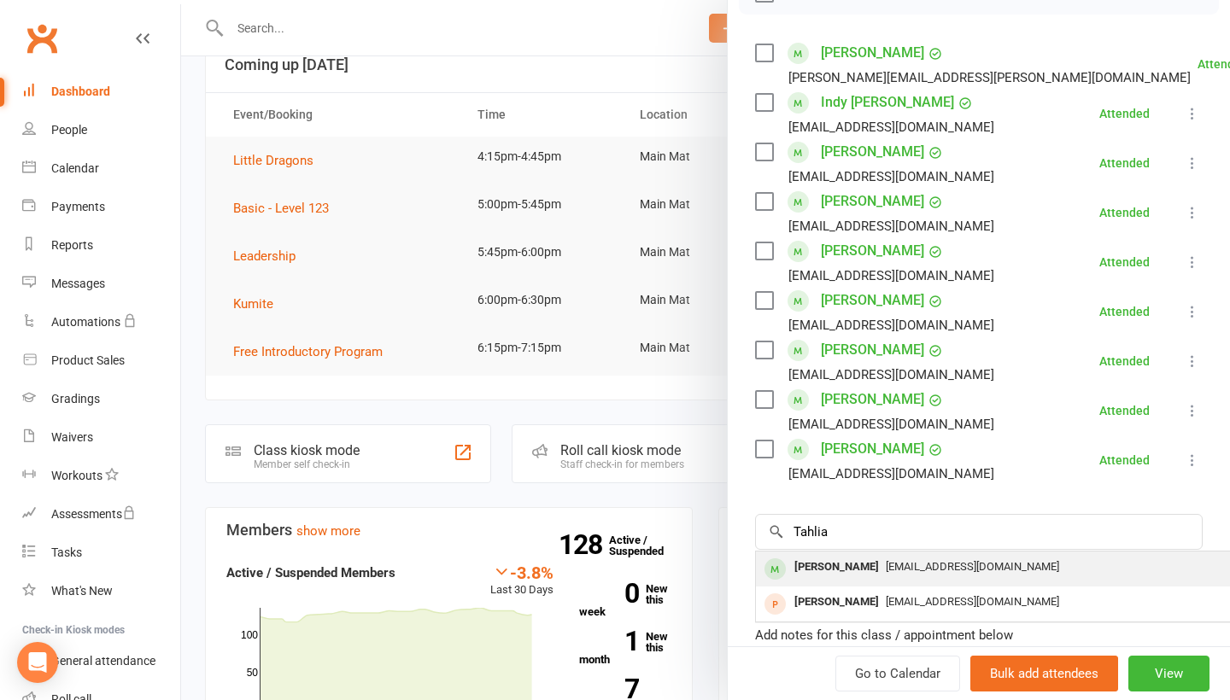
drag, startPoint x: 922, startPoint y: 530, endPoint x: 879, endPoint y: 574, distance: 61.0
click at [886, 573] on span "[EMAIL_ADDRESS][DOMAIN_NAME]" at bounding box center [972, 566] width 173 height 13
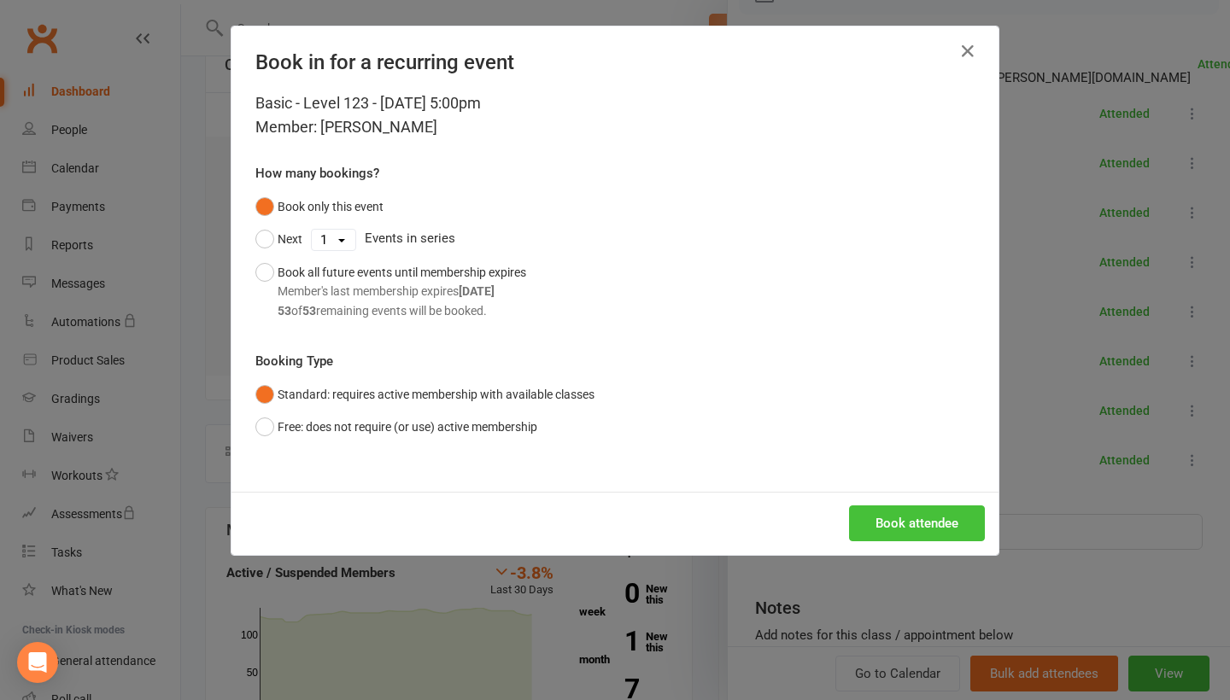
click at [936, 516] on button "Book attendee" at bounding box center [917, 524] width 136 height 36
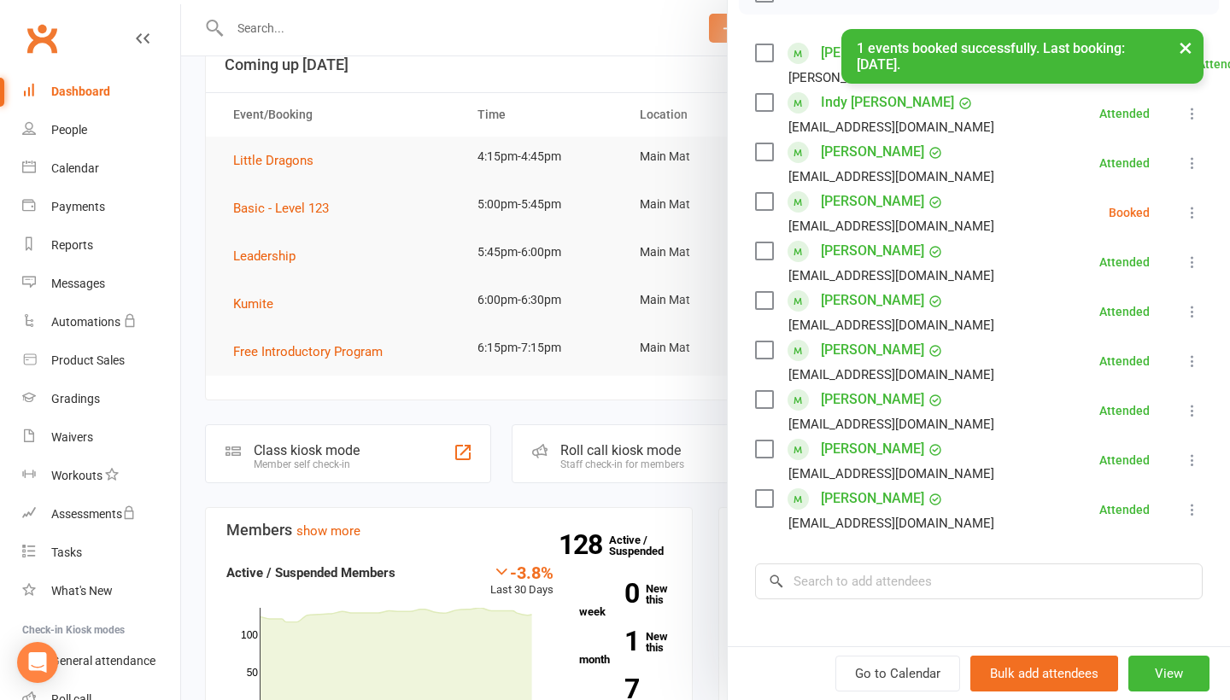
click at [889, 544] on div "Class kiosk mode Roll call 5:00 PM - 5:45 PM, [DATE] with [PERSON_NAME] at Main…" at bounding box center [979, 317] width 502 height 1047
click at [872, 577] on input "search" at bounding box center [979, 582] width 448 height 36
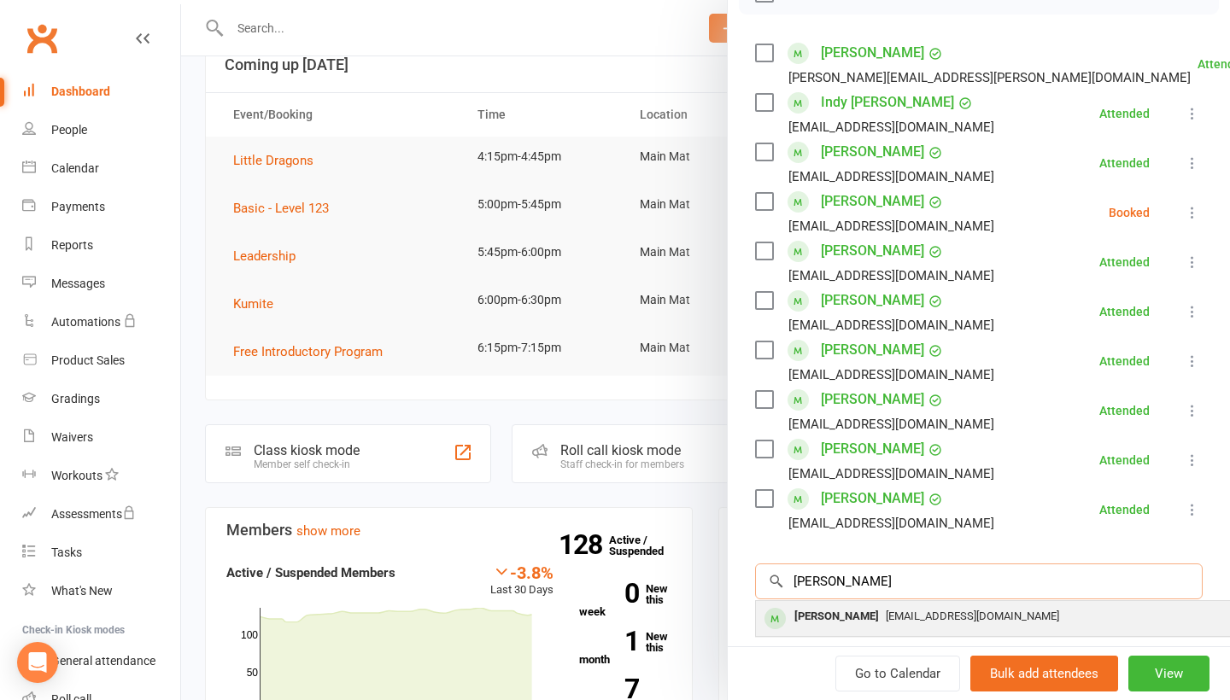
type input "[PERSON_NAME]"
click at [882, 612] on div "[PERSON_NAME]" at bounding box center [837, 617] width 98 height 25
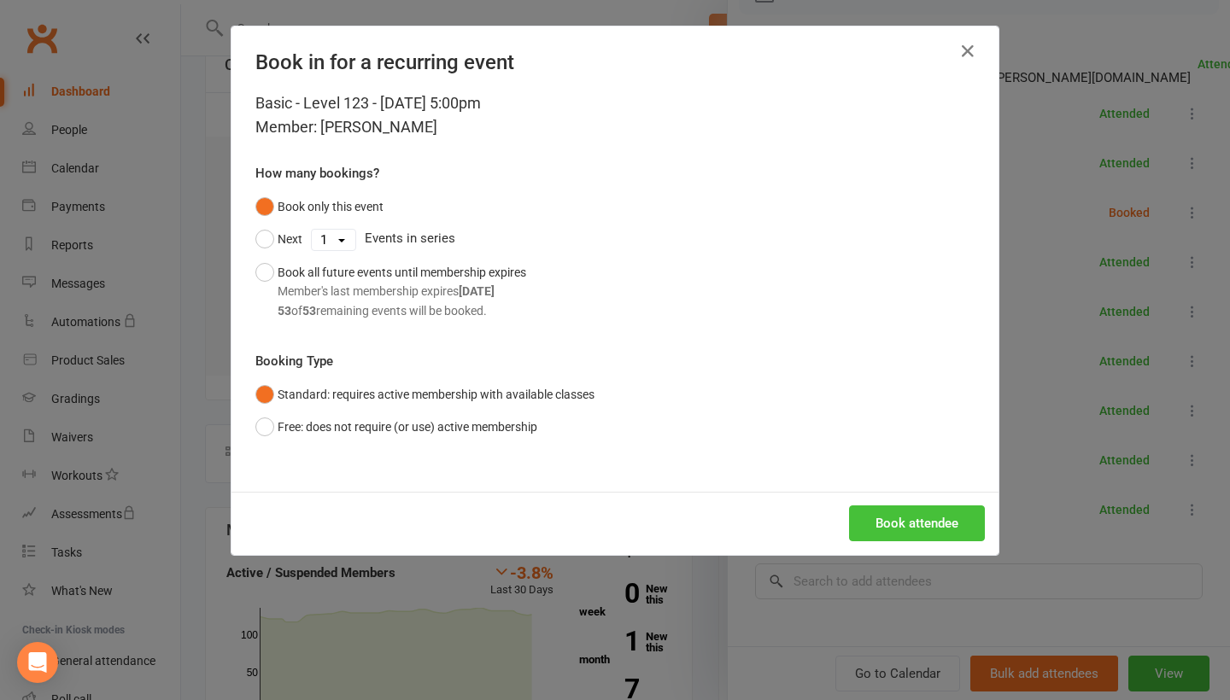
click at [917, 524] on button "Book attendee" at bounding box center [917, 524] width 136 height 36
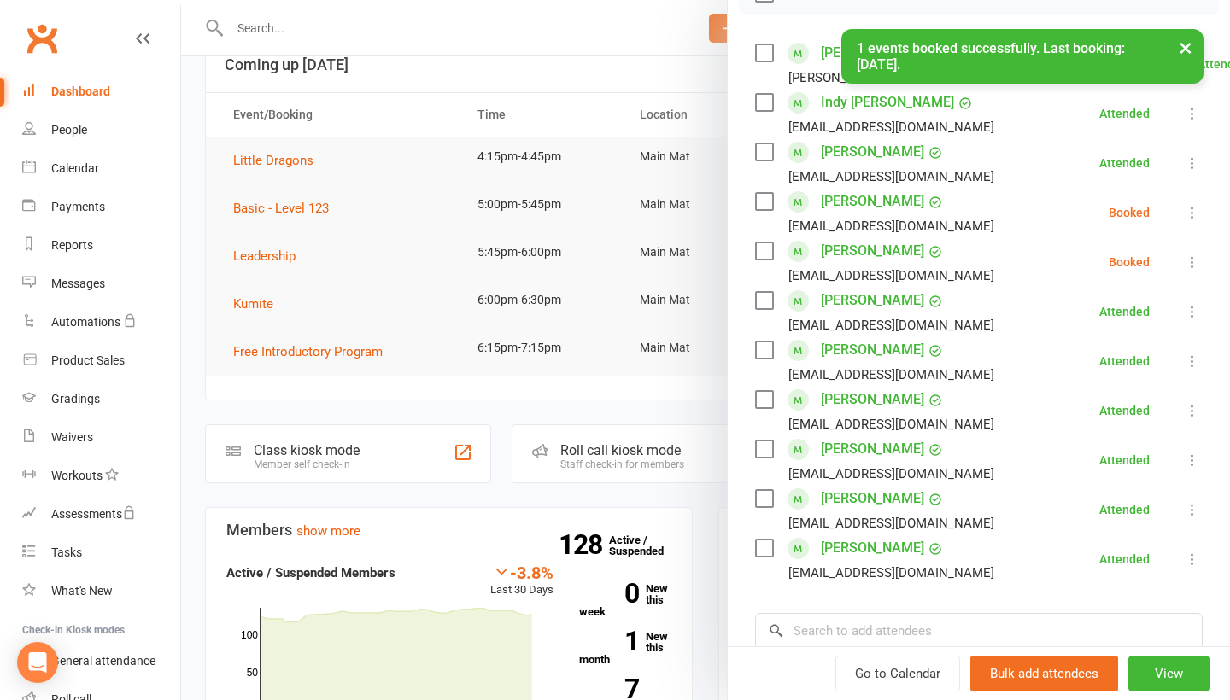
click at [1193, 220] on icon at bounding box center [1192, 212] width 17 height 17
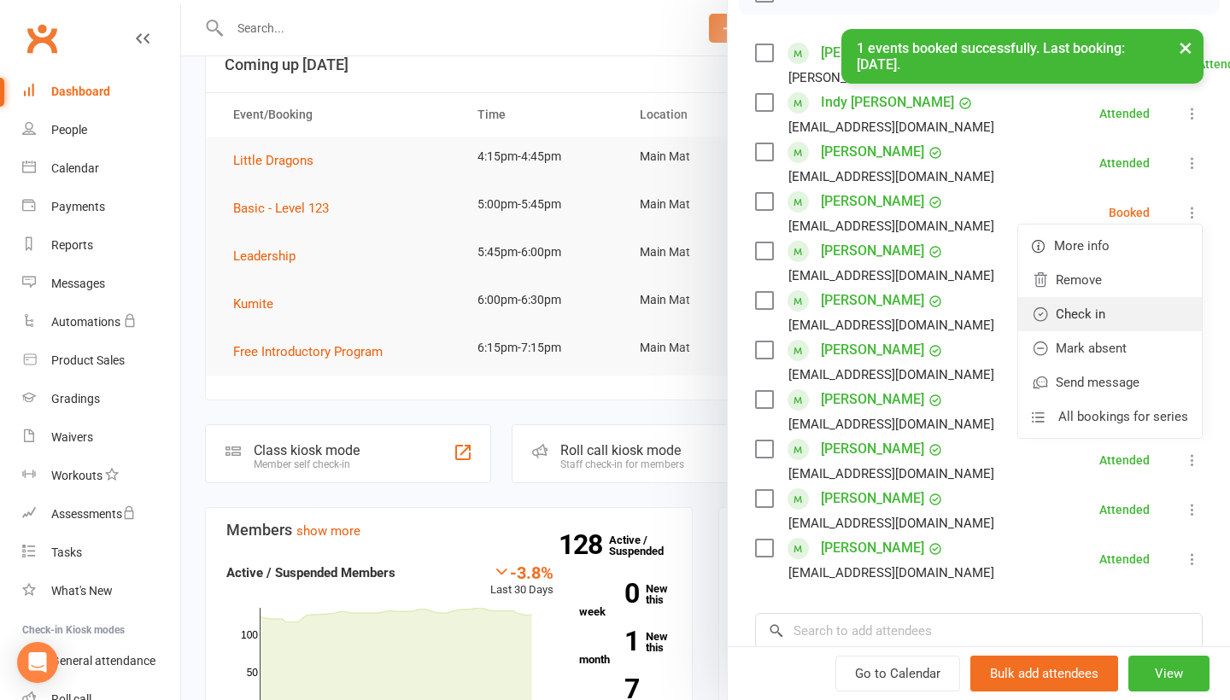
click at [1148, 313] on link "Check in" at bounding box center [1110, 314] width 184 height 34
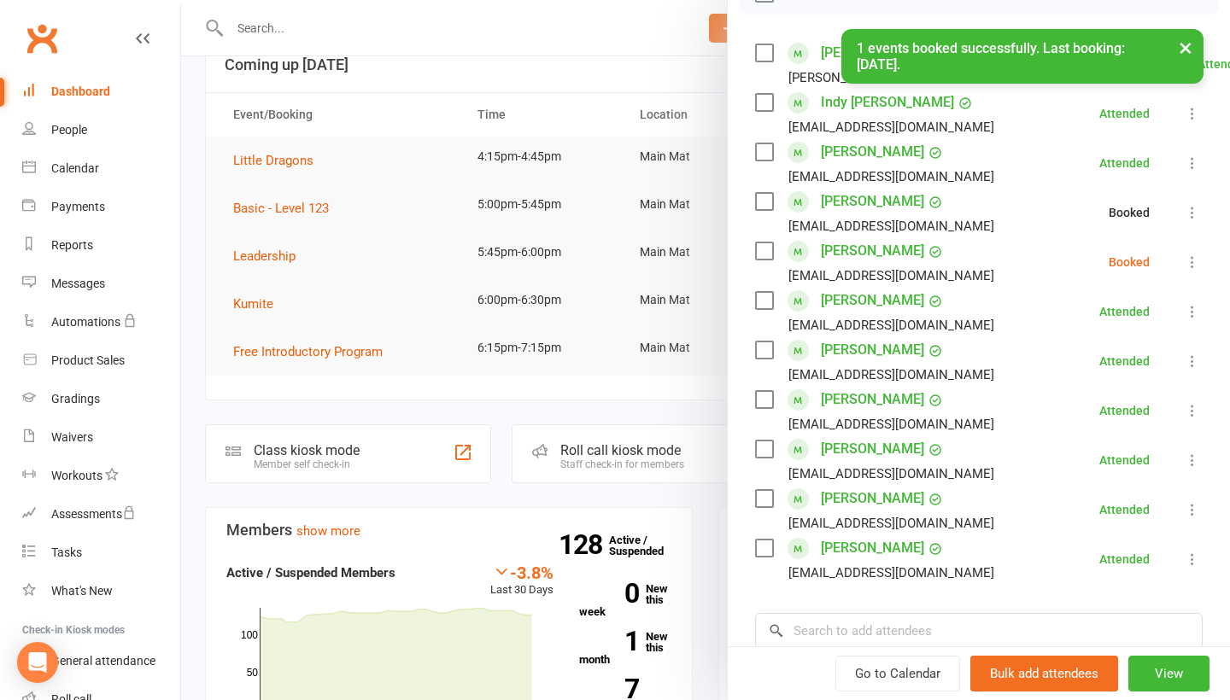
click at [1192, 267] on icon at bounding box center [1192, 262] width 17 height 17
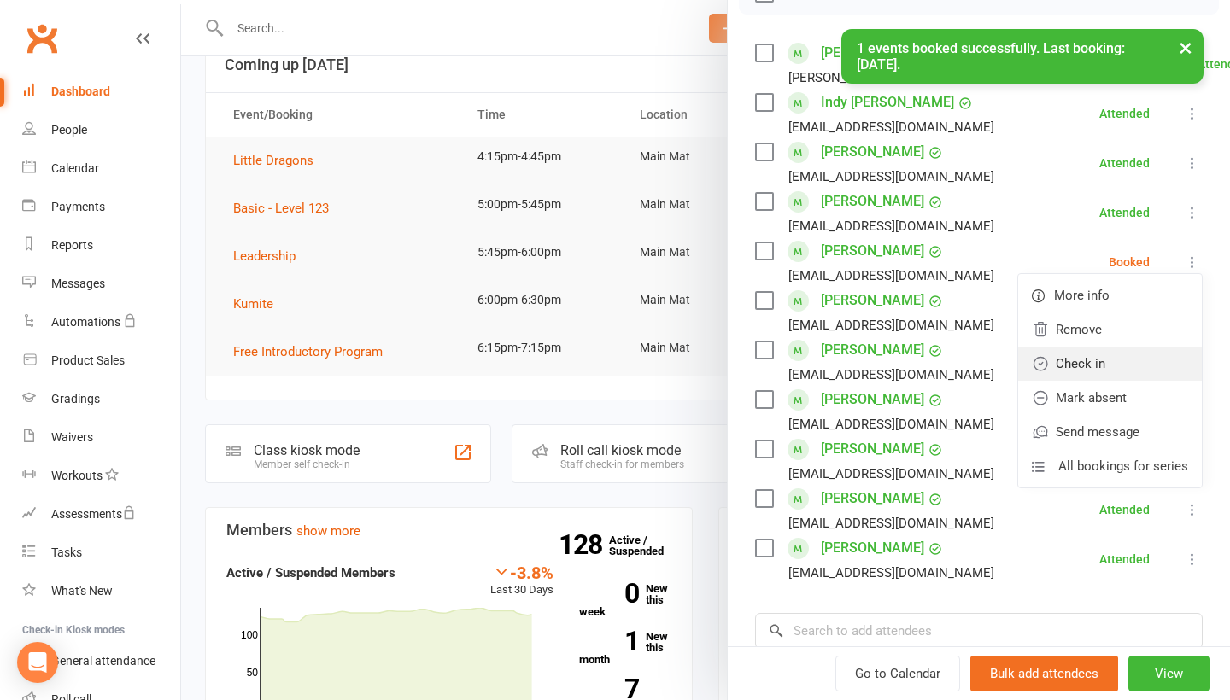
click at [1134, 363] on link "Check in" at bounding box center [1110, 364] width 184 height 34
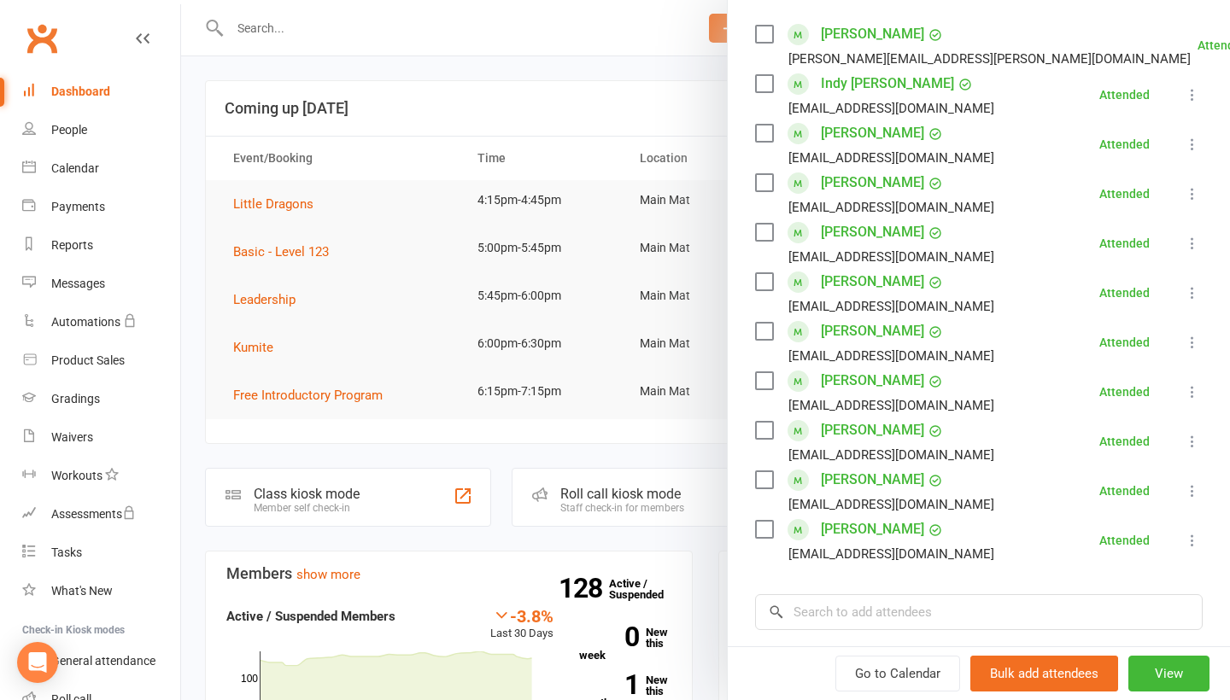
scroll to position [320, 0]
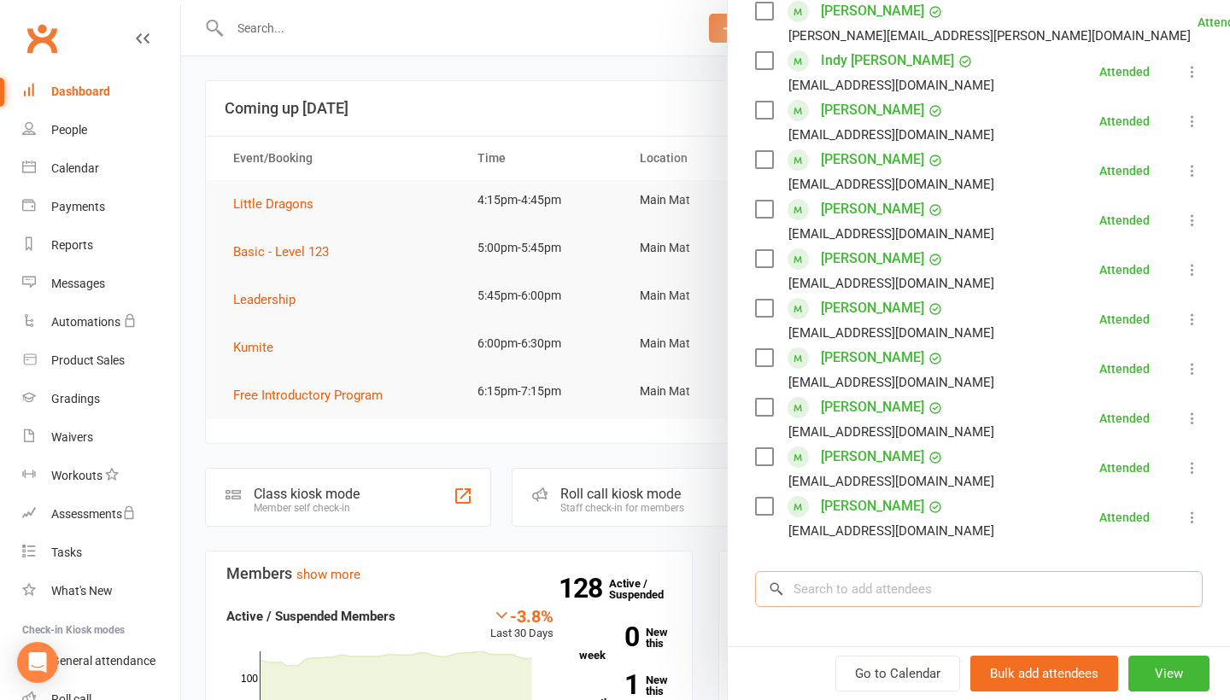
click at [858, 605] on input "search" at bounding box center [979, 589] width 448 height 36
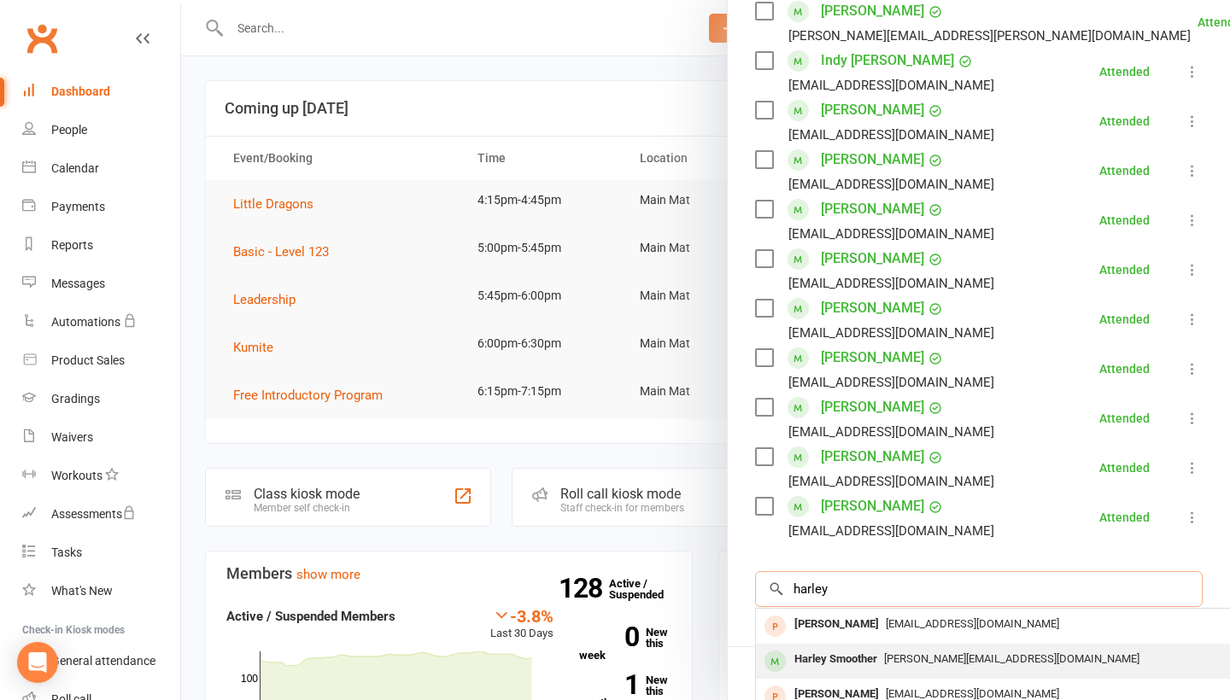
type input "harley"
click at [838, 656] on div "Harley Smoother" at bounding box center [836, 659] width 97 height 25
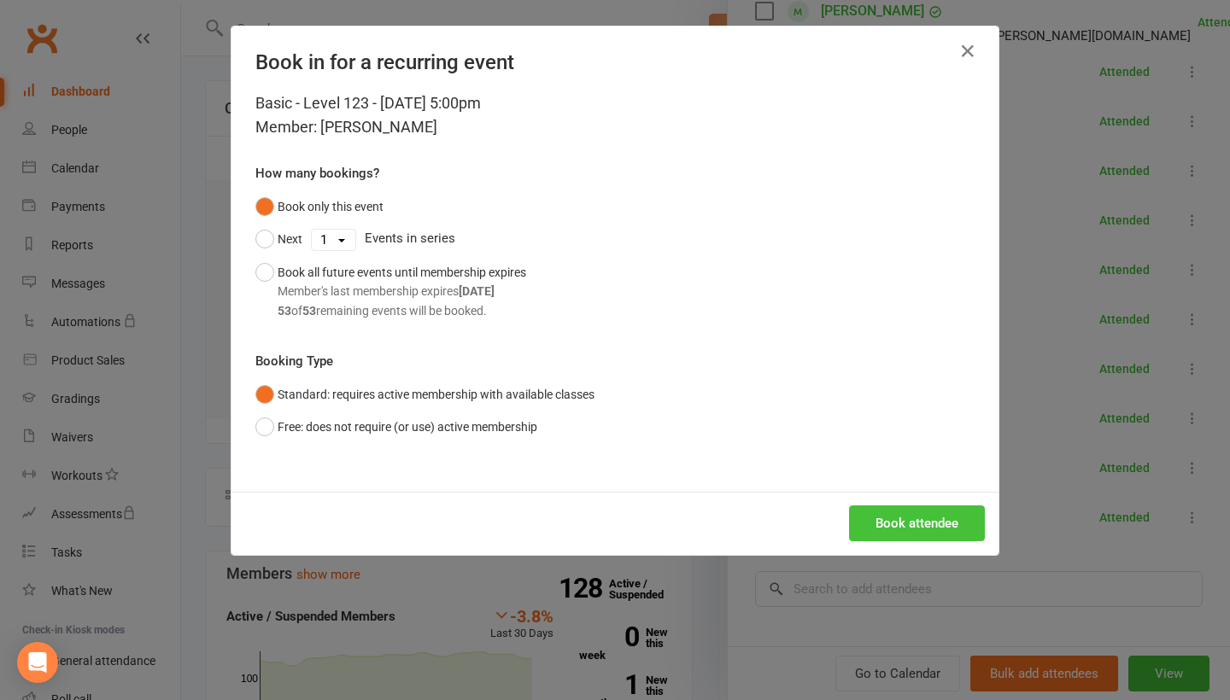
click at [923, 520] on button "Book attendee" at bounding box center [917, 524] width 136 height 36
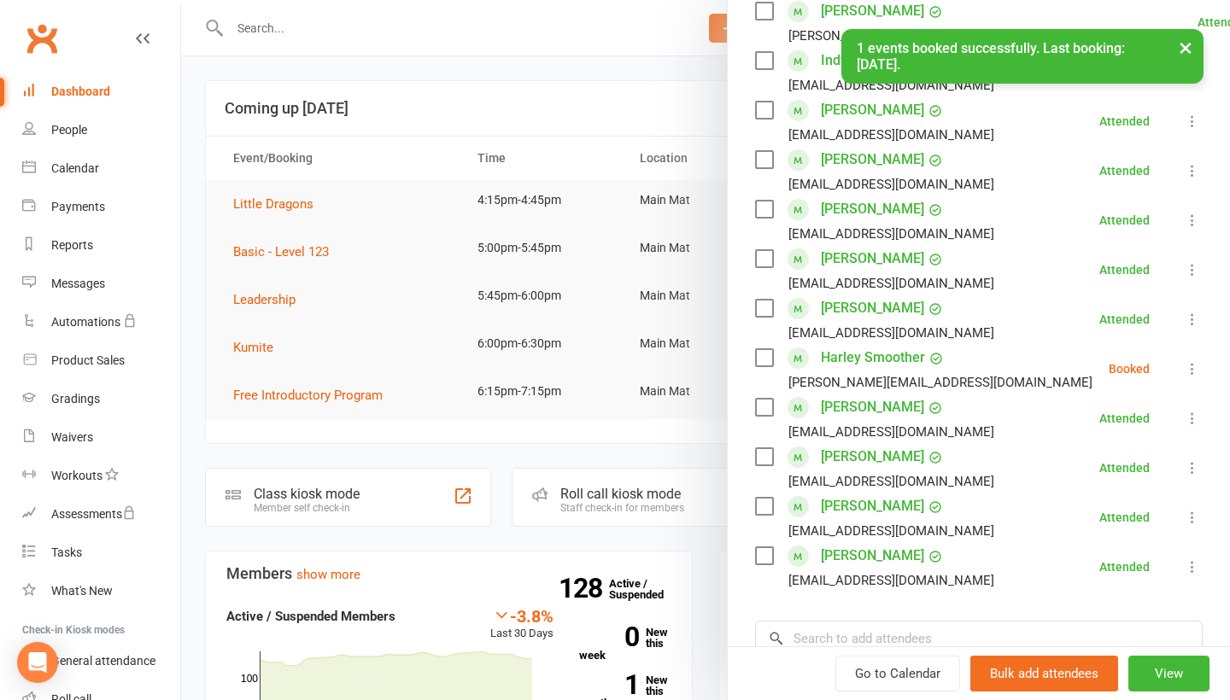
click at [1189, 369] on icon at bounding box center [1192, 368] width 17 height 17
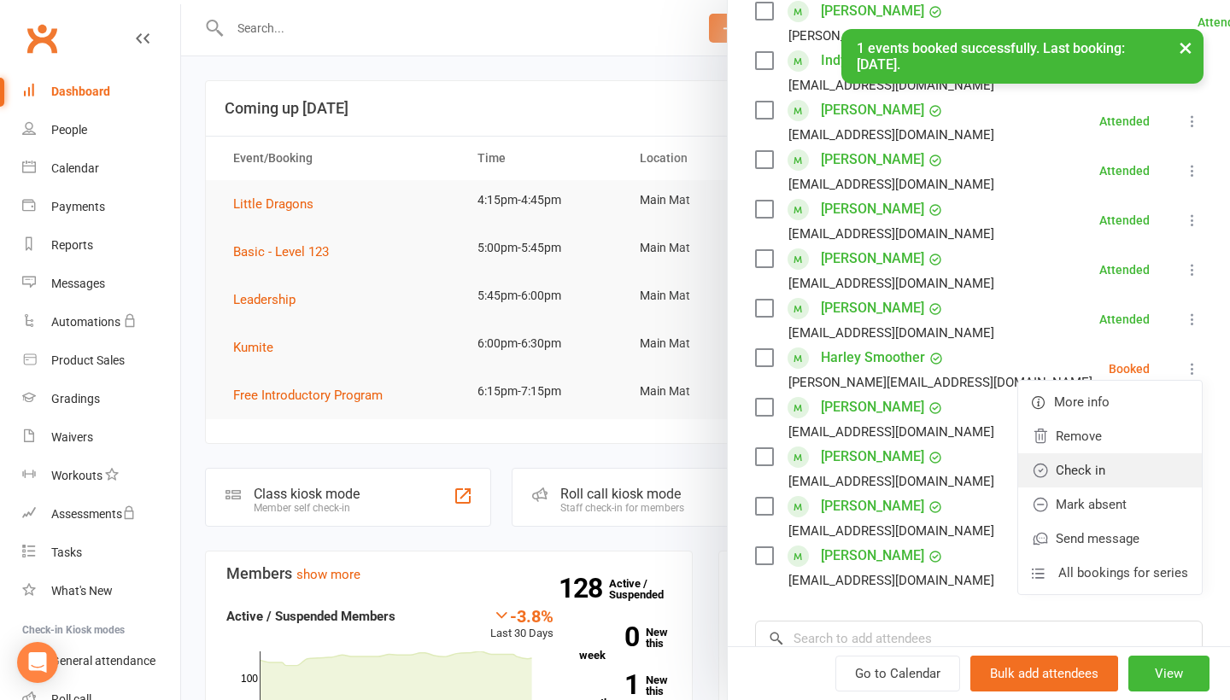
click at [1101, 467] on link "Check in" at bounding box center [1110, 471] width 184 height 34
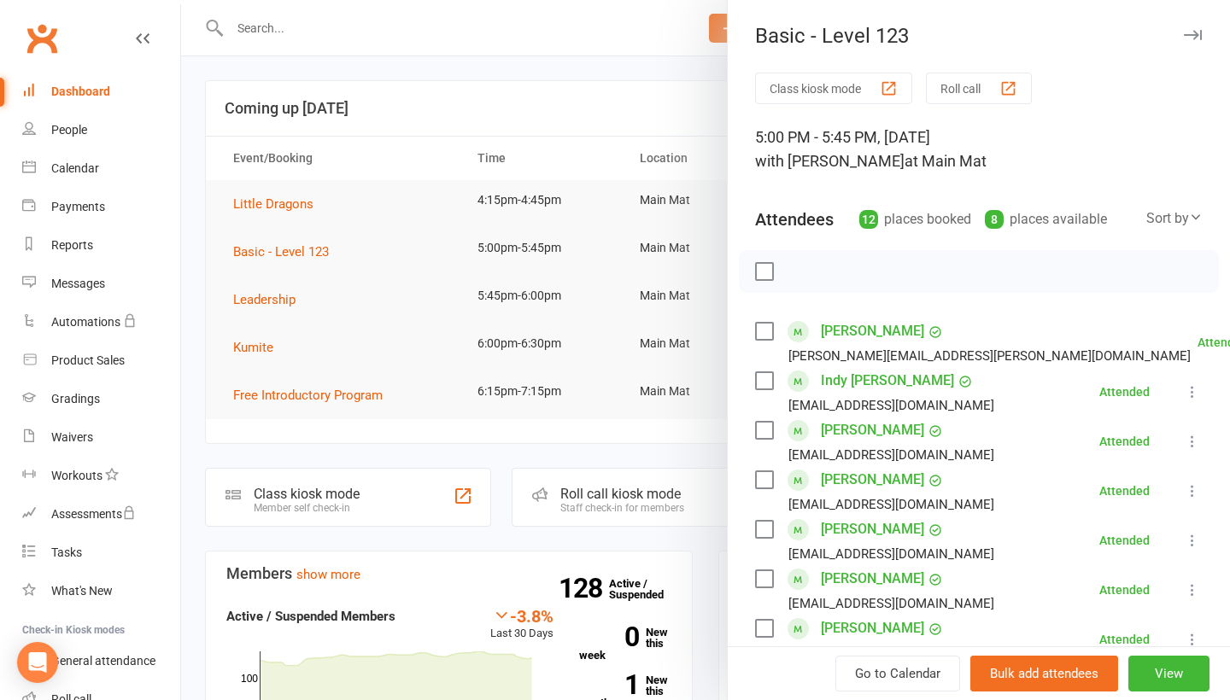
scroll to position [0, 0]
click at [482, 50] on div at bounding box center [705, 350] width 1049 height 700
